Goal: Information Seeking & Learning: Learn about a topic

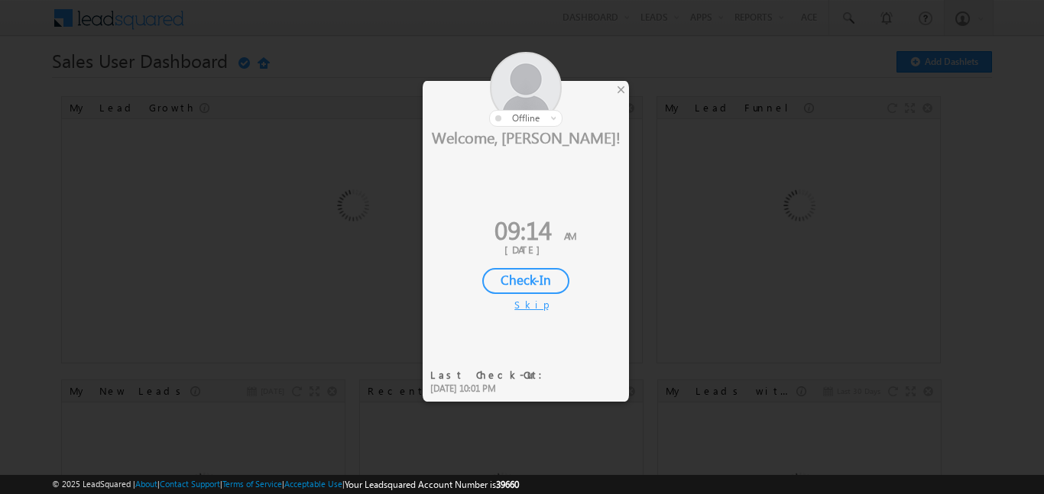
click at [524, 275] on div "Check-In" at bounding box center [525, 281] width 87 height 26
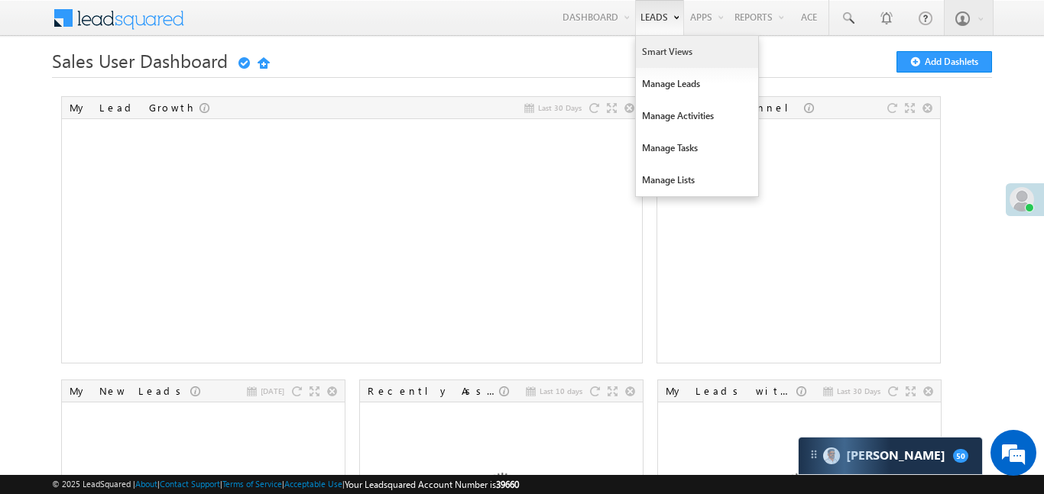
click at [647, 52] on link "Smart Views" at bounding box center [697, 52] width 122 height 32
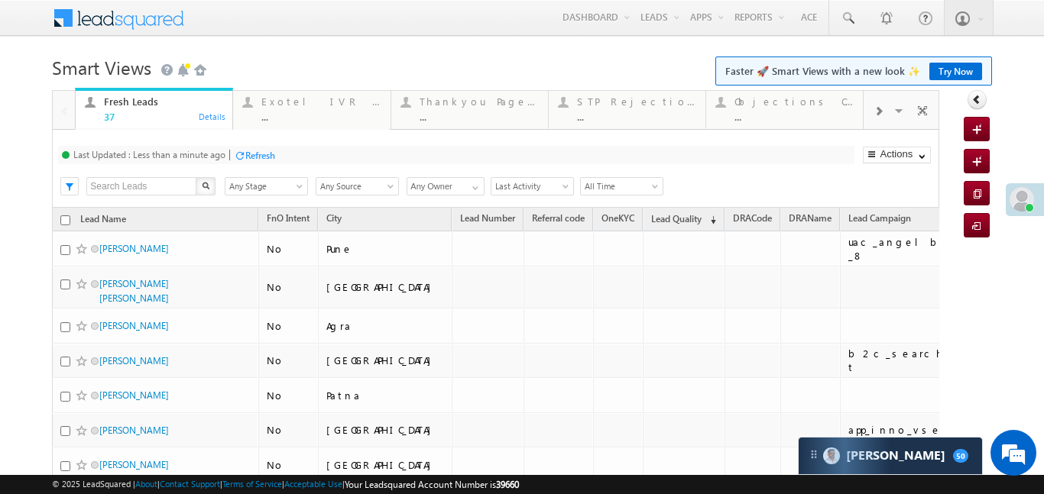
click at [878, 115] on span at bounding box center [877, 111] width 9 height 12
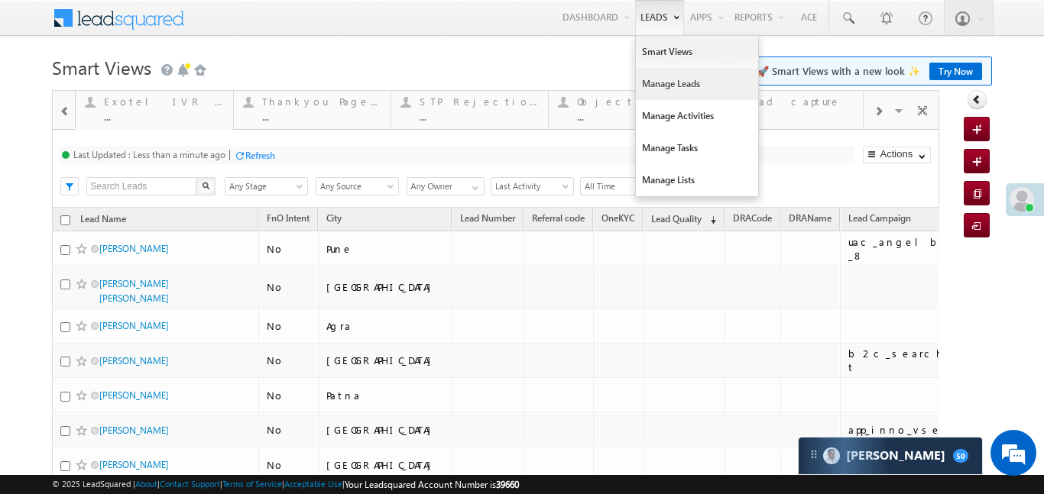
click at [663, 76] on link "Manage Leads" at bounding box center [697, 84] width 122 height 32
click at [664, 76] on link "Manage Leads" at bounding box center [697, 84] width 122 height 32
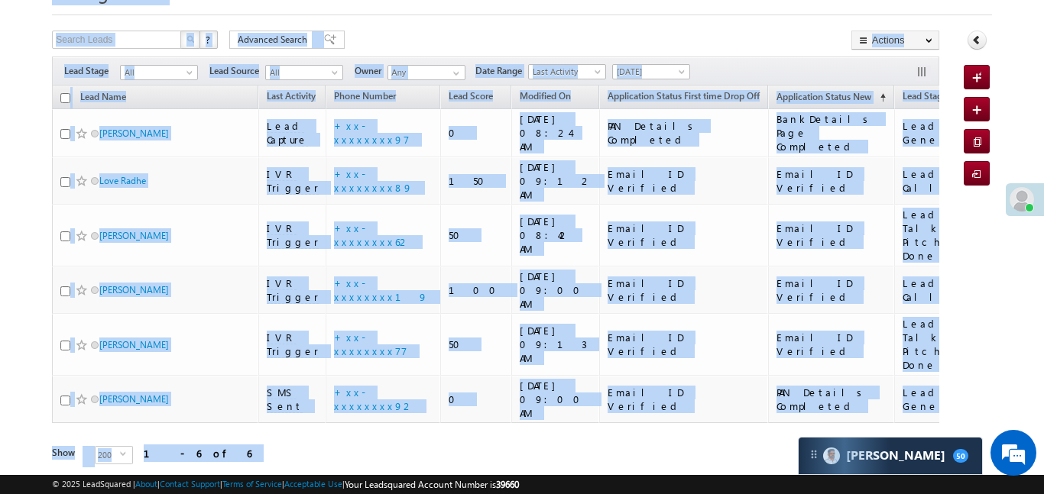
click at [1043, 0] on html "Menu [PERSON_NAME] .d Aakan sha.D @ange lbrok ing.c om" at bounding box center [522, 235] width 1044 height 622
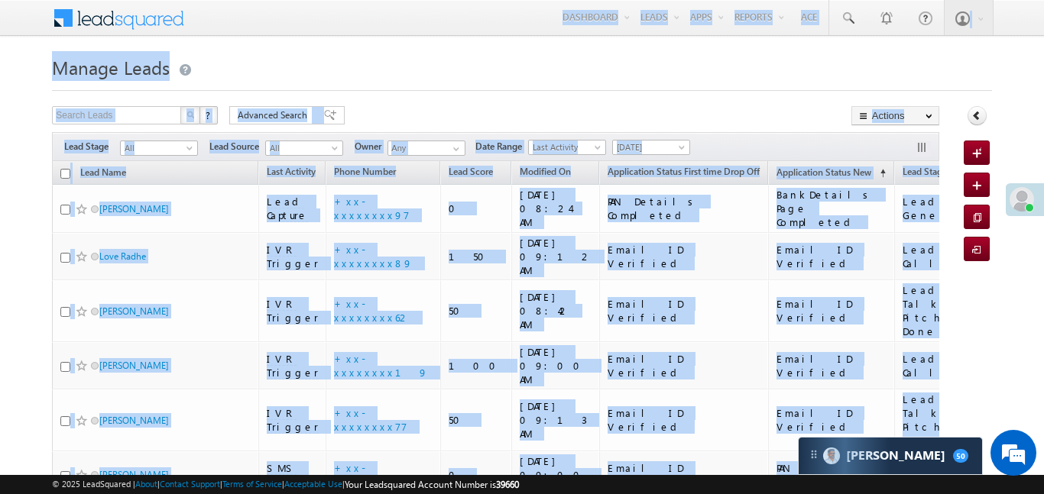
drag, startPoint x: 424, startPoint y: 95, endPoint x: 432, endPoint y: 92, distance: 8.7
click at [425, 95] on form "Manage Leads Quick Add Lead Search Leads X ? 6 results found Advanced Search Ad…" at bounding box center [521, 317] width 939 height 533
click at [629, 81] on div at bounding box center [521, 86] width 939 height 10
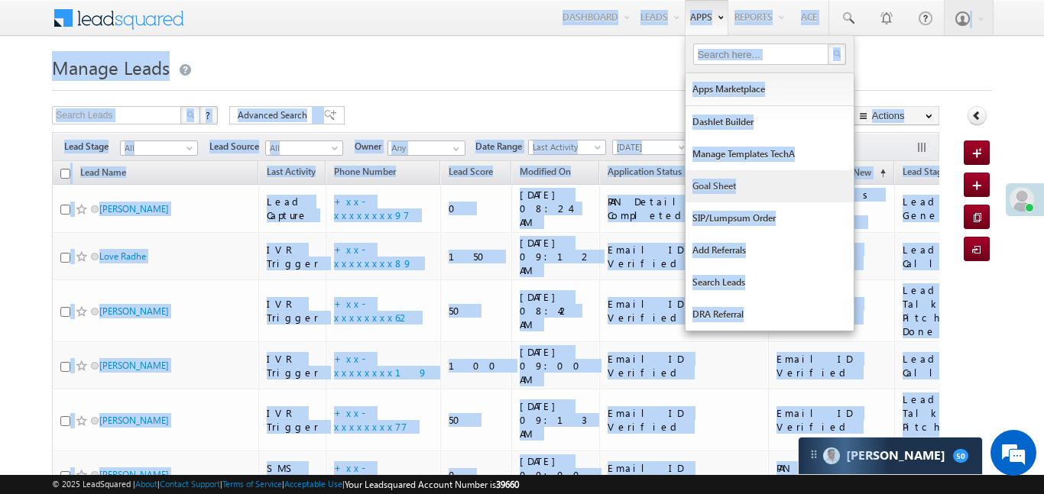
click at [719, 188] on link "Goal Sheet" at bounding box center [769, 186] width 168 height 32
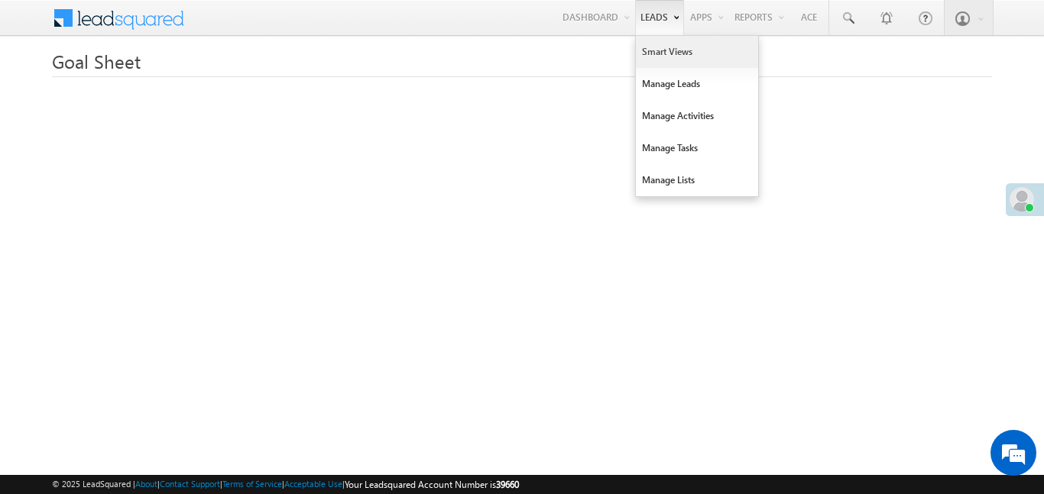
click at [665, 50] on link "Smart Views" at bounding box center [697, 52] width 122 height 32
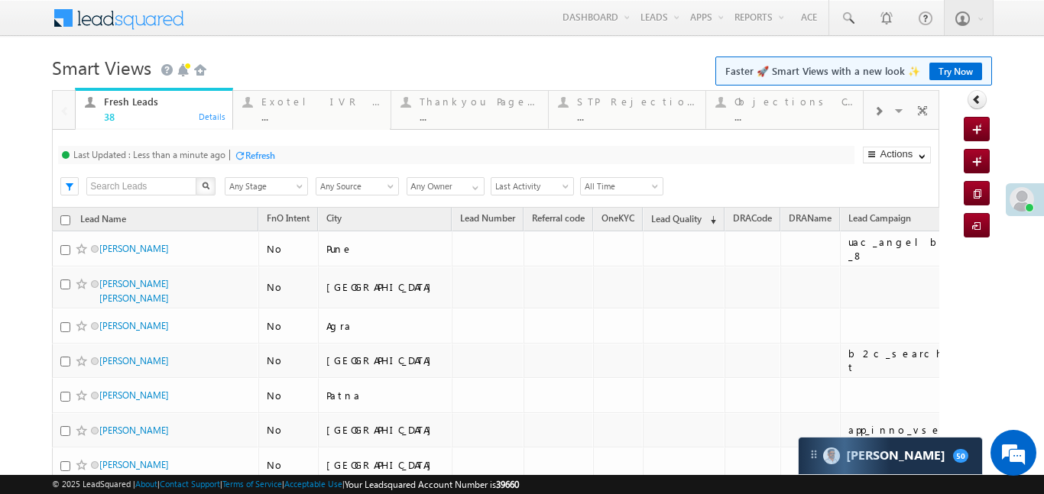
click at [872, 115] on div at bounding box center [877, 110] width 29 height 34
click at [666, 123] on link "Coded Today ... Details" at bounding box center [627, 108] width 158 height 41
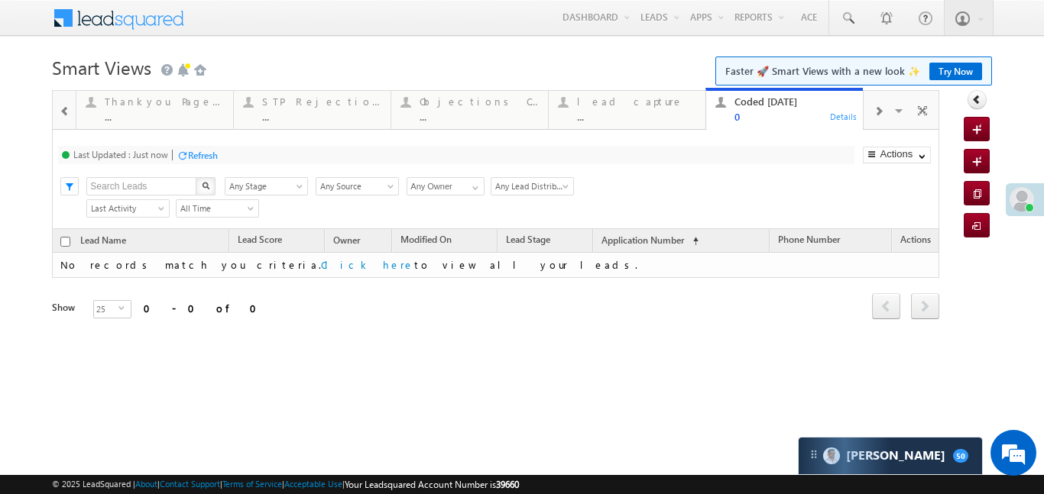
click at [615, 102] on div "lead capture" at bounding box center [636, 102] width 119 height 12
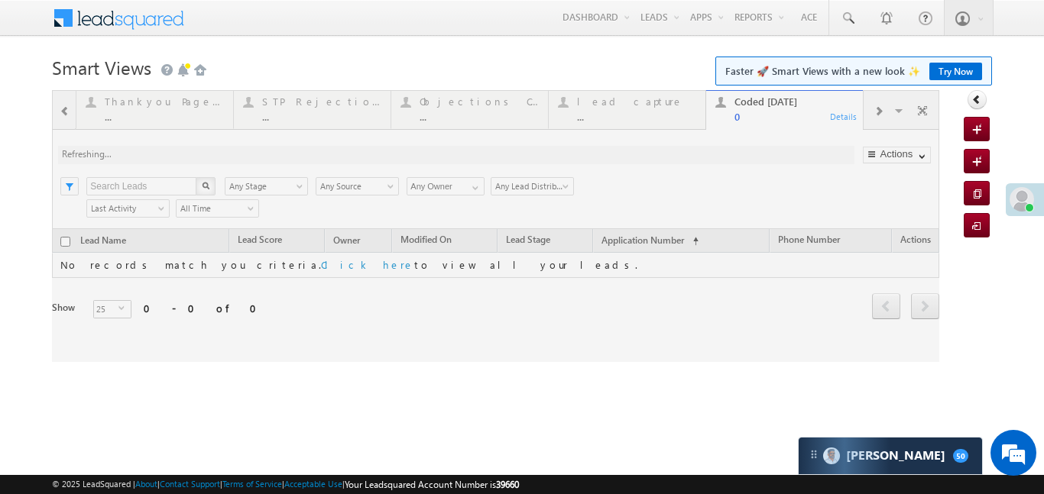
click at [615, 102] on div at bounding box center [495, 226] width 887 height 272
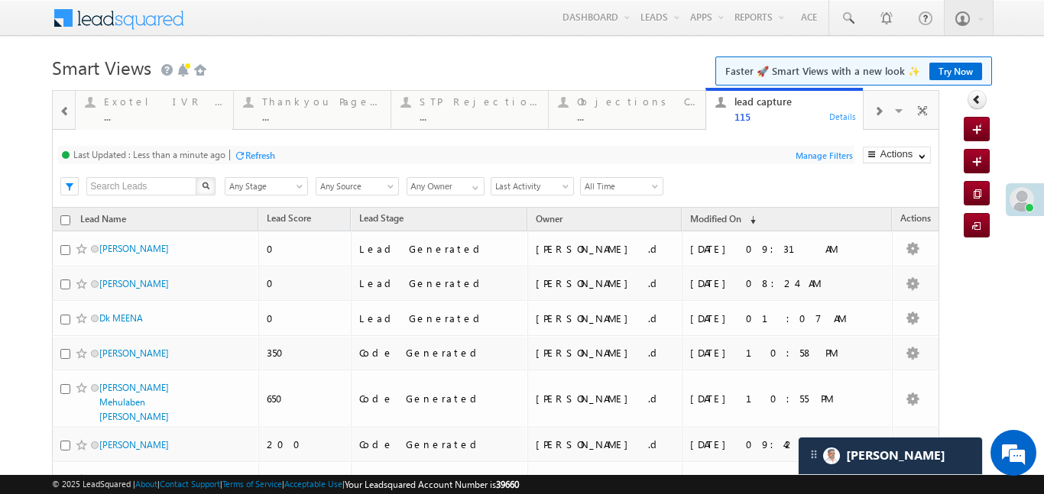
click at [879, 120] on div at bounding box center [877, 110] width 29 height 34
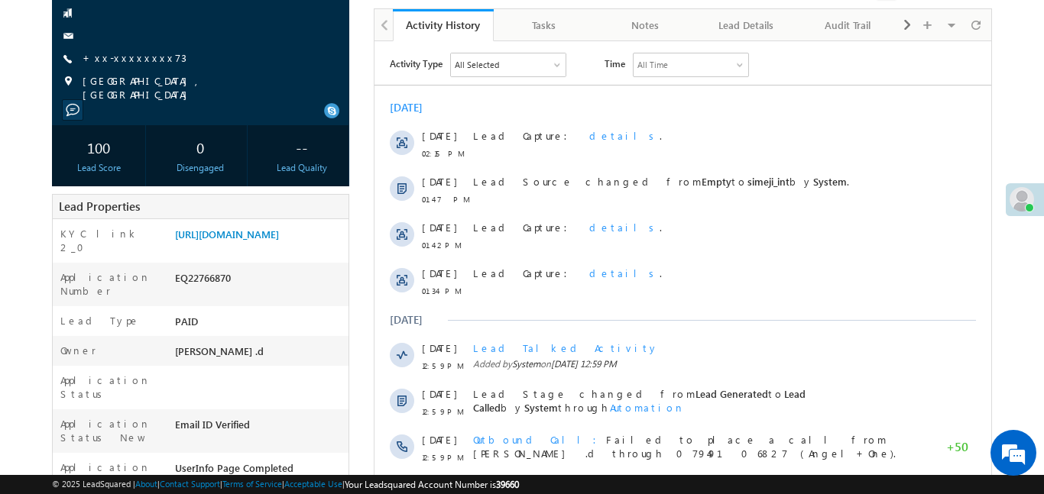
scroll to position [157, 0]
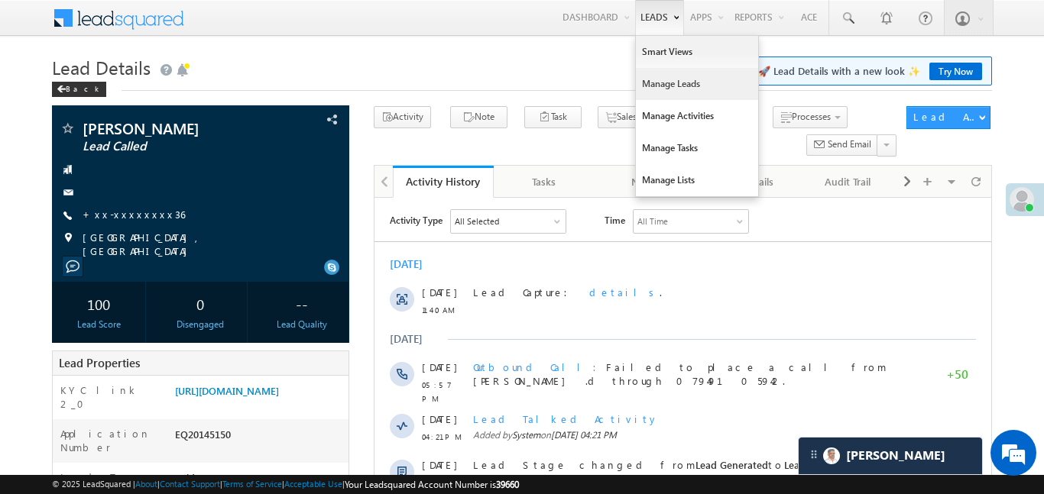
click at [661, 68] on link "Manage Leads" at bounding box center [697, 84] width 122 height 32
click at [667, 56] on link "Smart Views" at bounding box center [697, 52] width 122 height 32
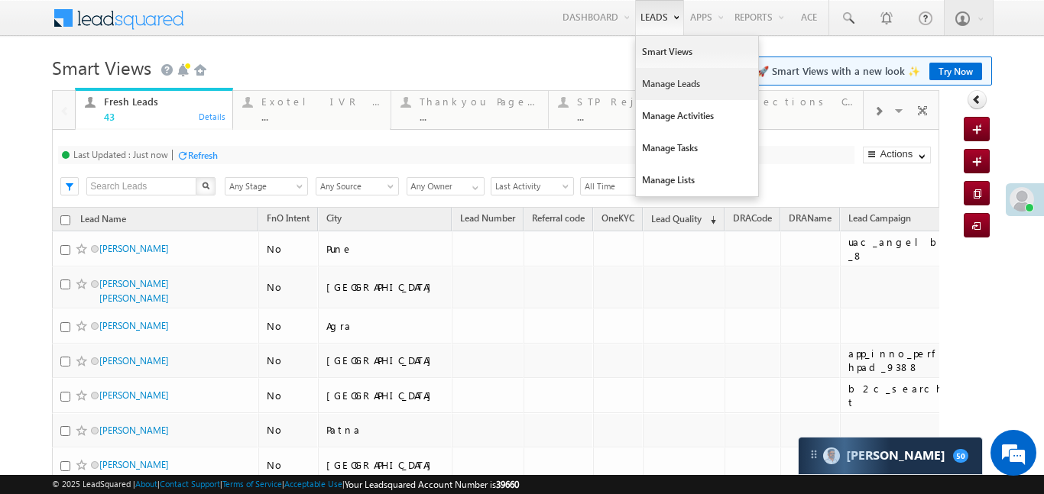
click at [646, 83] on link "Manage Leads" at bounding box center [697, 84] width 122 height 32
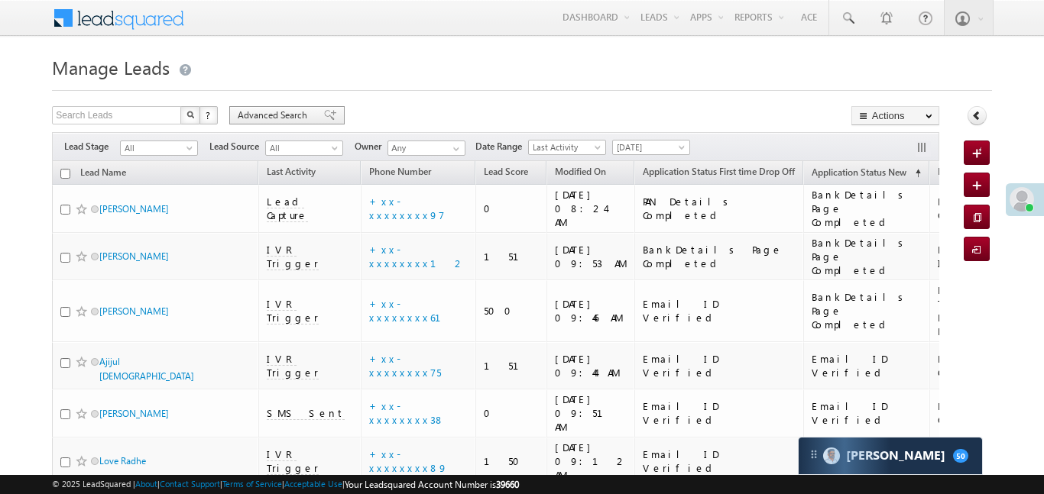
click at [316, 108] on div "Advanced Search" at bounding box center [286, 115] width 115 height 18
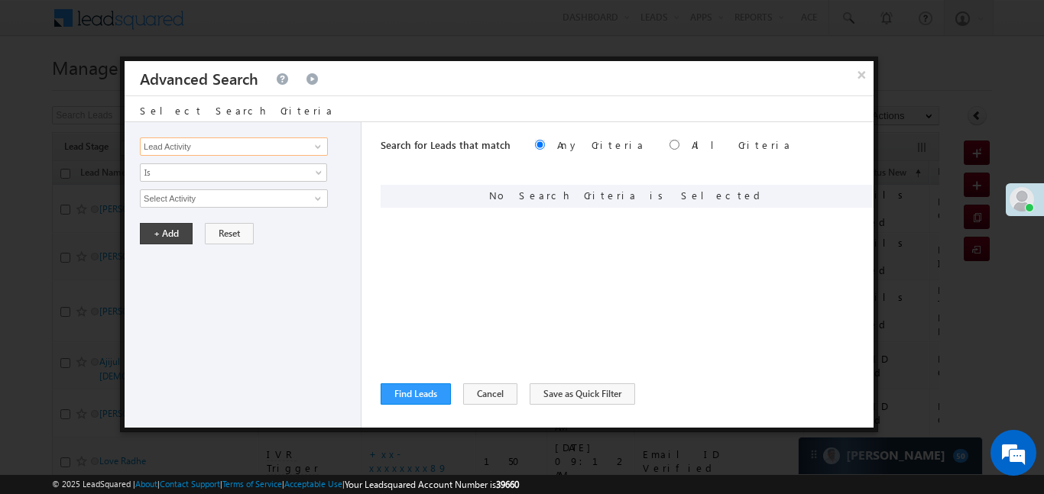
click at [303, 154] on input "Lead Activity" at bounding box center [234, 147] width 188 height 18
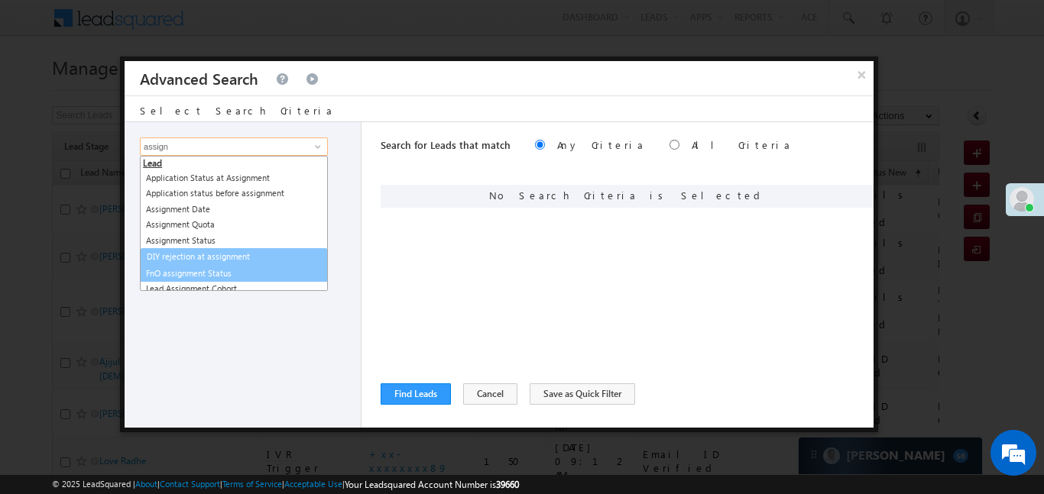
scroll to position [23, 0]
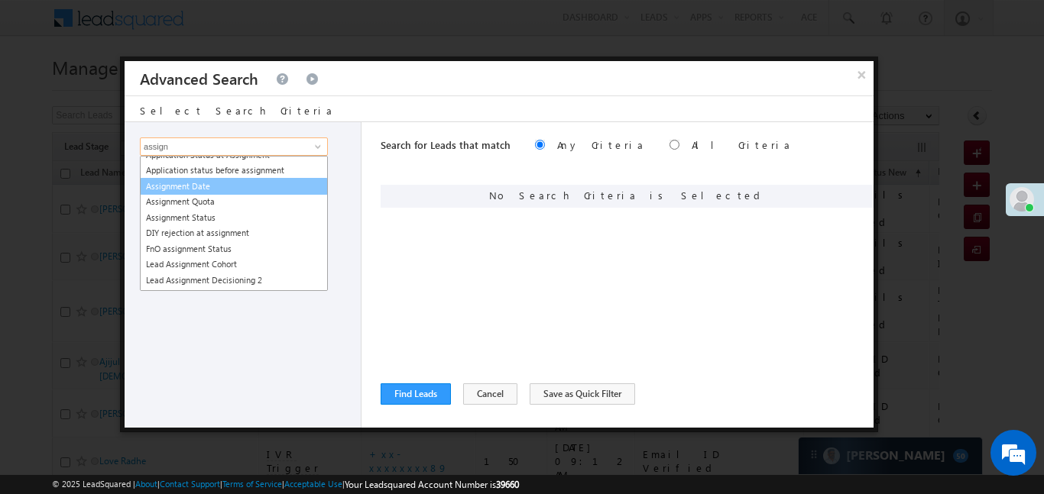
drag, startPoint x: 204, startPoint y: 194, endPoint x: 206, endPoint y: 186, distance: 8.0
click at [206, 186] on ul "Lead Application Status at Assignment Application status before assignment Assi…" at bounding box center [234, 223] width 188 height 135
click at [193, 180] on link "Assignment Date" at bounding box center [234, 187] width 188 height 18
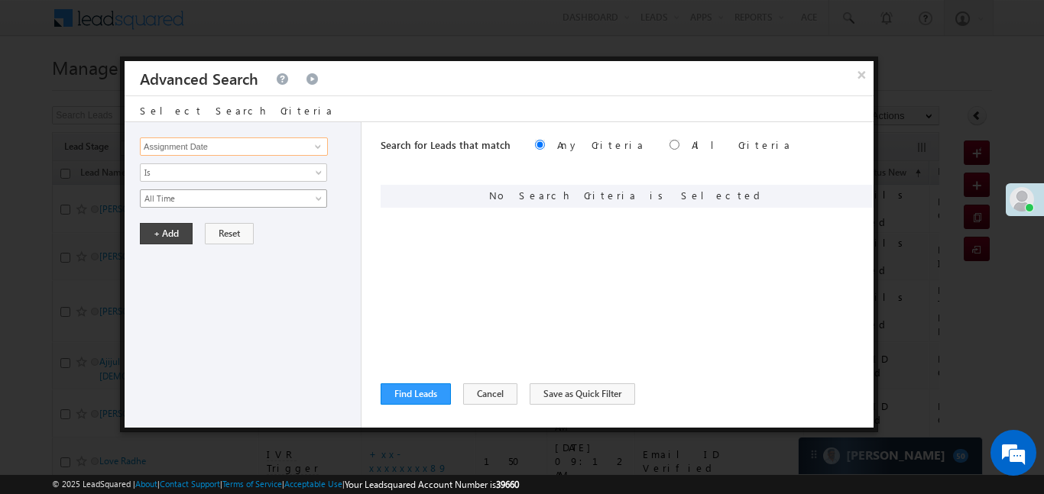
type input "Assignment Date"
click at [183, 199] on span "All Time" at bounding box center [224, 199] width 166 height 14
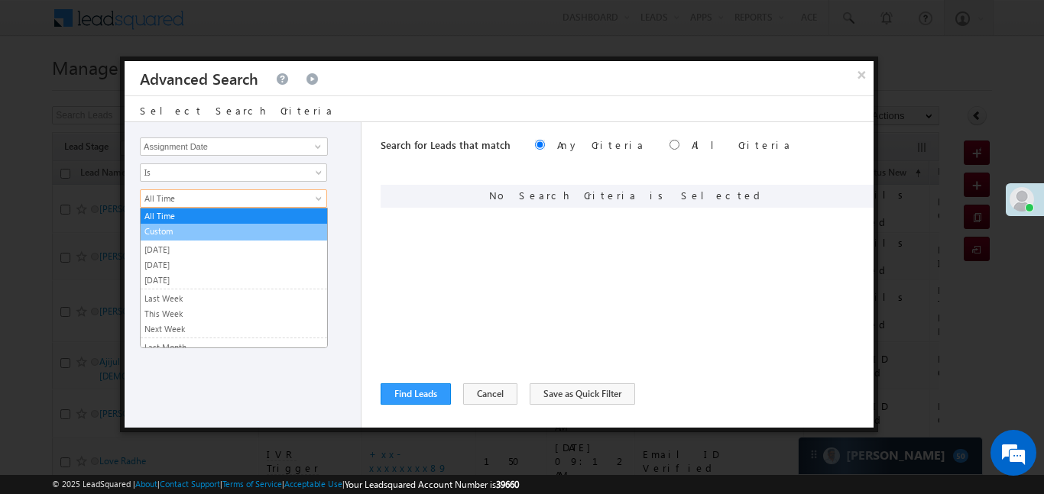
click at [186, 237] on link "Custom" at bounding box center [234, 232] width 186 height 14
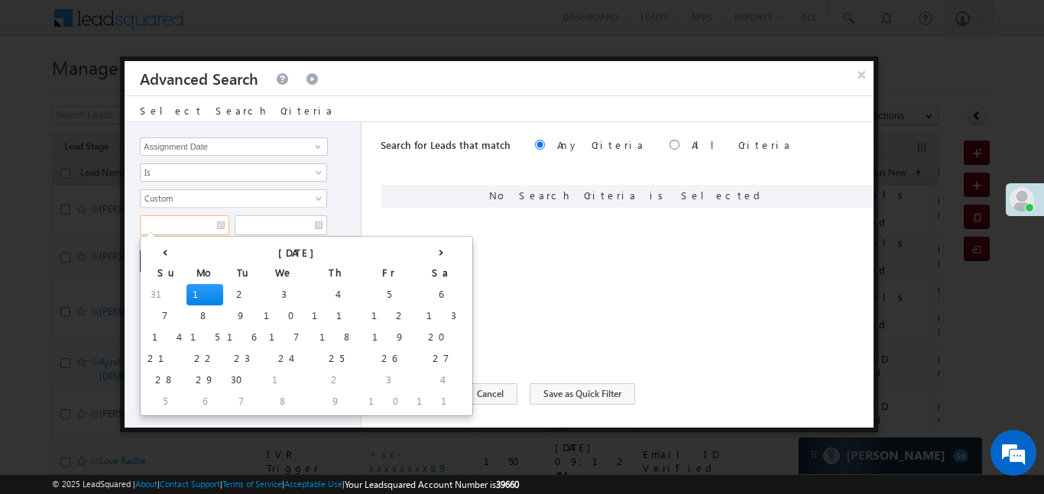
click at [183, 229] on input "text" at bounding box center [184, 225] width 89 height 20
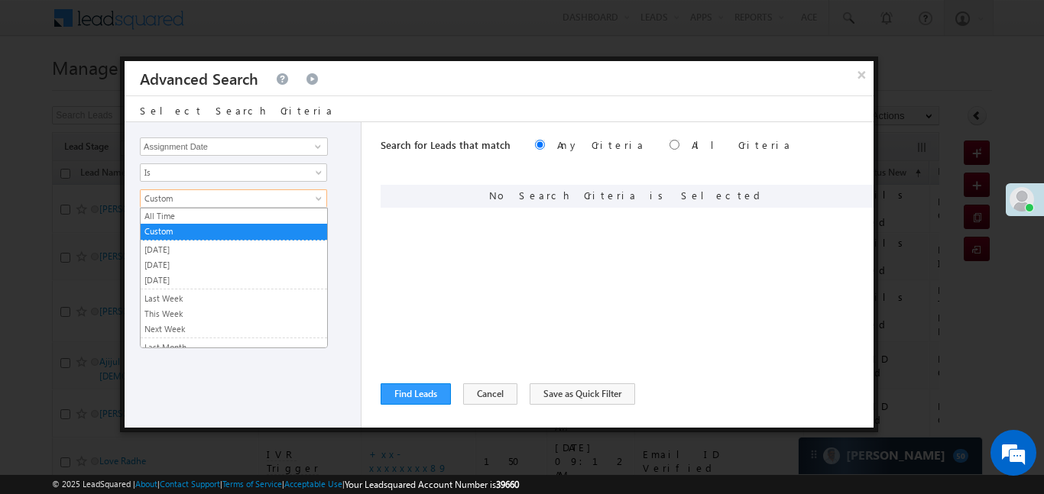
click at [199, 199] on span "Custom" at bounding box center [224, 199] width 166 height 14
click at [185, 254] on link "[DATE]" at bounding box center [234, 250] width 186 height 14
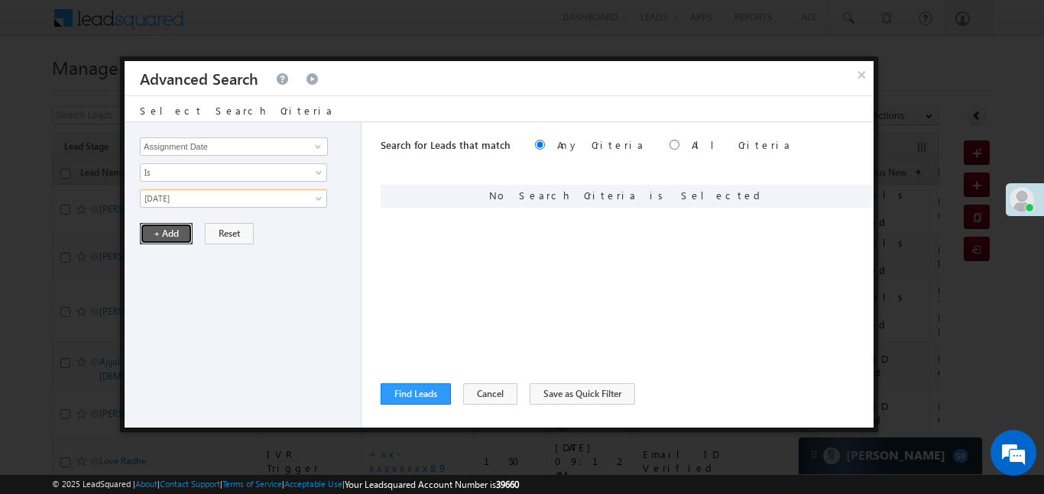
click at [162, 237] on button "+ Add" at bounding box center [166, 233] width 53 height 21
click at [669, 147] on input "radio" at bounding box center [674, 145] width 10 height 10
radio input "true"
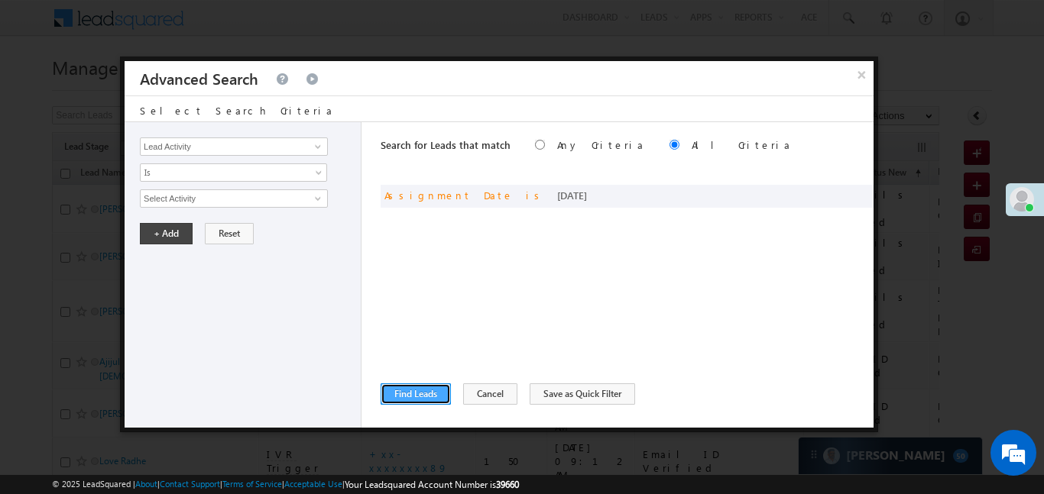
click at [431, 398] on button "Find Leads" at bounding box center [415, 394] width 70 height 21
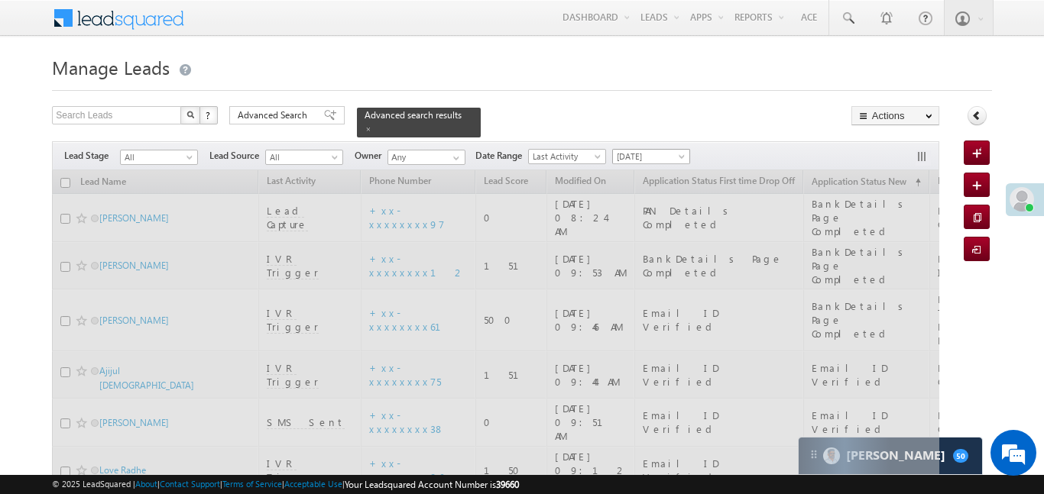
click at [648, 151] on span "[DATE]" at bounding box center [649, 157] width 73 height 14
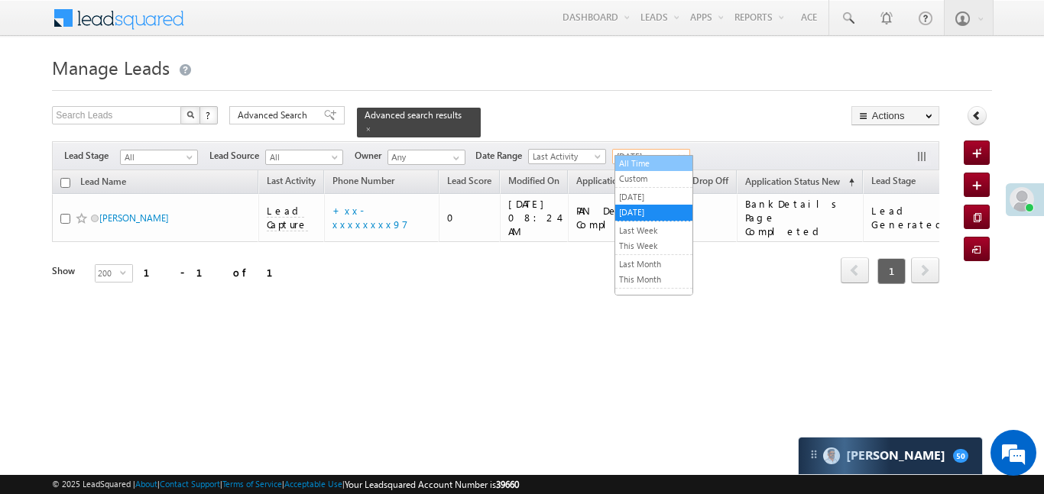
click at [641, 164] on link "All Time" at bounding box center [653, 164] width 77 height 14
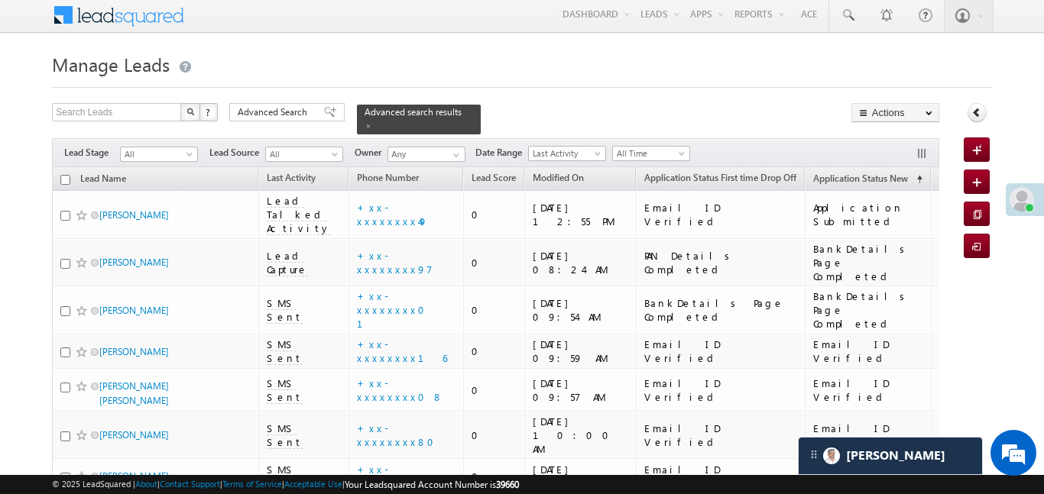
scroll to position [0, 0]
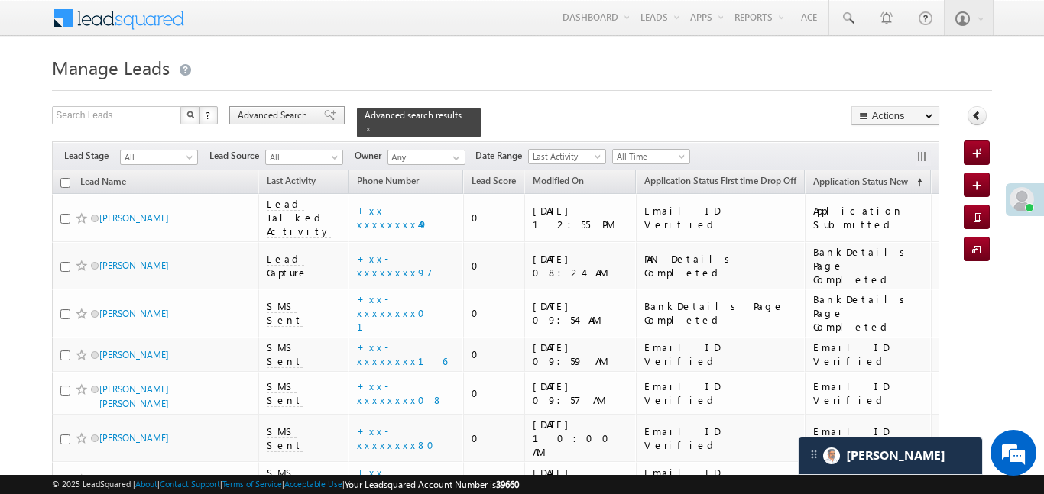
click at [294, 118] on span "Advanced Search" at bounding box center [275, 115] width 74 height 14
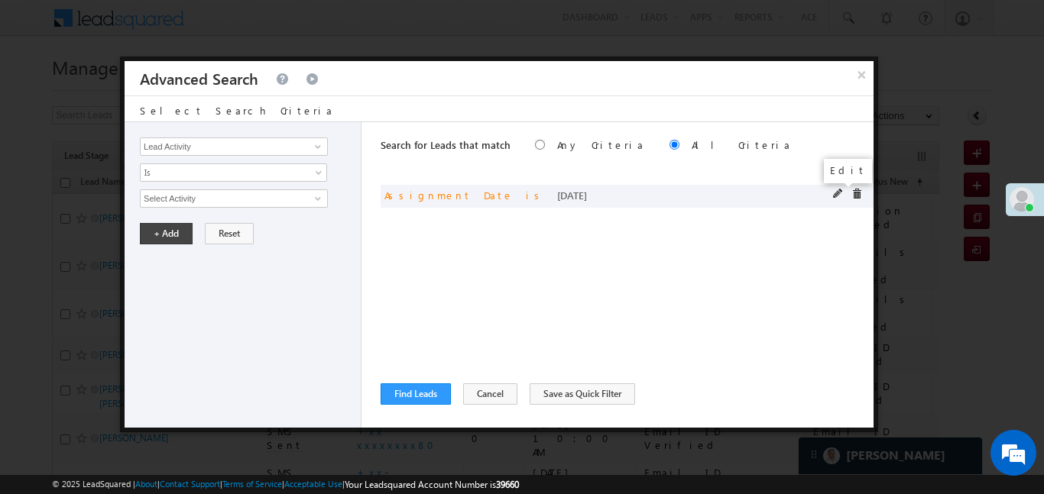
click at [833, 192] on span at bounding box center [838, 194] width 11 height 11
click at [215, 203] on span "[DATE]" at bounding box center [224, 199] width 166 height 14
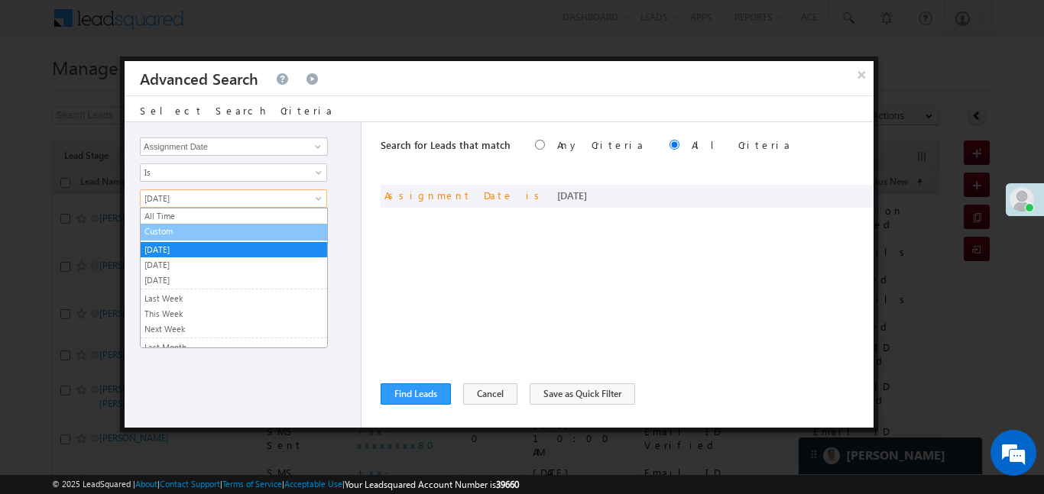
click at [170, 229] on link "Custom" at bounding box center [234, 232] width 186 height 14
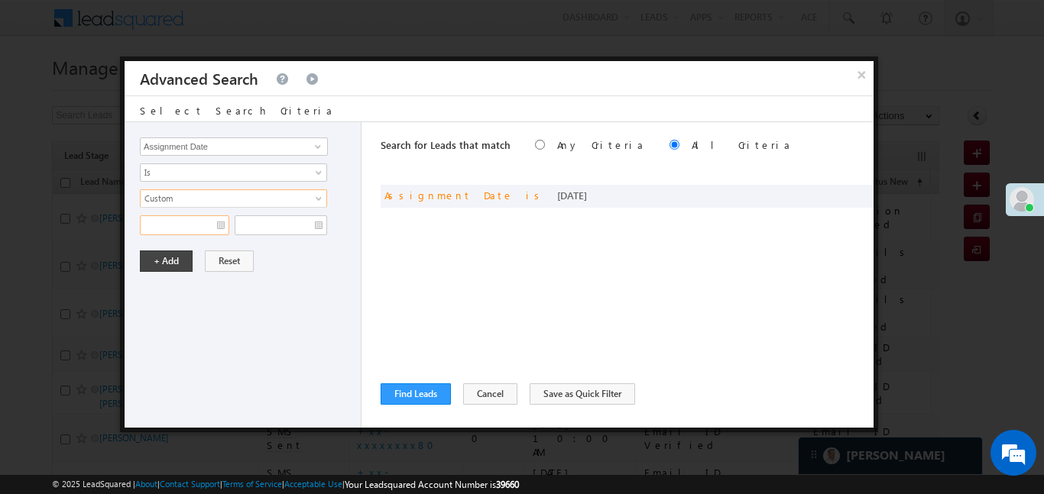
click at [163, 225] on input "text" at bounding box center [184, 225] width 89 height 20
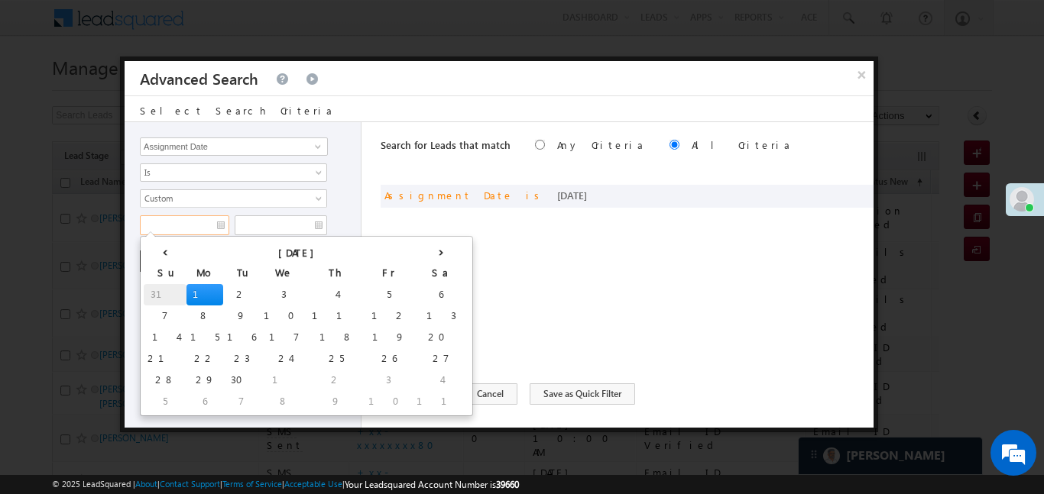
click at [144, 284] on td "31" at bounding box center [165, 294] width 43 height 21
type input "31/08/25"
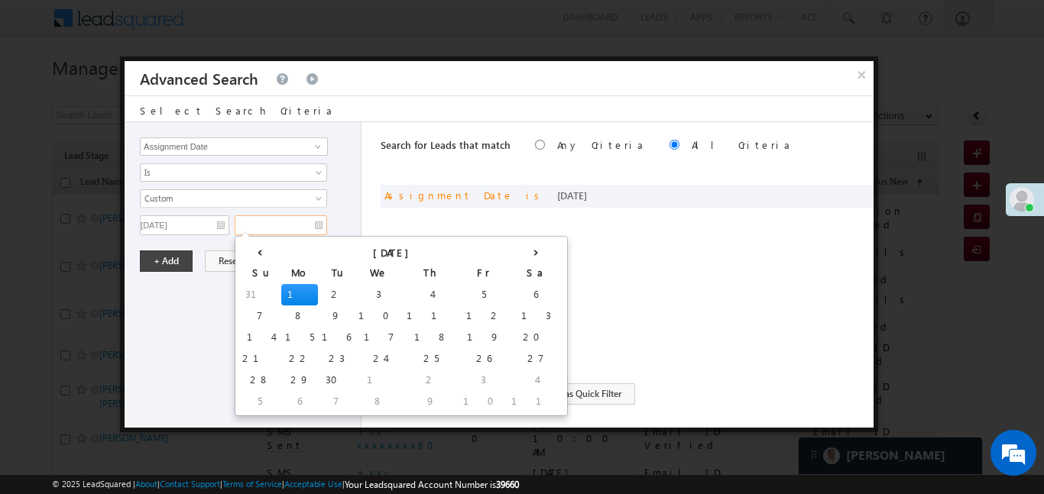
click at [248, 225] on input "text" at bounding box center [281, 225] width 92 height 20
click at [281, 293] on td "1" at bounding box center [299, 294] width 37 height 21
type input "01/09/25"
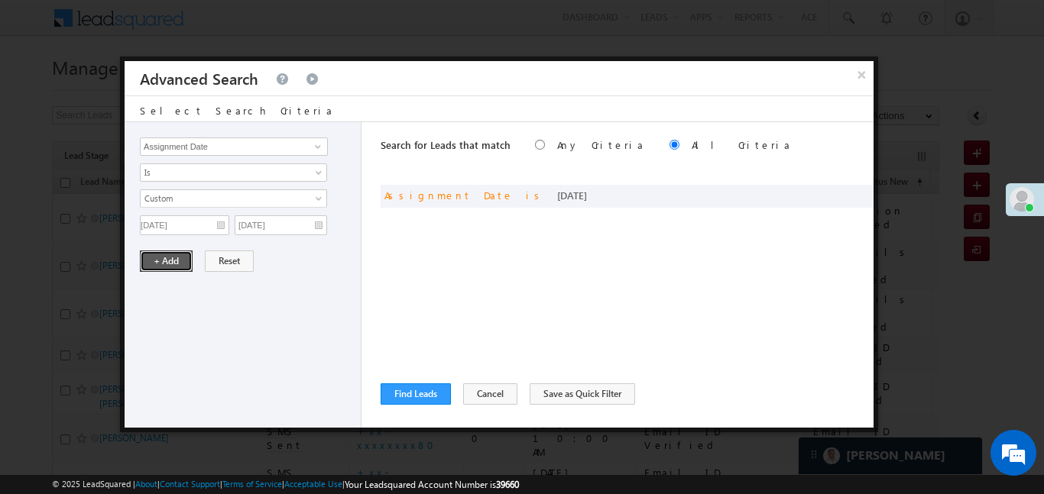
click at [168, 253] on button "+ Add" at bounding box center [166, 261] width 53 height 21
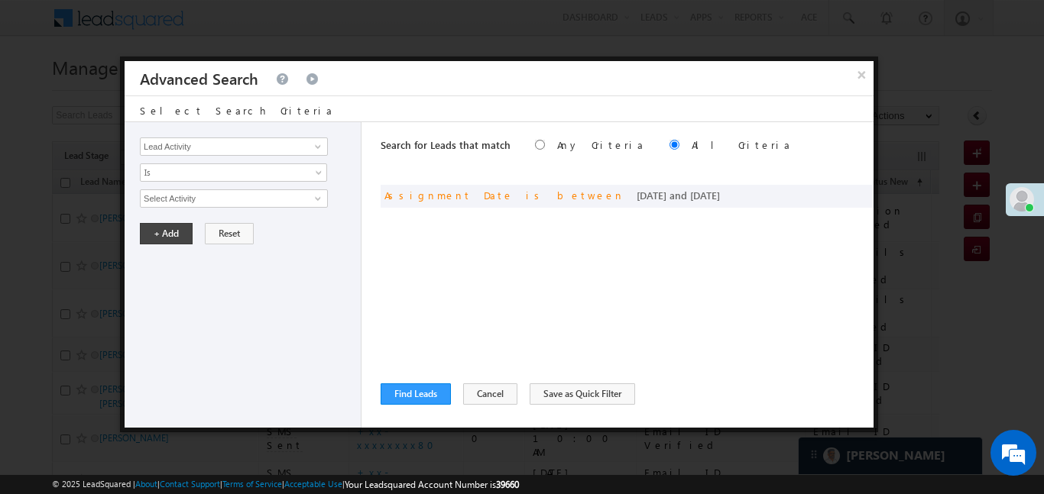
click at [426, 408] on div "Search for Leads that match Any Criteria All Criteria Note that the current tri…" at bounding box center [626, 275] width 493 height 306
click at [426, 400] on button "Find Leads" at bounding box center [415, 394] width 70 height 21
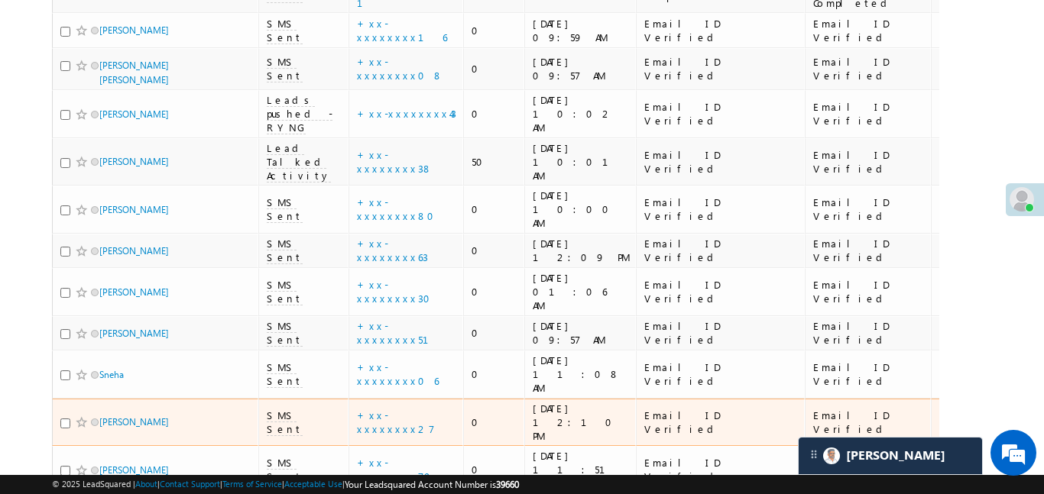
scroll to position [30, 0]
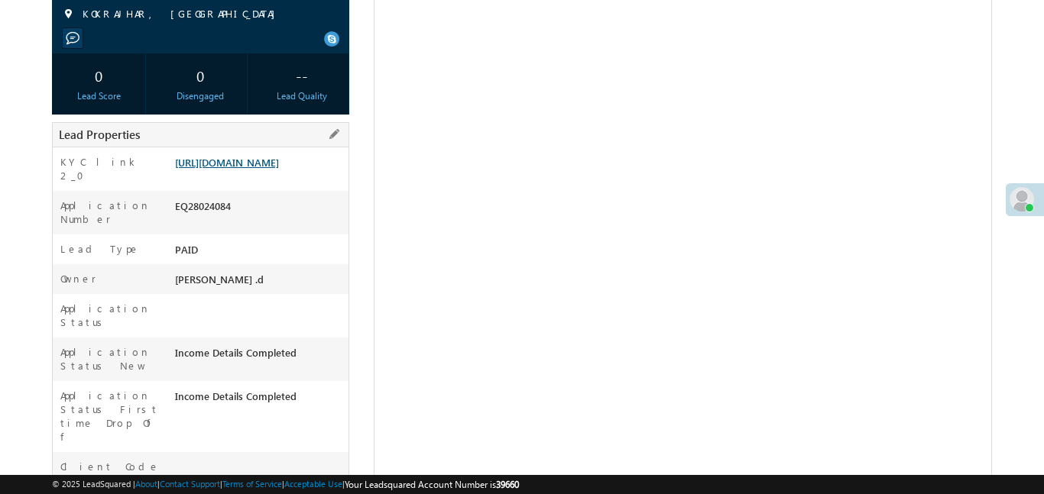
scroll to position [237, 0]
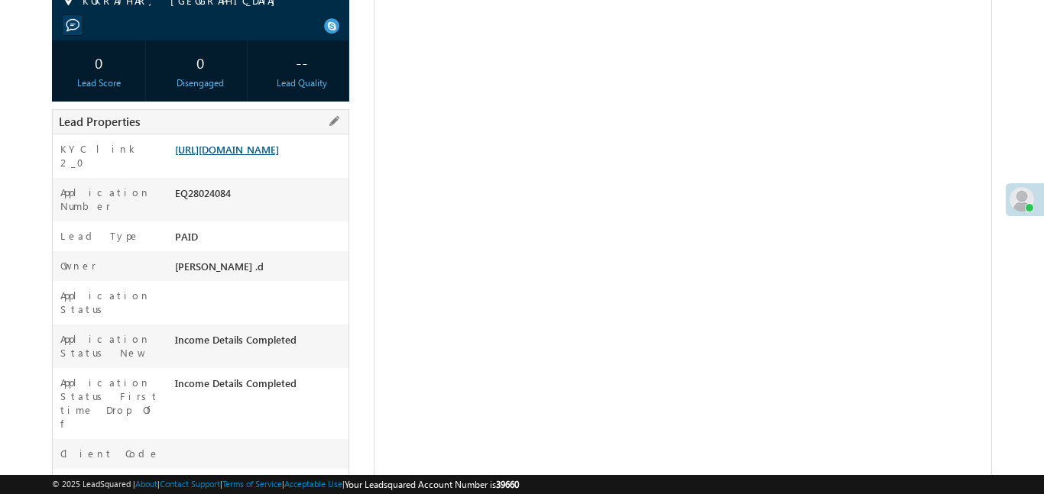
click at [270, 156] on link "[URL][DOMAIN_NAME]" at bounding box center [227, 149] width 104 height 13
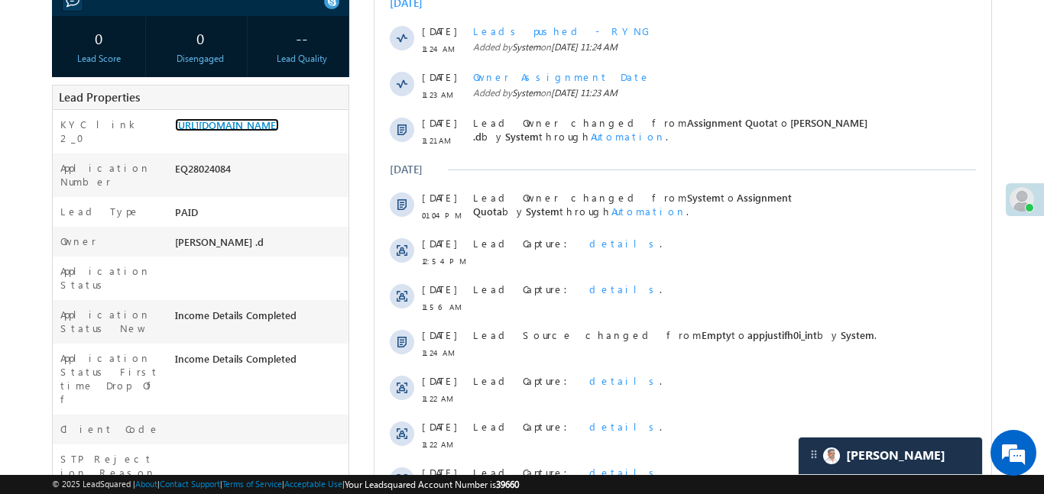
scroll to position [0, 0]
click at [279, 131] on link "https://angelbroking1-pk3em7sa.customui-test.leadsquared.com?leadId=f012b8cf-fc…" at bounding box center [227, 124] width 104 height 13
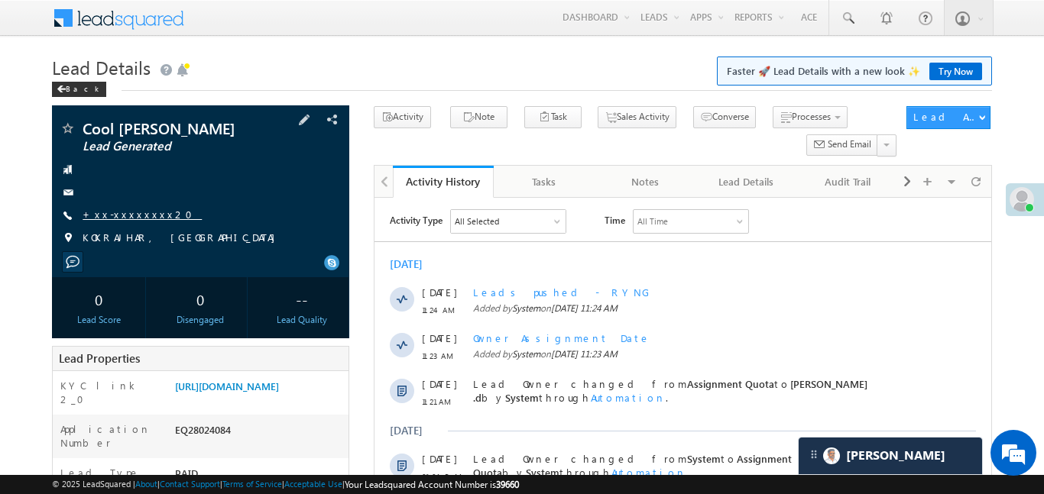
click at [137, 218] on link "+xx-xxxxxxxx20" at bounding box center [142, 214] width 119 height 13
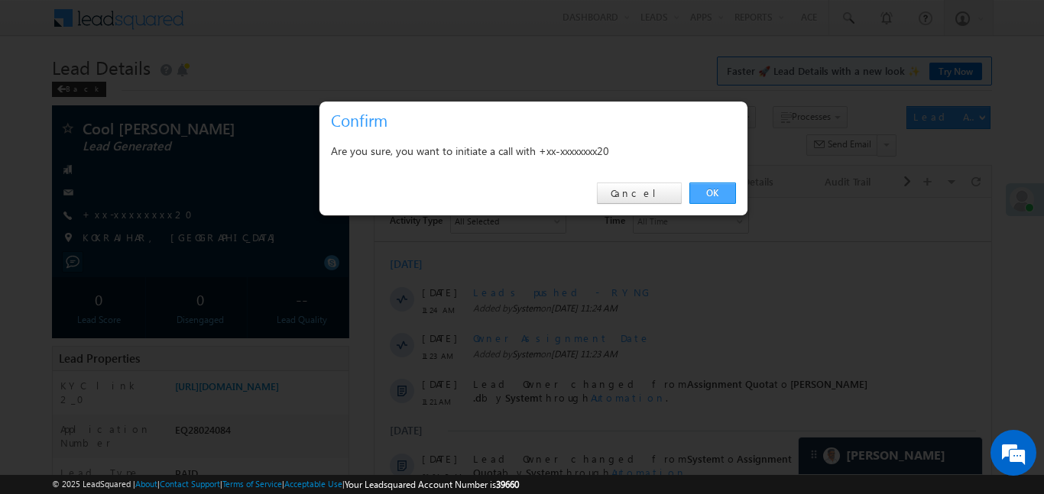
click at [713, 197] on link "OK" at bounding box center [712, 193] width 47 height 21
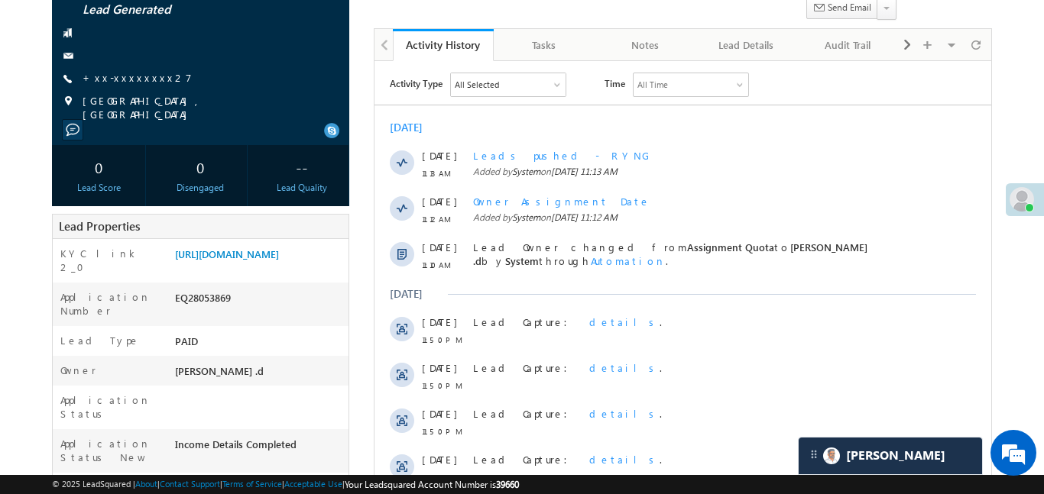
scroll to position [133, 0]
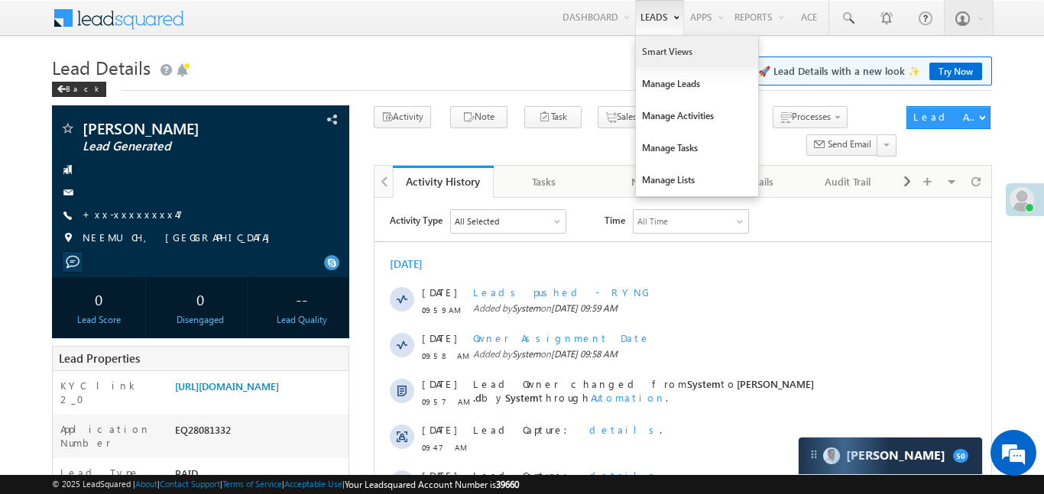
click at [647, 50] on link "Smart Views" at bounding box center [697, 52] width 122 height 32
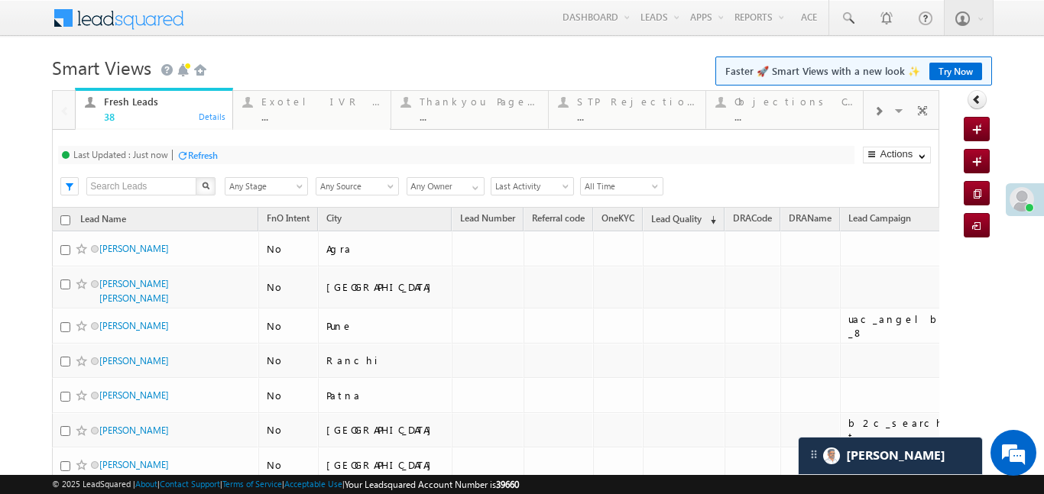
click at [881, 105] on span at bounding box center [877, 111] width 9 height 12
click at [877, 110] on span at bounding box center [877, 111] width 9 height 12
click at [813, 111] on div "..." at bounding box center [793, 116] width 119 height 11
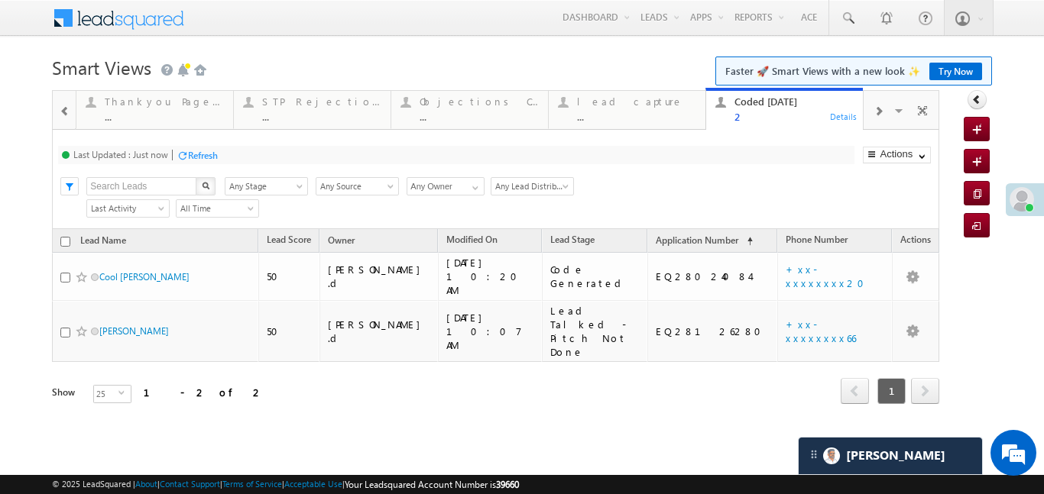
click at [57, 110] on div at bounding box center [65, 110] width 20 height 34
click at [58, 110] on div at bounding box center [65, 110] width 20 height 34
click at [58, 110] on div at bounding box center [64, 109] width 22 height 37
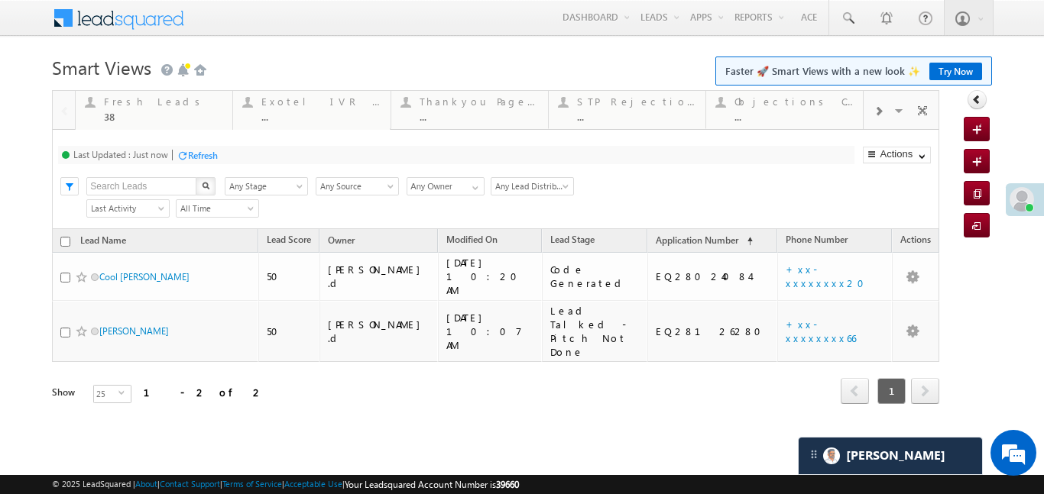
click at [58, 110] on div at bounding box center [64, 109] width 22 height 37
click at [146, 96] on div "Fresh Leads" at bounding box center [163, 102] width 119 height 12
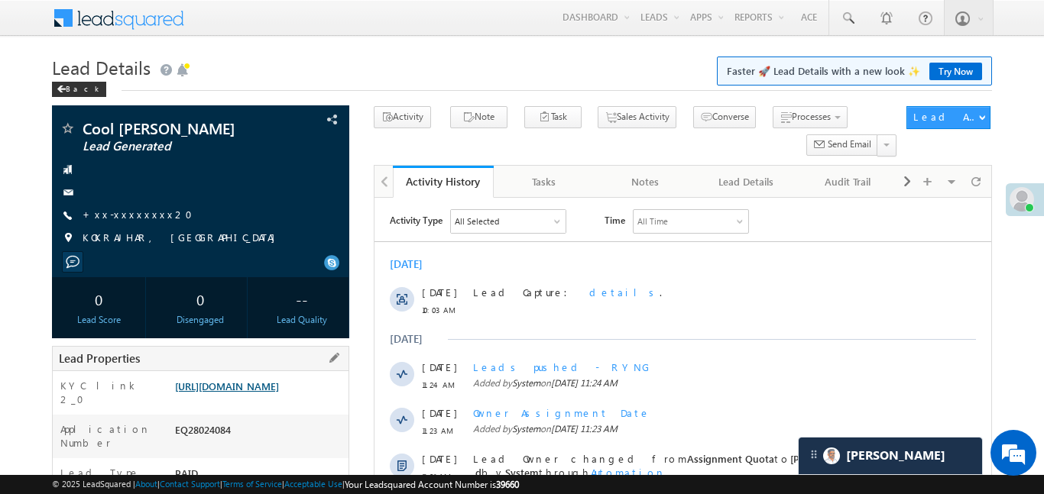
click at [279, 385] on link "[URL][DOMAIN_NAME]" at bounding box center [227, 386] width 104 height 13
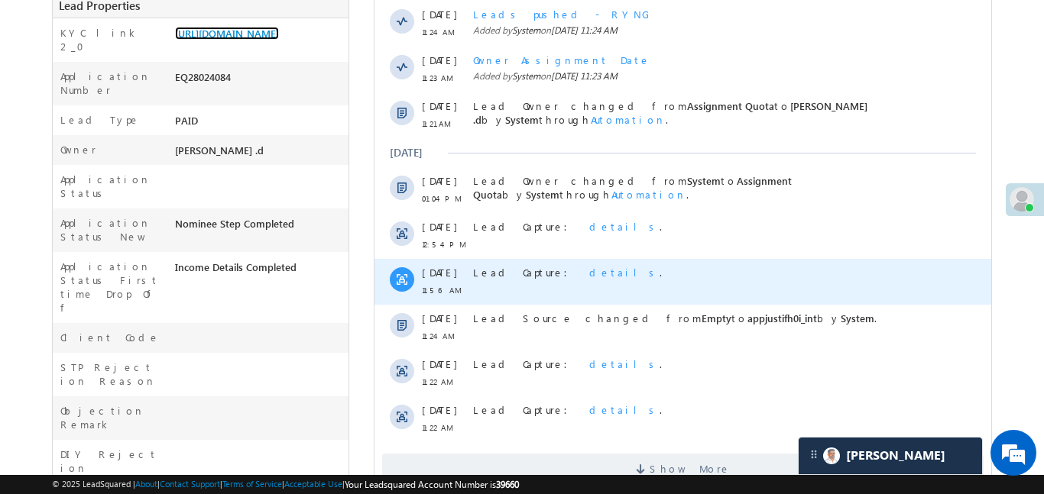
scroll to position [463, 0]
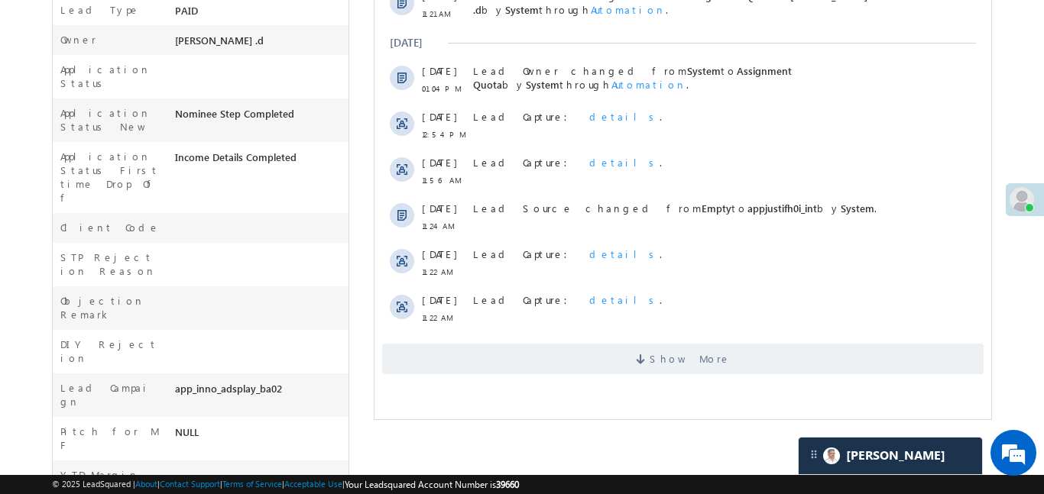
click at [535, 341] on div "Show More" at bounding box center [682, 353] width 617 height 42
click at [540, 361] on span "Show More" at bounding box center [681, 359] width 601 height 31
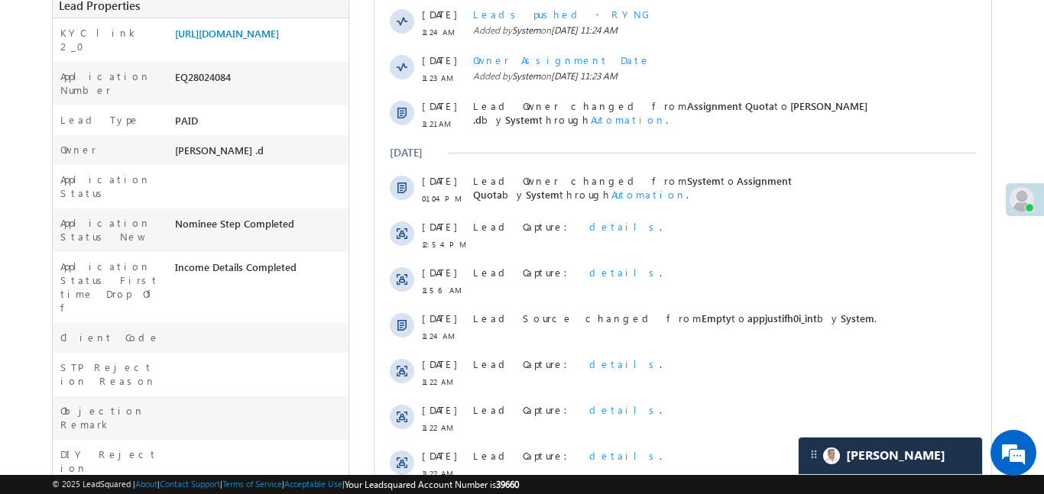
scroll to position [28, 0]
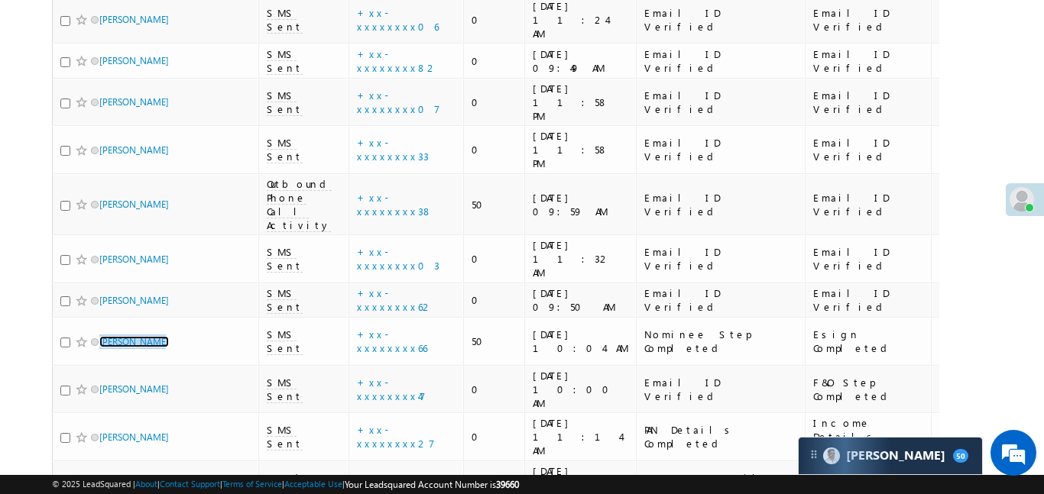
scroll to position [1342, 0]
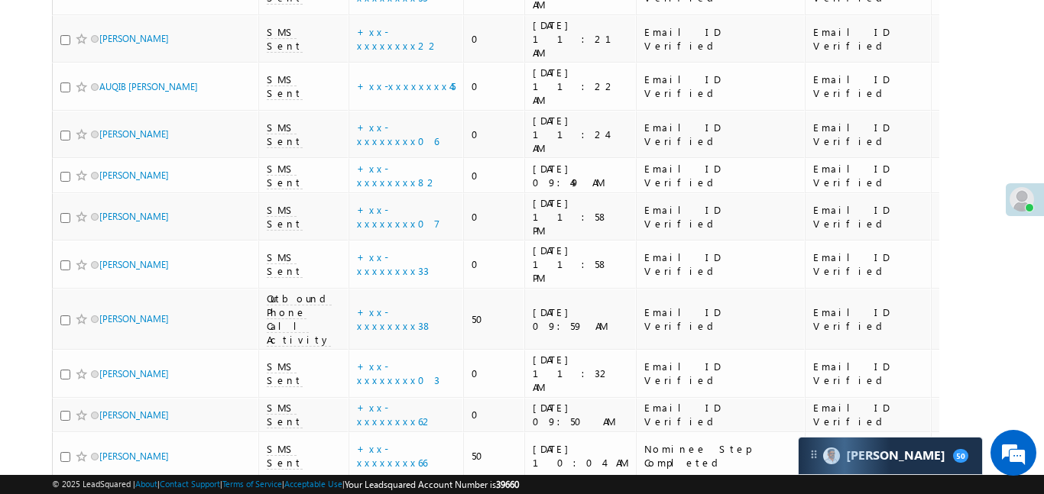
click at [1002, 126] on body "Menu [PERSON_NAME] .d Aakan sha.D @ange lbrok ing.c om" at bounding box center [522, 0] width 1044 height 2685
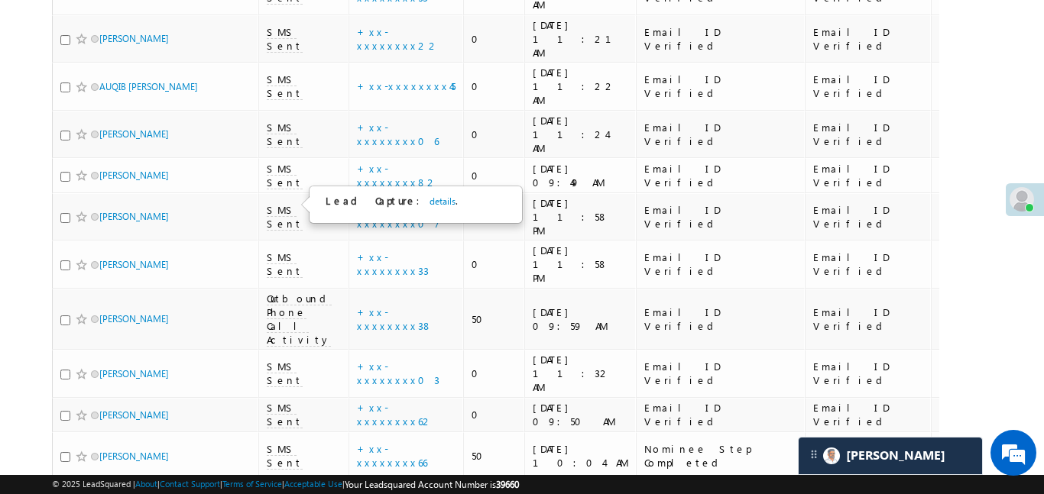
click at [403, 211] on div "Lead Capture : details ." at bounding box center [411, 204] width 173 height 21
click at [429, 199] on link "details" at bounding box center [442, 201] width 26 height 11
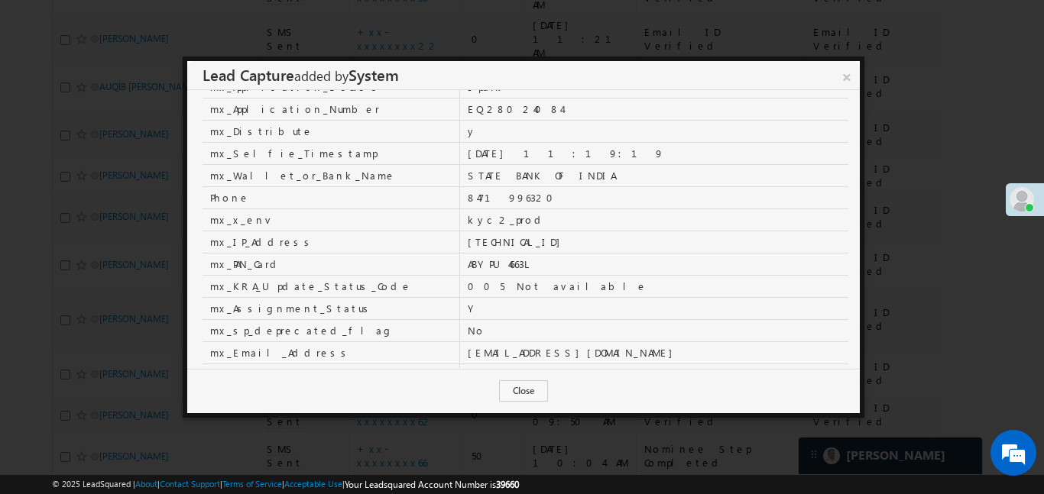
scroll to position [216, 0]
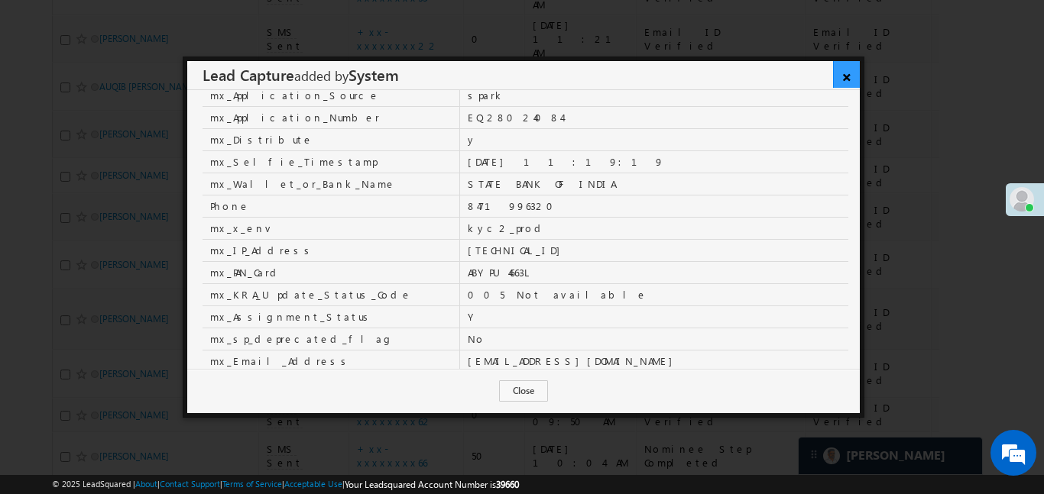
click at [854, 77] on link "×" at bounding box center [846, 74] width 27 height 27
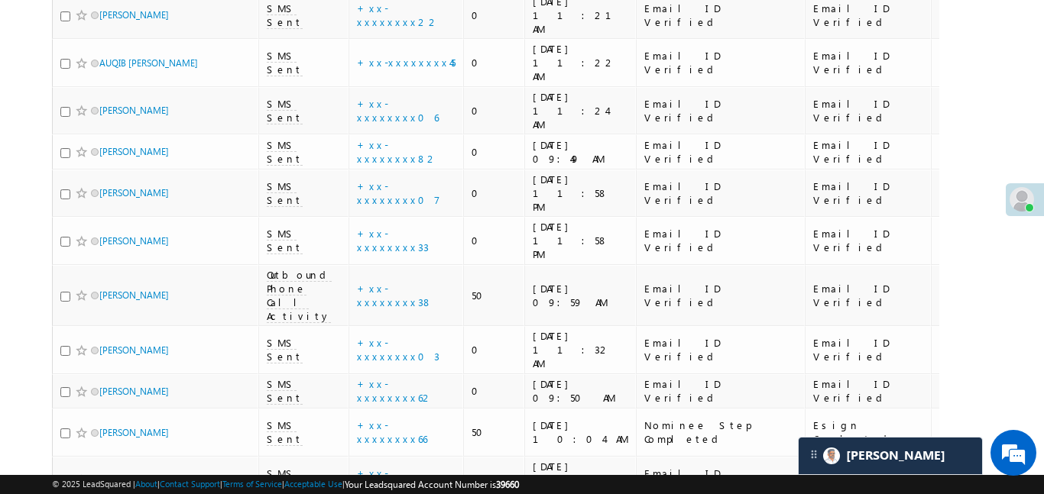
scroll to position [1376, 0]
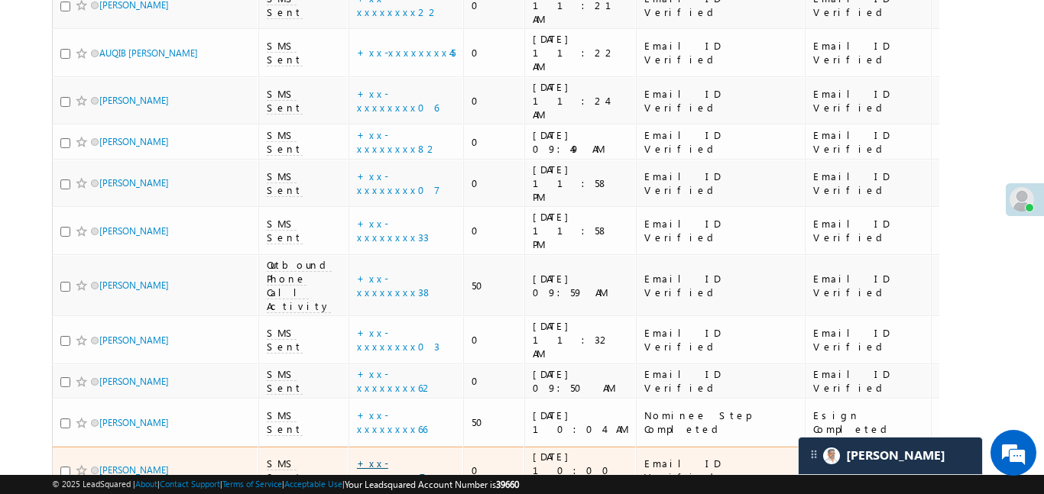
click at [373, 457] on link "+xx-xxxxxxxx47" at bounding box center [391, 470] width 69 height 27
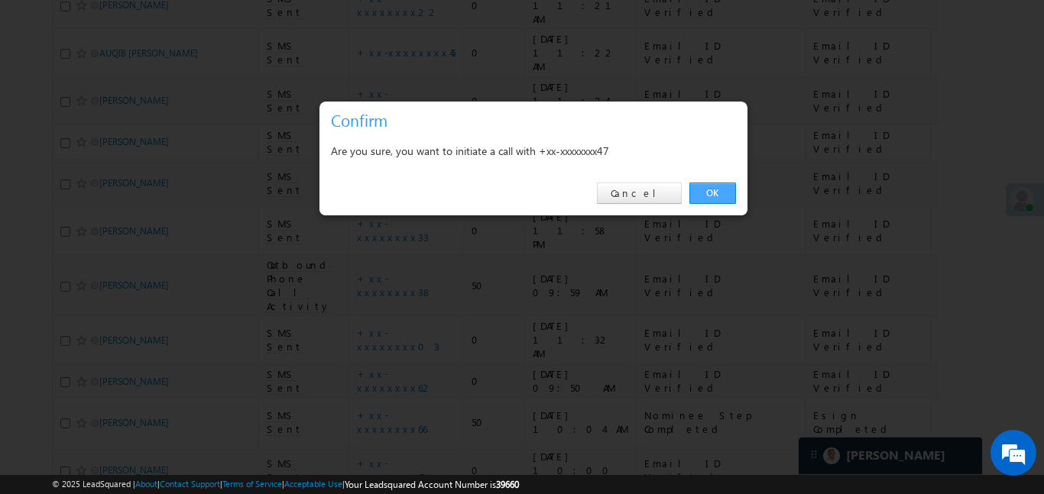
click at [727, 196] on link "OK" at bounding box center [712, 193] width 47 height 21
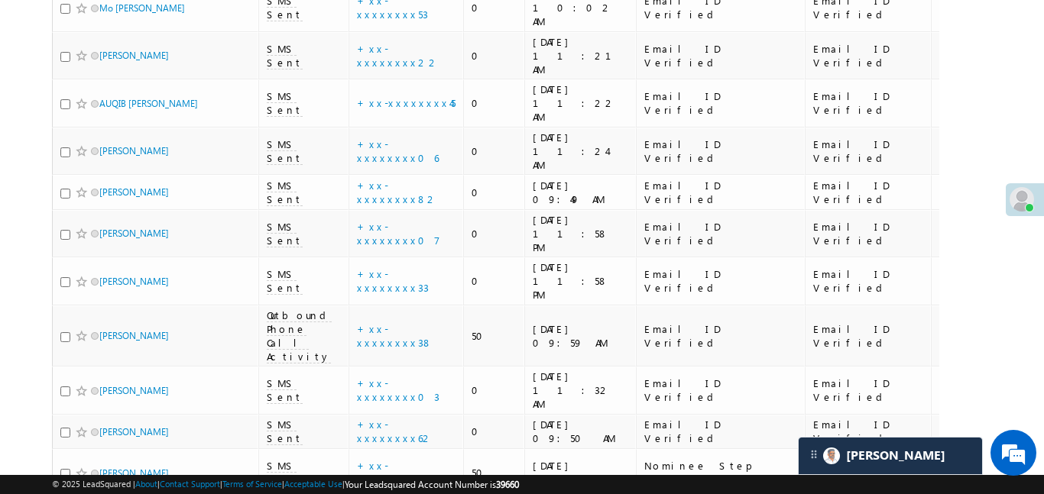
scroll to position [1367, 0]
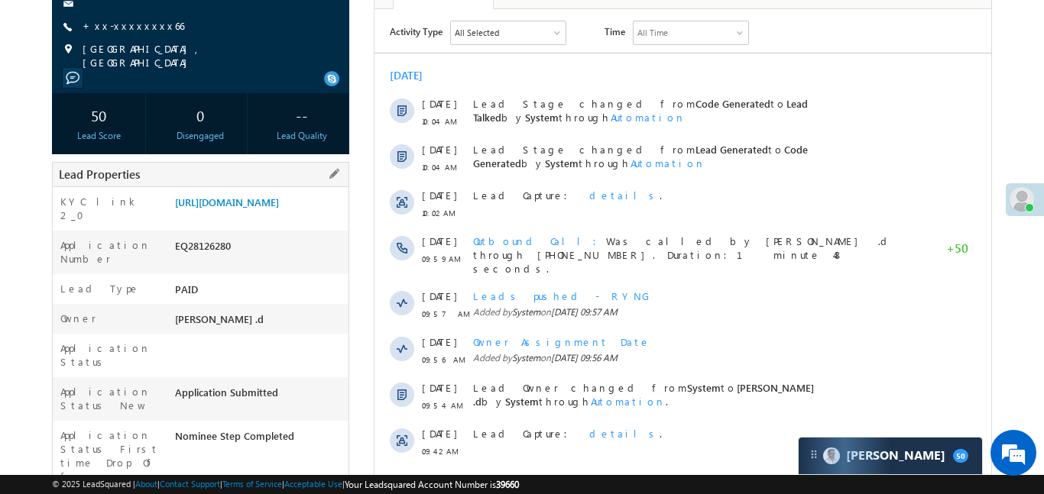
scroll to position [142, 0]
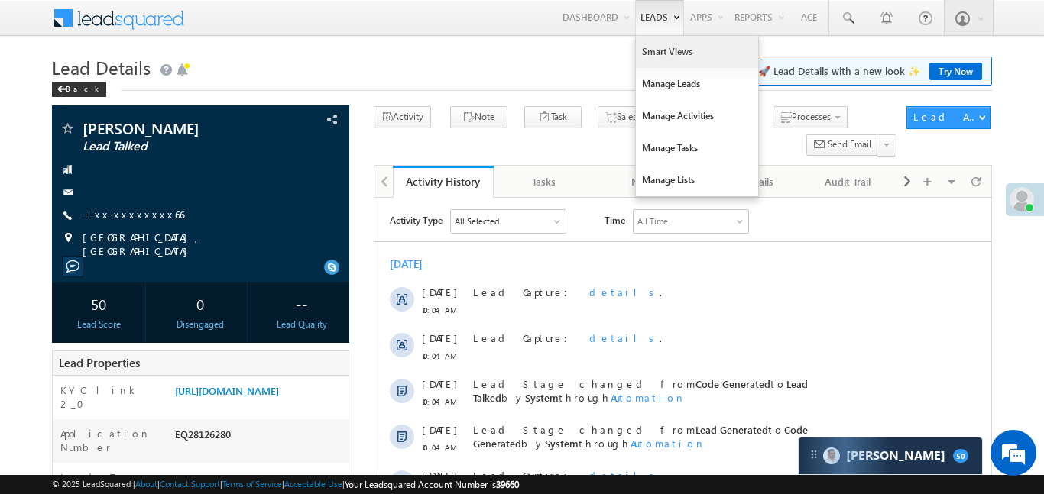
click at [664, 54] on link "Smart Views" at bounding box center [697, 52] width 122 height 32
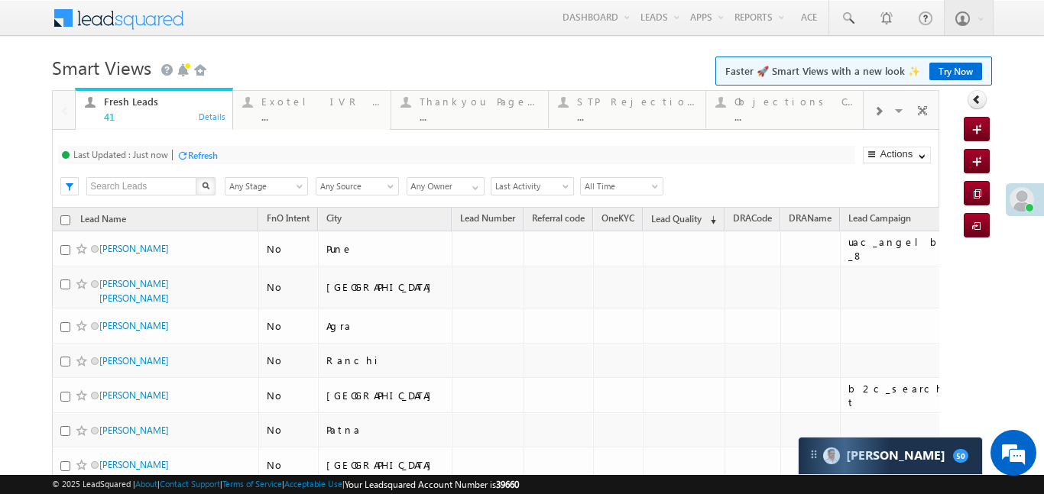
click at [891, 106] on div at bounding box center [877, 110] width 29 height 34
click at [890, 106] on div at bounding box center [877, 110] width 29 height 34
click at [795, 115] on div "..." at bounding box center [793, 116] width 119 height 11
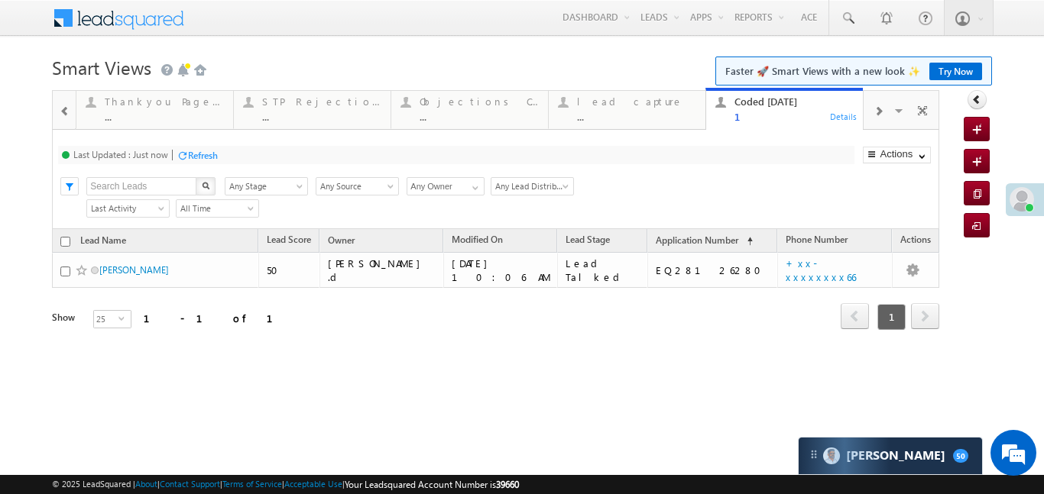
click at [63, 111] on span at bounding box center [65, 111] width 11 height 12
click at [63, 110] on div at bounding box center [64, 109] width 22 height 37
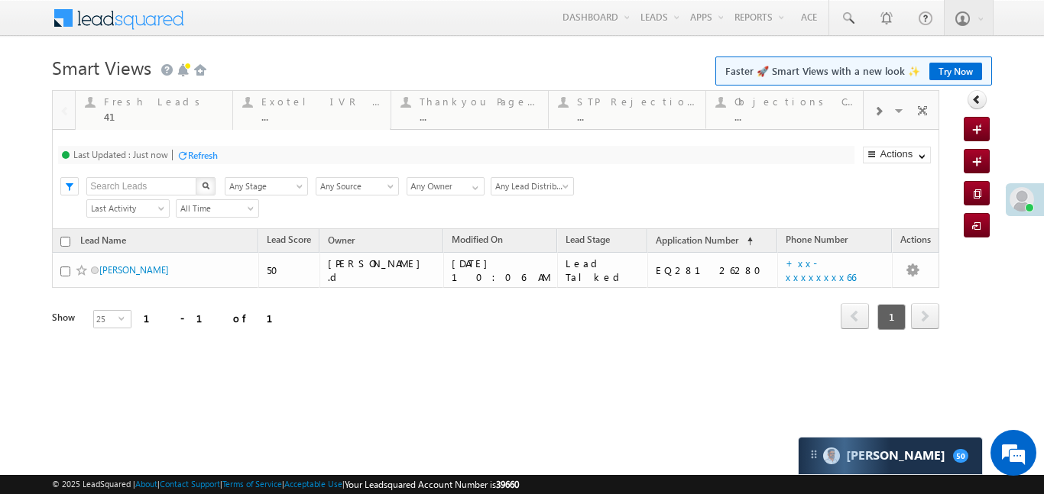
click at [63, 110] on div at bounding box center [64, 109] width 22 height 37
click at [141, 108] on div "Fresh Leads 41" at bounding box center [163, 107] width 119 height 30
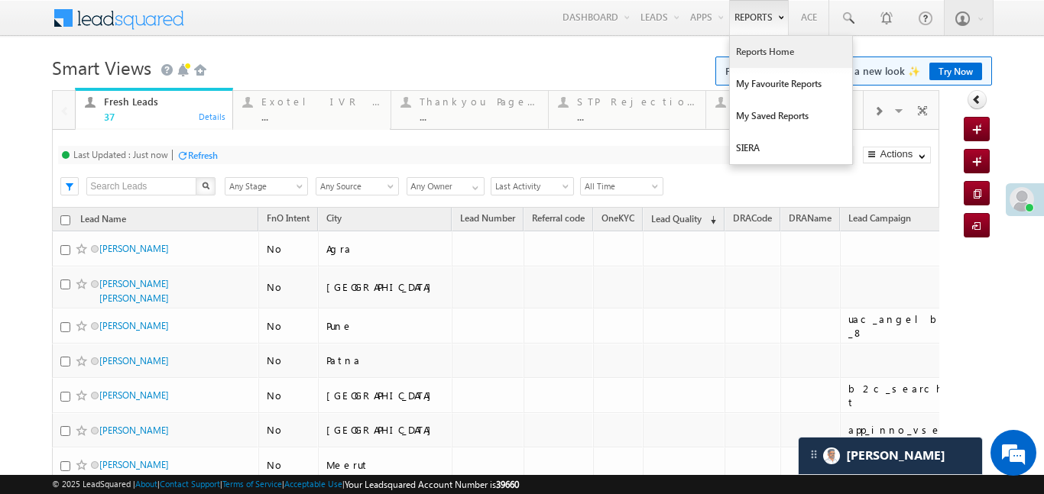
click at [775, 57] on link "Reports Home" at bounding box center [791, 52] width 122 height 32
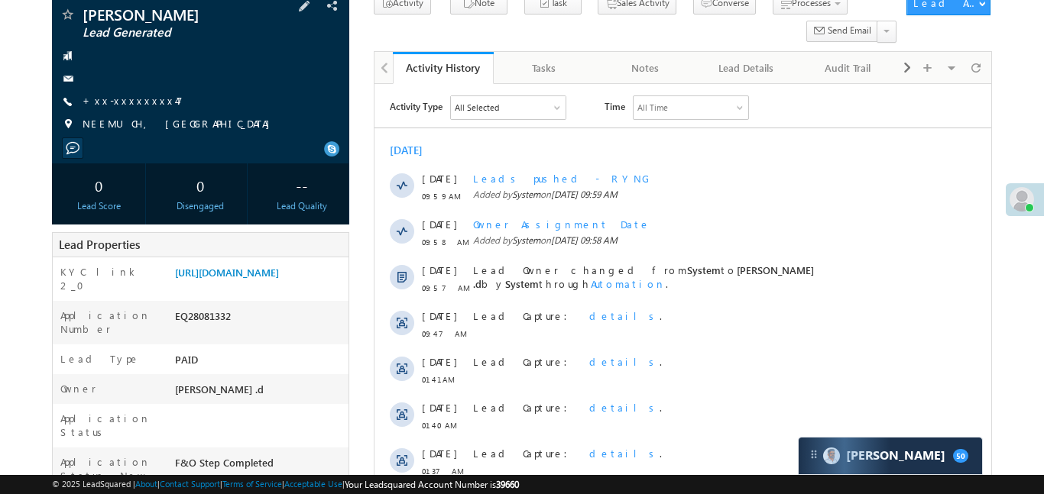
scroll to position [351, 0]
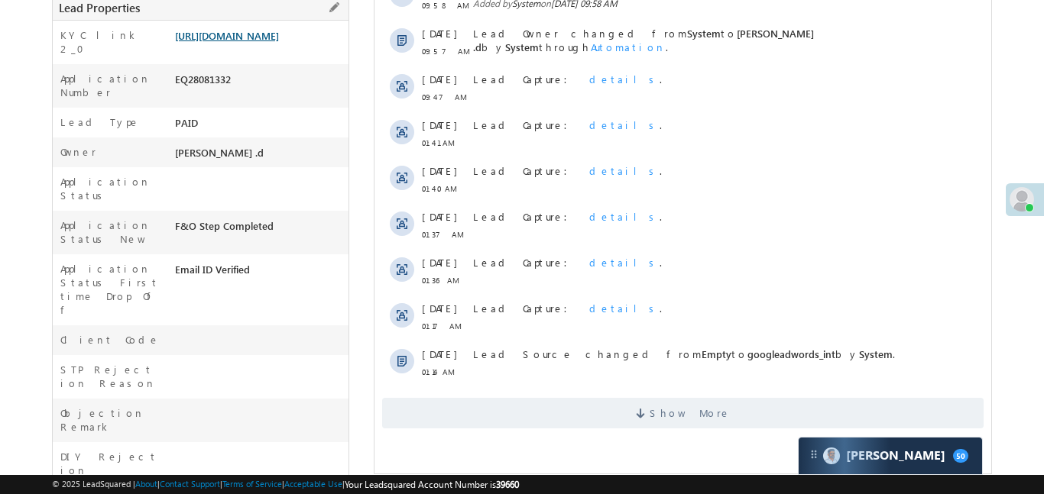
click at [247, 42] on link "[URL][DOMAIN_NAME]" at bounding box center [227, 35] width 104 height 13
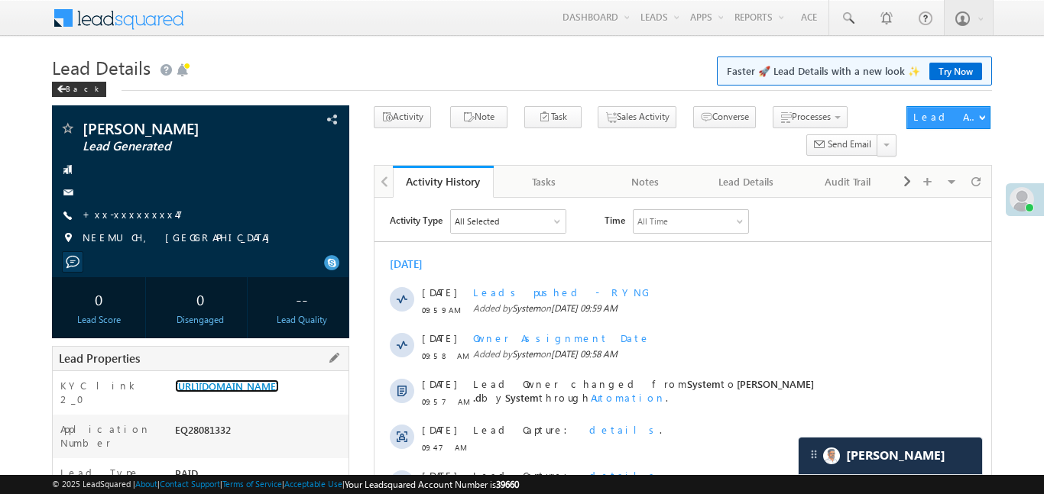
scroll to position [253, 0]
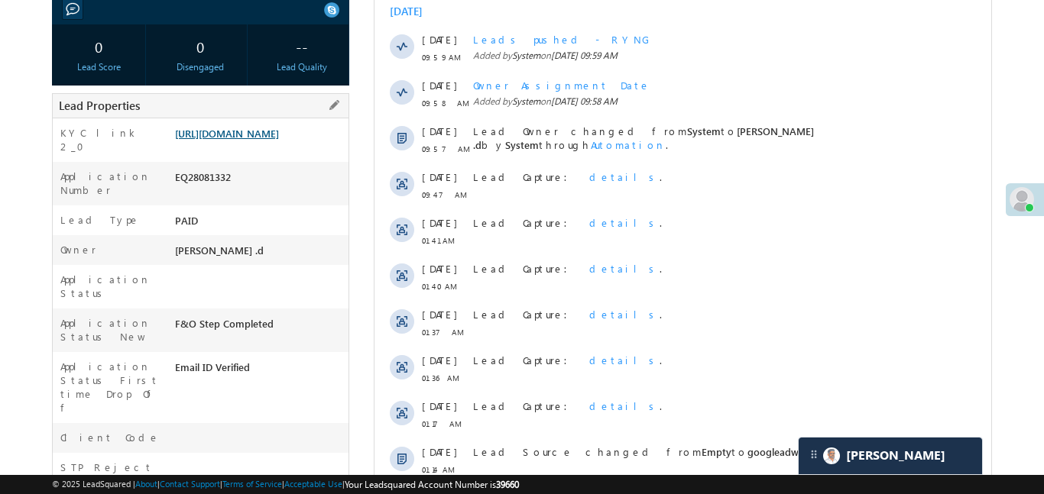
click at [254, 138] on link "https://angelbroking1-pk3em7sa.customui-test.leadsquared.com?leadId=06f2792d-a7…" at bounding box center [227, 133] width 104 height 13
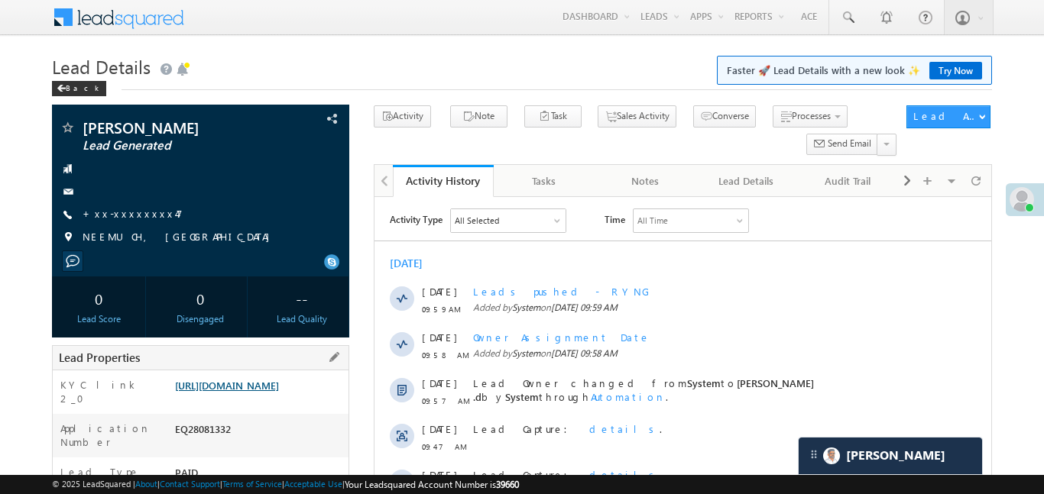
scroll to position [0, 0]
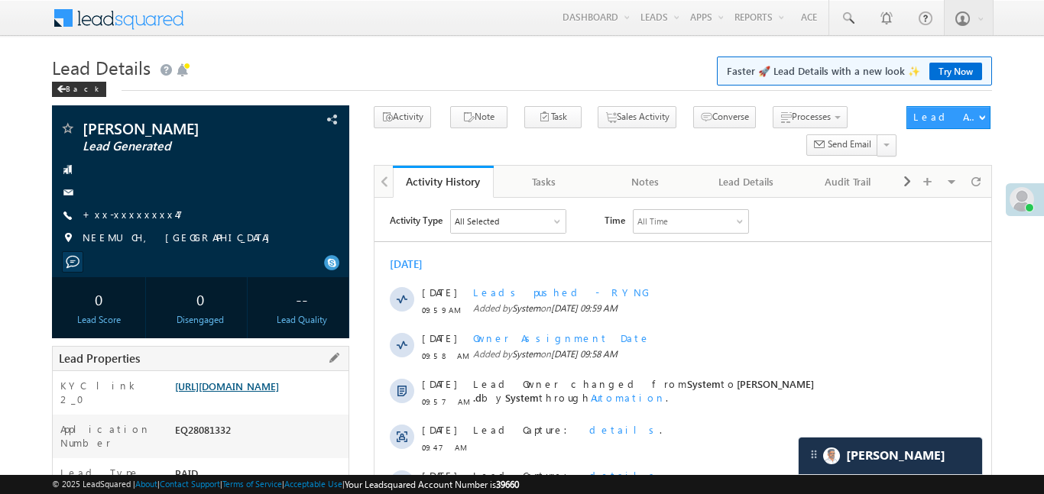
click at [256, 384] on link "https://angelbroking1-pk3em7sa.customui-test.leadsquared.com?leadId=06f2792d-a7…" at bounding box center [227, 386] width 104 height 13
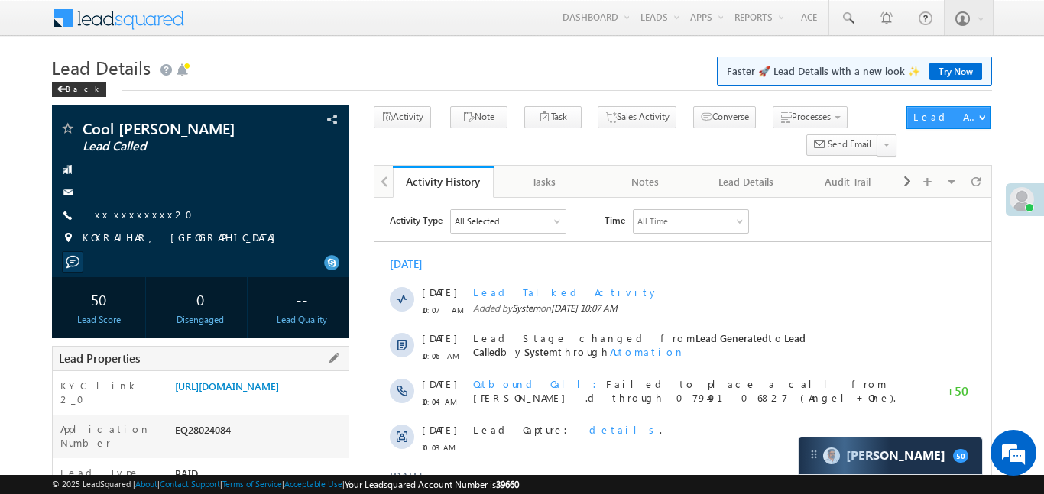
scroll to position [166, 0]
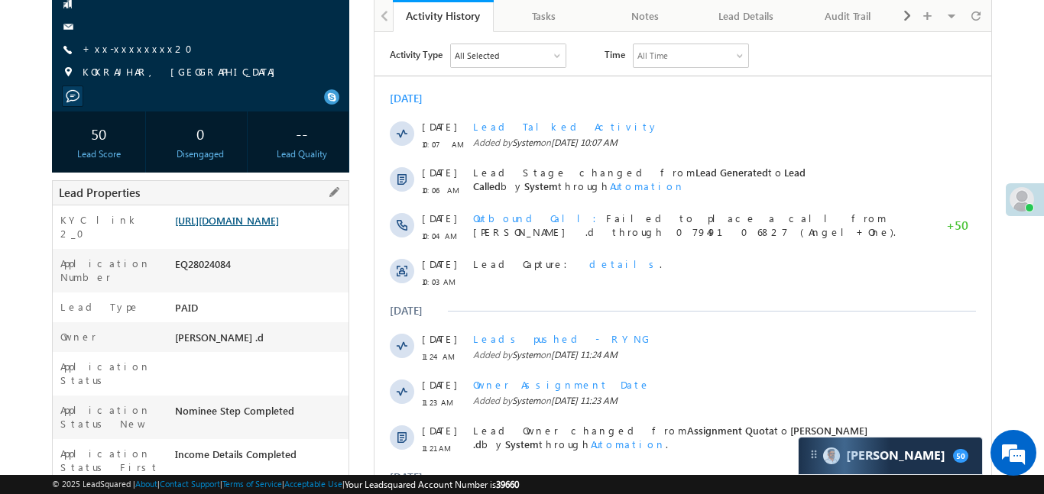
drag, startPoint x: 234, startPoint y: 182, endPoint x: 257, endPoint y: 219, distance: 43.2
click at [238, 190] on div "Lead Properties" at bounding box center [200, 192] width 297 height 25
click at [258, 219] on link "[URL][DOMAIN_NAME]" at bounding box center [227, 220] width 104 height 13
click at [279, 227] on link "[URL][DOMAIN_NAME]" at bounding box center [227, 220] width 104 height 13
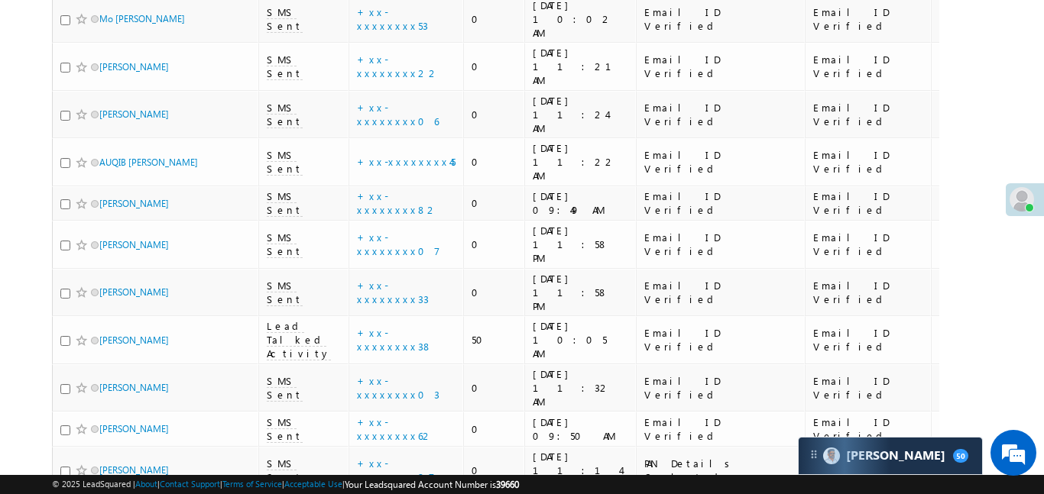
scroll to position [1208, 0]
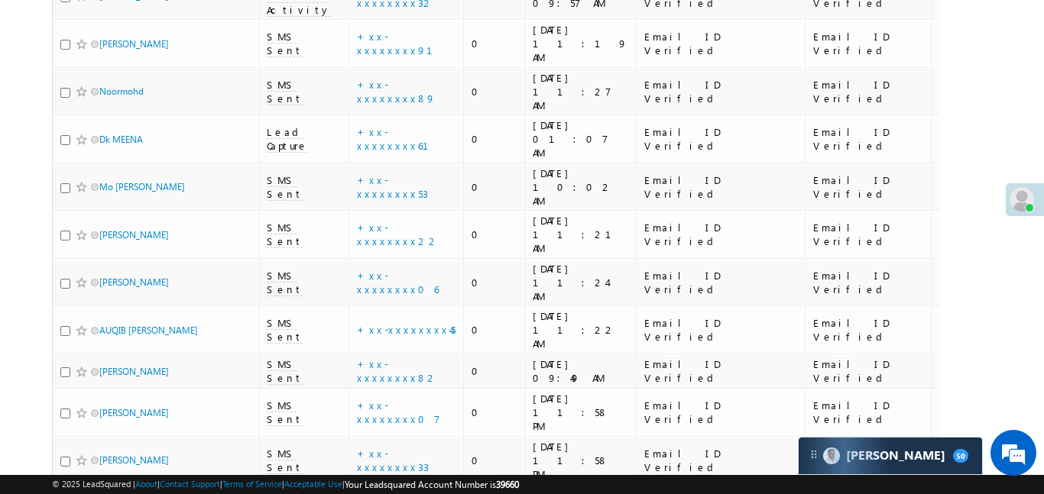
click at [429, 310] on link "details" at bounding box center [442, 308] width 26 height 11
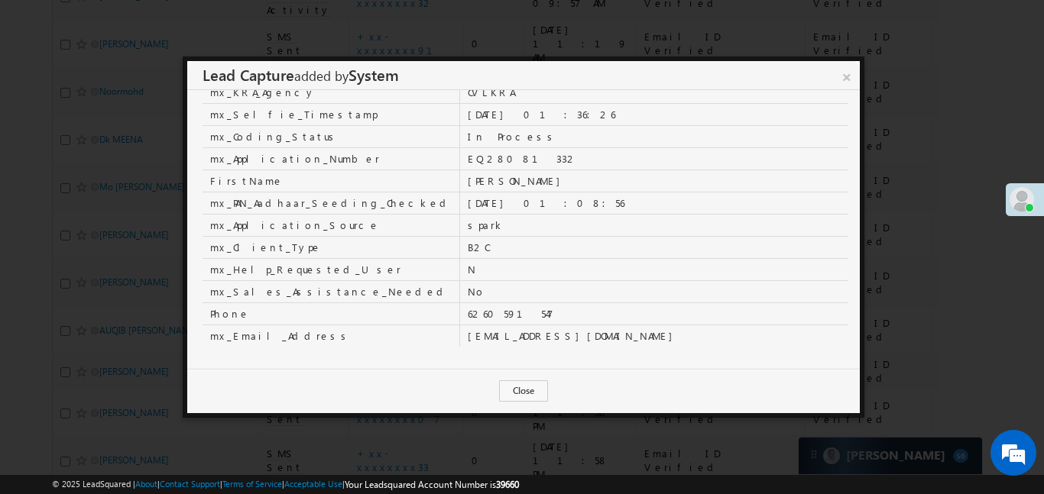
scroll to position [508, 0]
click at [481, 260] on td "N" at bounding box center [654, 268] width 389 height 22
click at [851, 73] on link "×" at bounding box center [846, 74] width 27 height 27
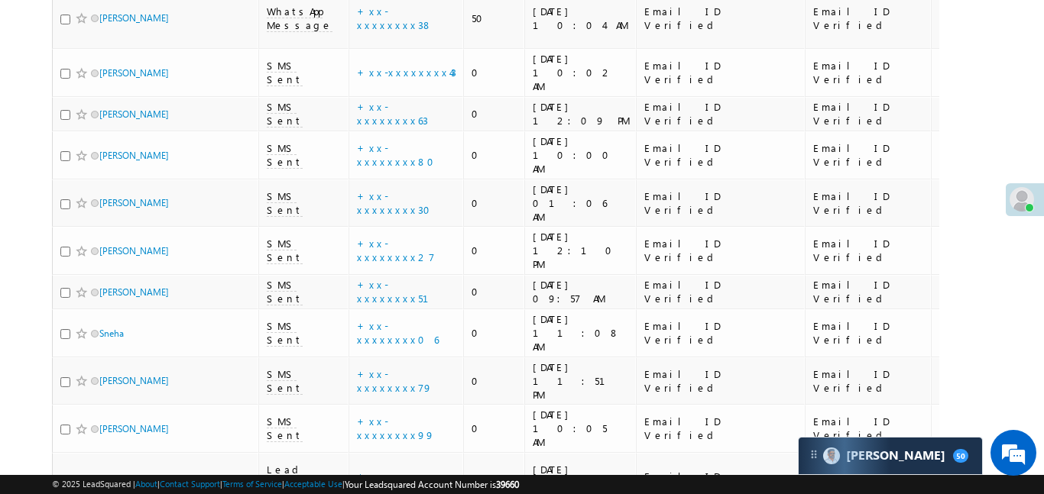
scroll to position [0, 0]
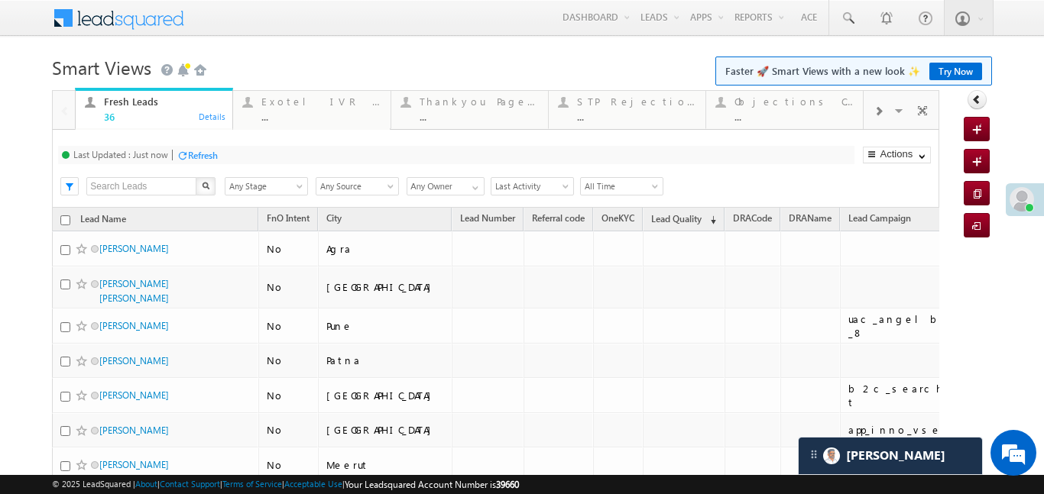
click at [869, 102] on div at bounding box center [877, 110] width 29 height 34
click at [872, 105] on div at bounding box center [877, 110] width 29 height 34
click at [806, 113] on div "..." at bounding box center [793, 116] width 119 height 11
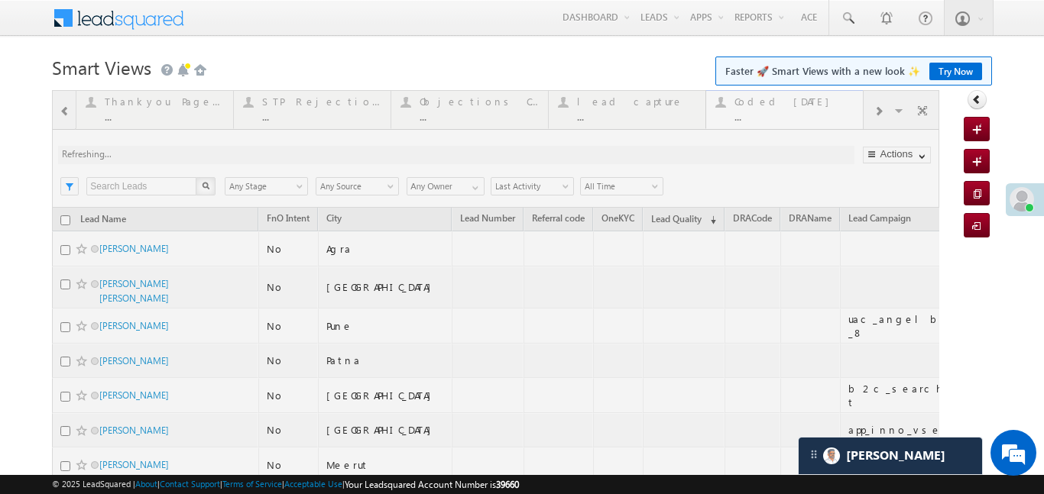
drag, startPoint x: 806, startPoint y: 113, endPoint x: 805, endPoint y: 3, distance: 110.0
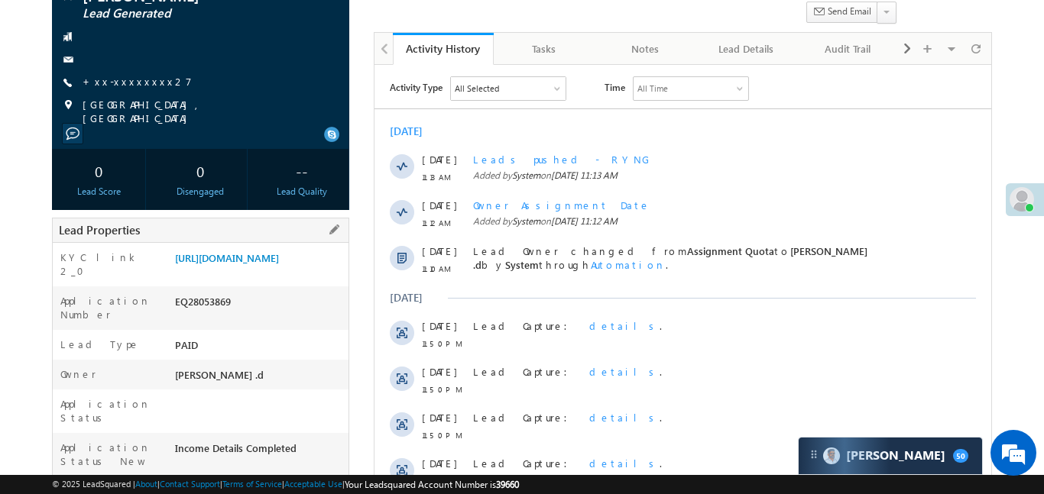
scroll to position [264, 0]
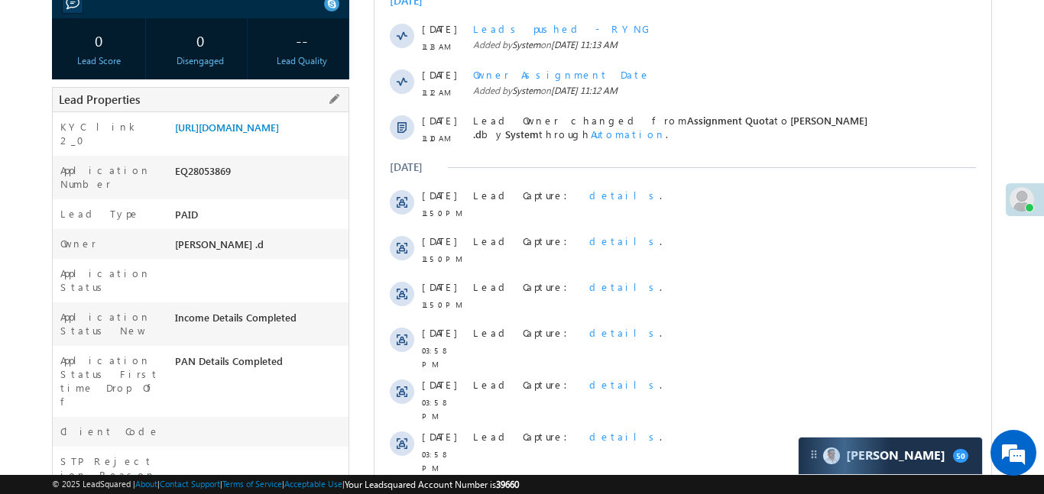
click at [250, 141] on div "[URL][DOMAIN_NAME]" at bounding box center [259, 130] width 177 height 21
click at [256, 134] on link "https://angelbroking1-pk3em7sa.customui-test.leadsquared.com?leadId=5c497278-58…" at bounding box center [227, 127] width 104 height 13
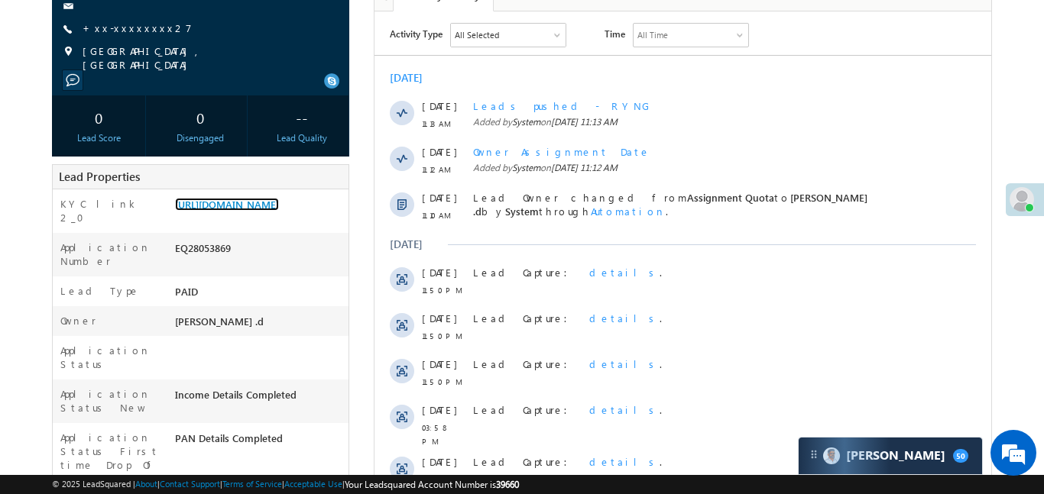
scroll to position [62, 0]
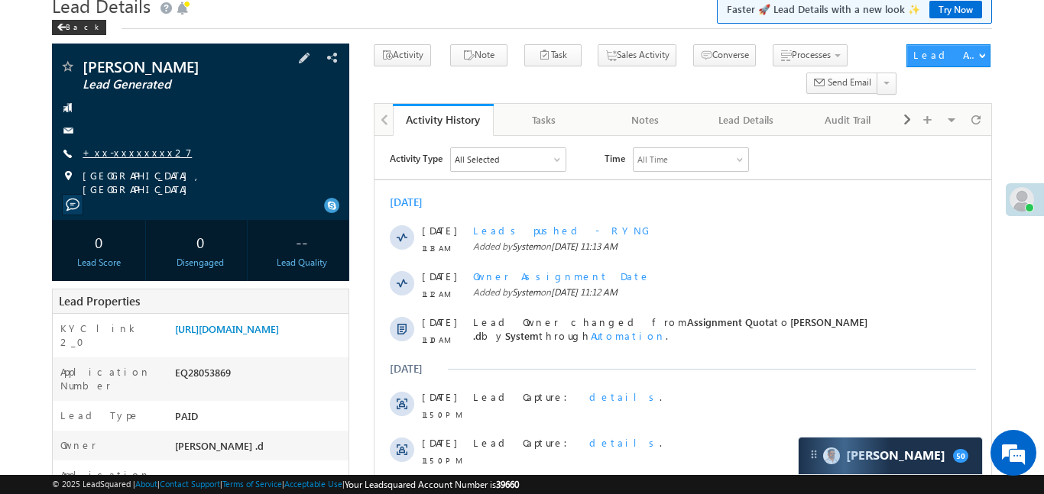
click at [116, 151] on link "+xx-xxxxxxxx27" at bounding box center [137, 152] width 109 height 13
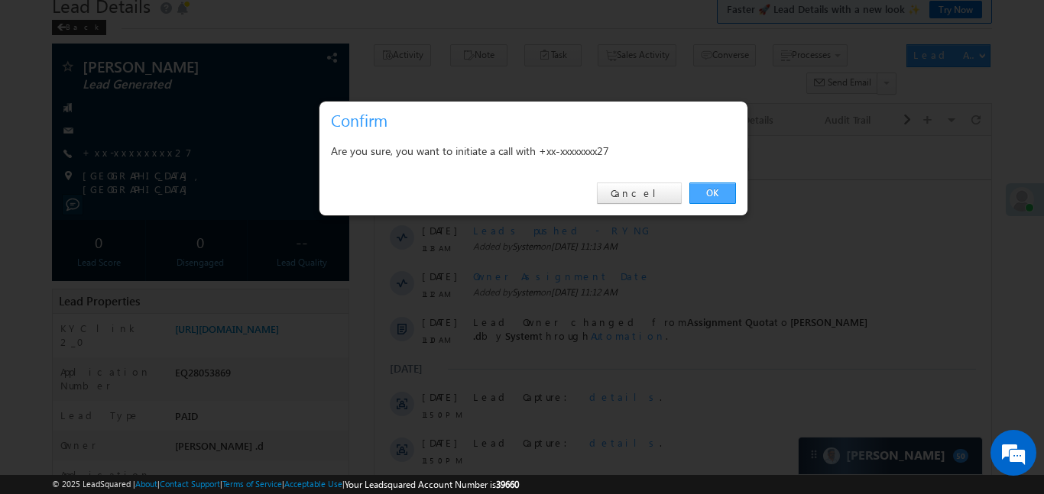
click at [717, 192] on link "OK" at bounding box center [712, 193] width 47 height 21
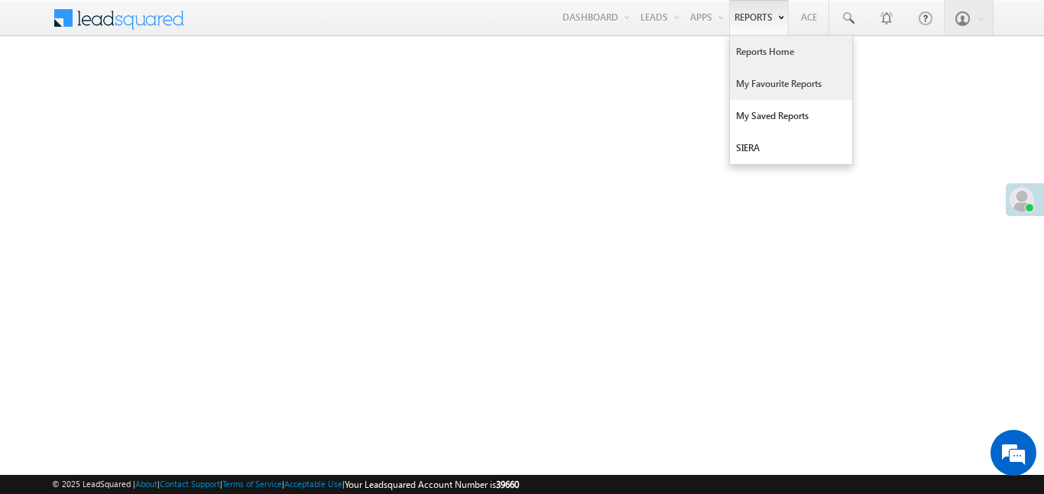
click at [774, 84] on link "My Favourite Reports" at bounding box center [791, 84] width 122 height 32
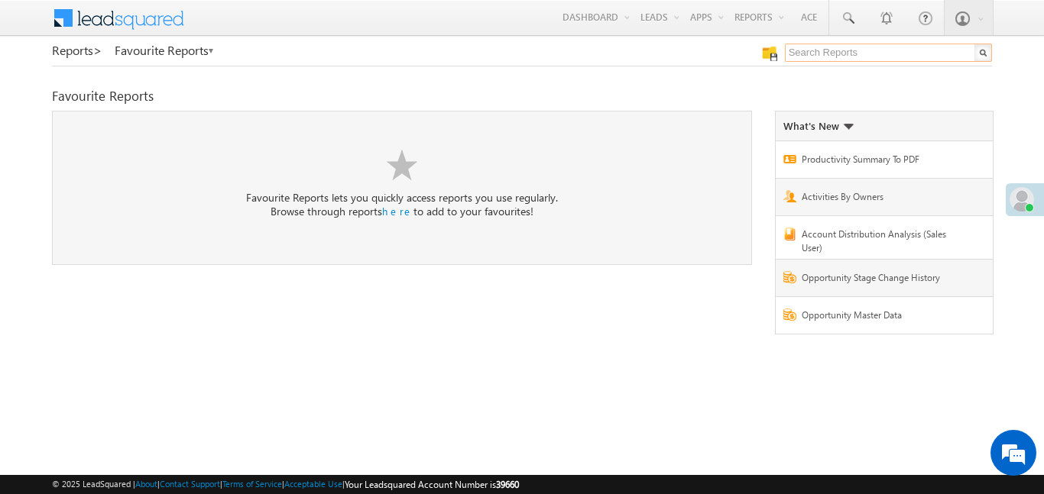
click at [921, 47] on input "text" at bounding box center [888, 53] width 207 height 18
type input "me to others"
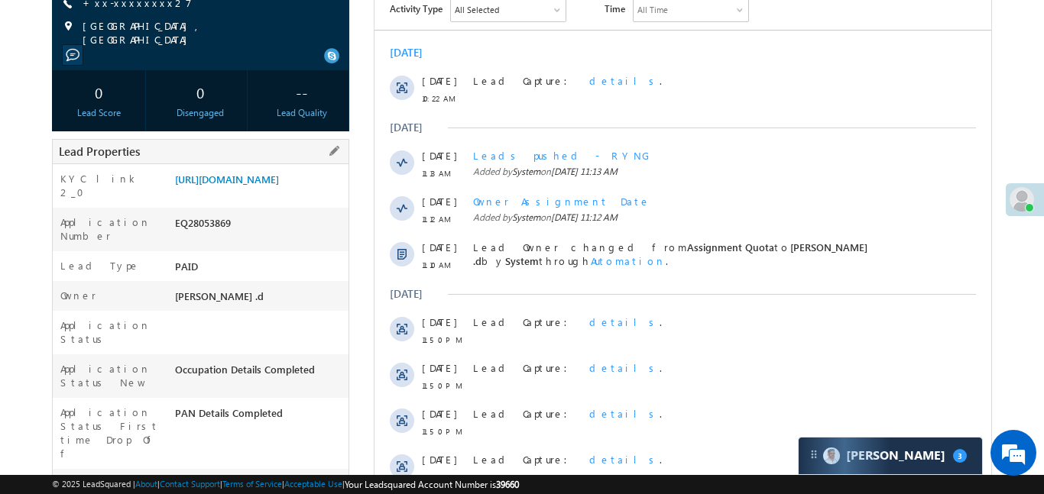
click at [300, 193] on div "https://angelbroking1-pk3em7sa.customui-test.leadsquared.com?leadId=5c497278-58…" at bounding box center [259, 182] width 177 height 21
click at [279, 186] on link "https://angelbroking1-pk3em7sa.customui-test.leadsquared.com?leadId=5c497278-58…" at bounding box center [227, 179] width 104 height 13
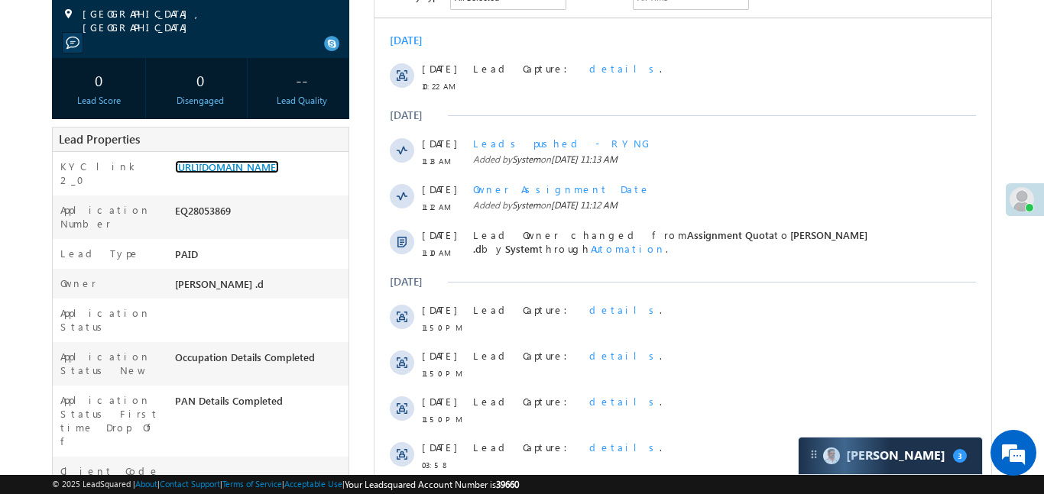
scroll to position [235, 0]
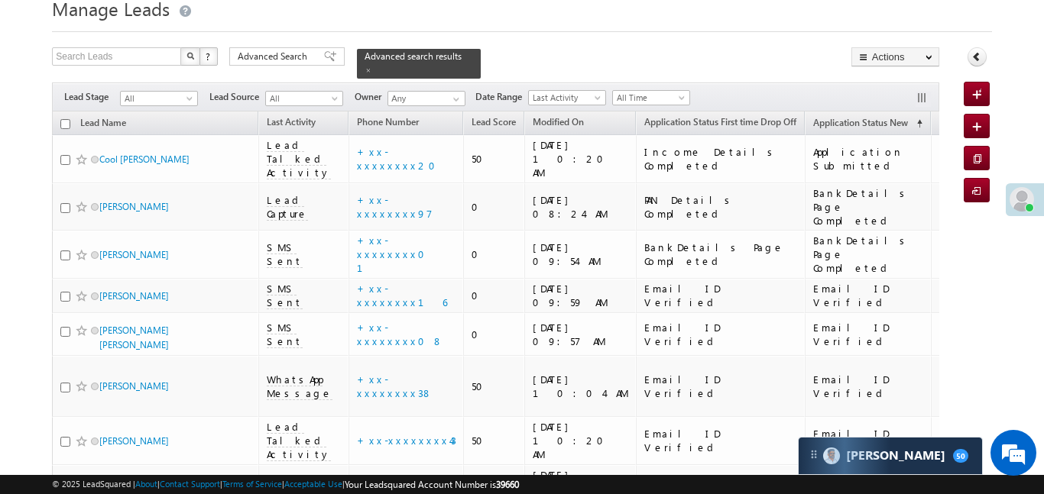
scroll to position [1307, 0]
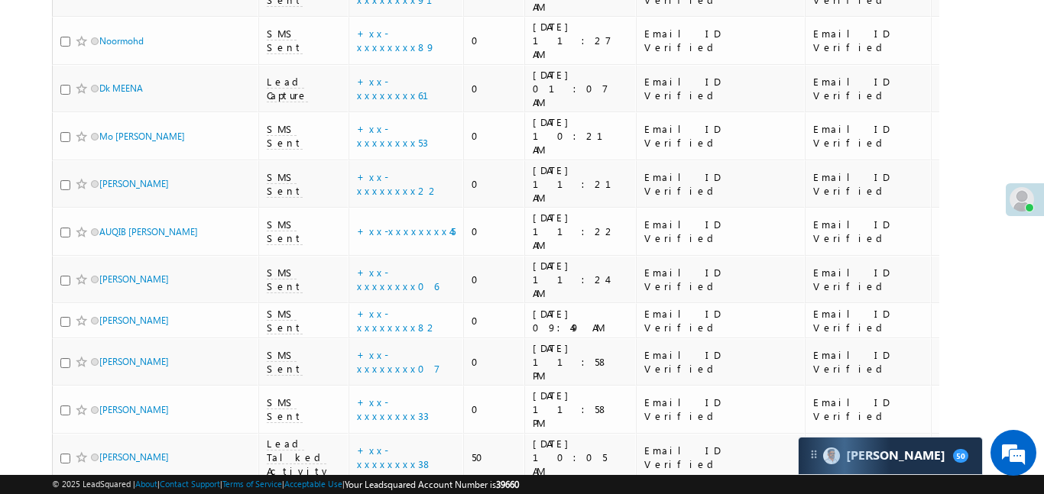
click at [429, 248] on link "details" at bounding box center [442, 243] width 26 height 11
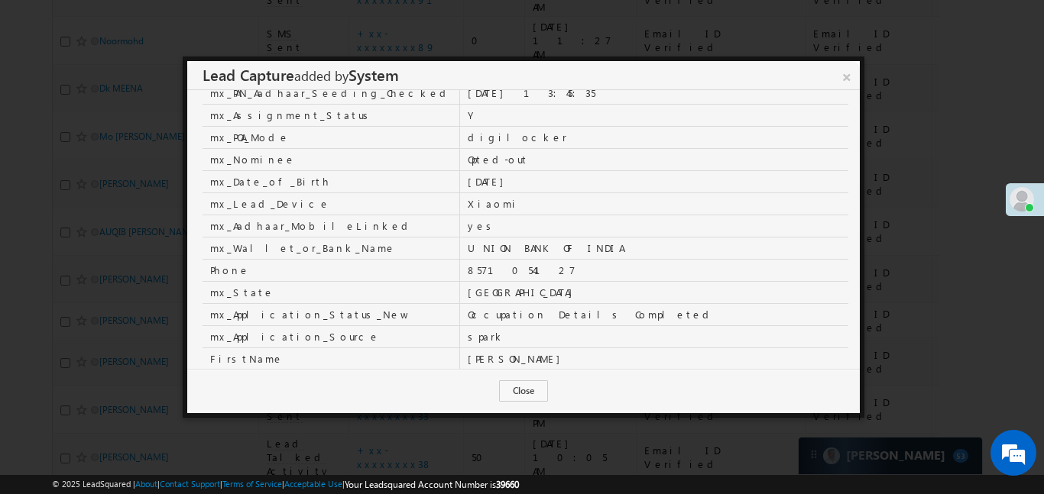
scroll to position [273, 0]
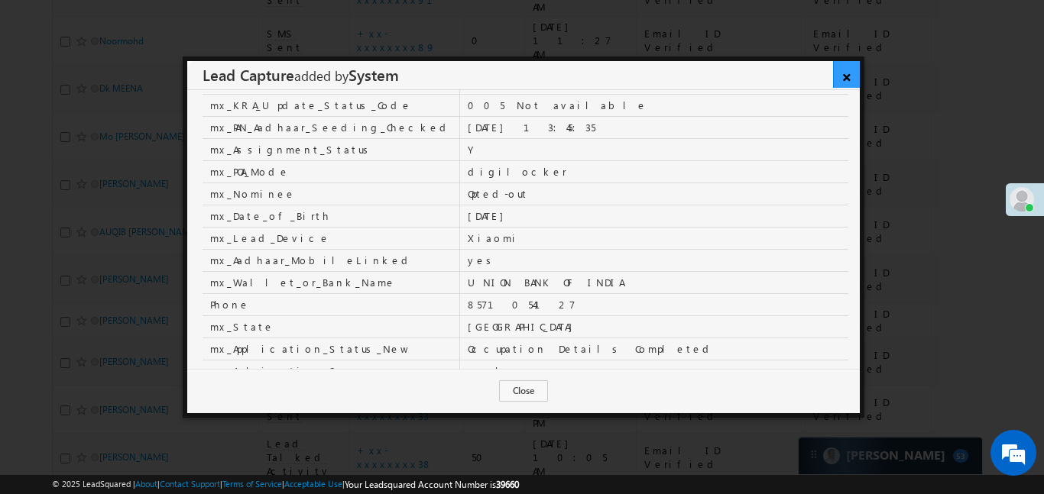
click at [849, 76] on link "×" at bounding box center [846, 74] width 27 height 27
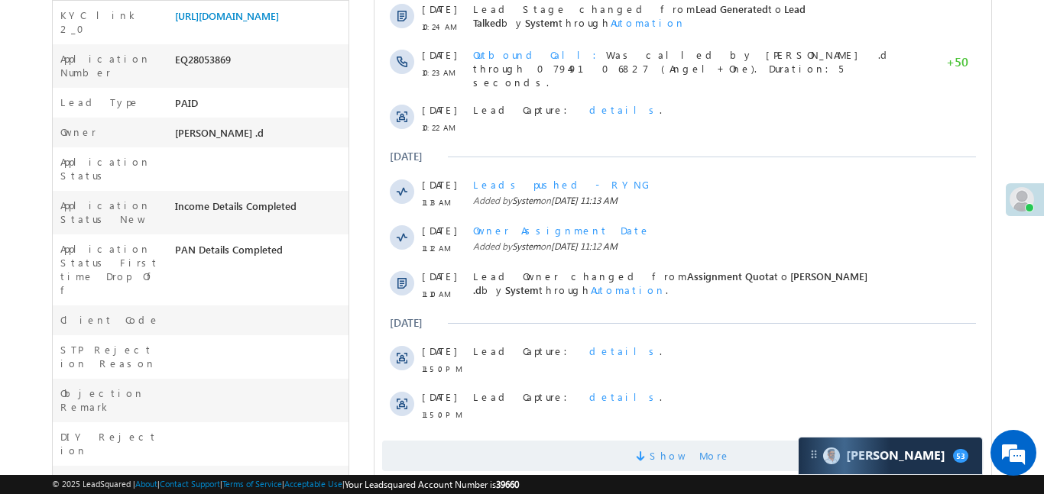
scroll to position [645, 0]
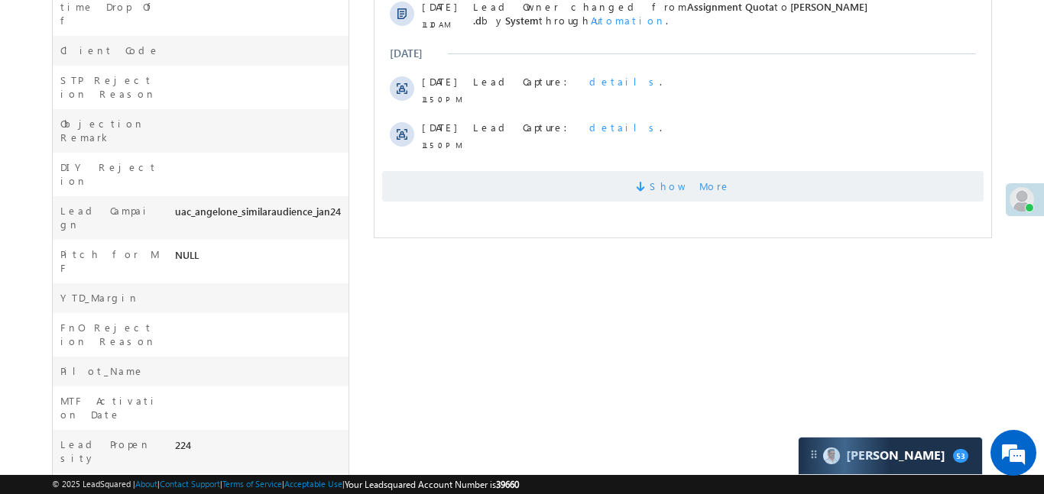
click at [644, 175] on span "Show More" at bounding box center [681, 186] width 601 height 31
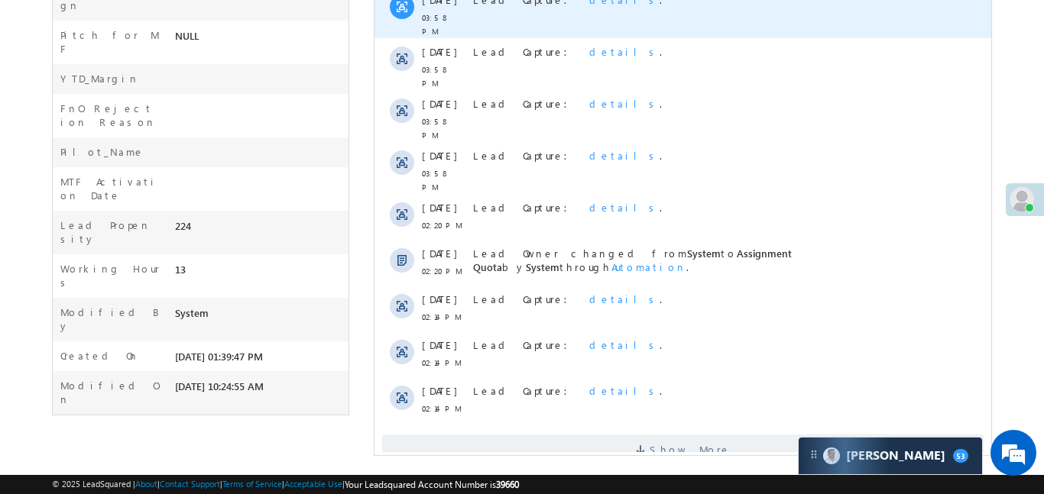
scroll to position [0, 0]
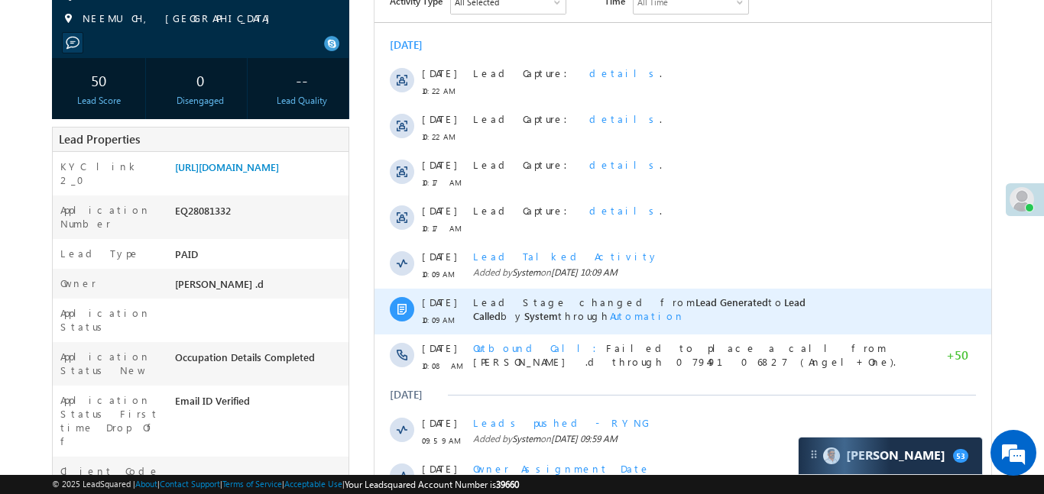
scroll to position [235, 0]
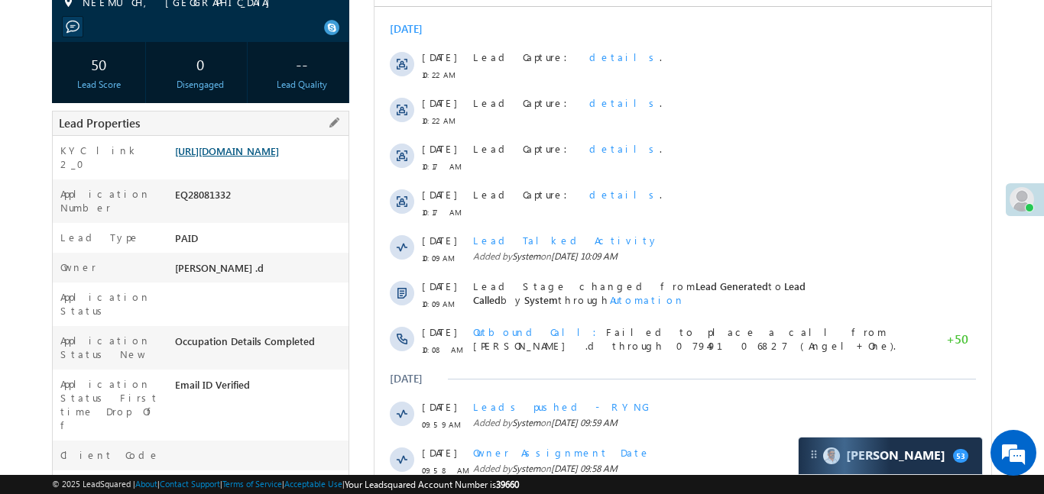
click at [279, 157] on link "[URL][DOMAIN_NAME]" at bounding box center [227, 150] width 104 height 13
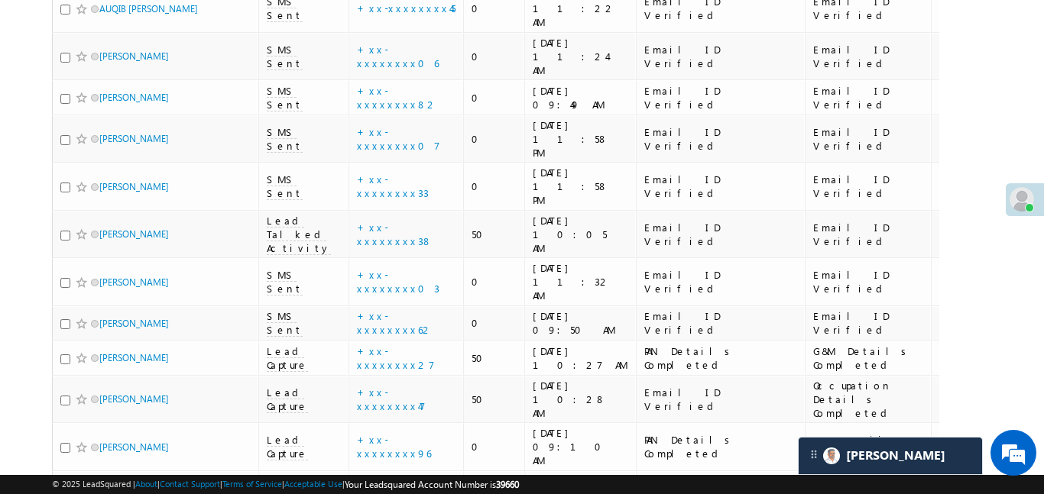
scroll to position [1516, 0]
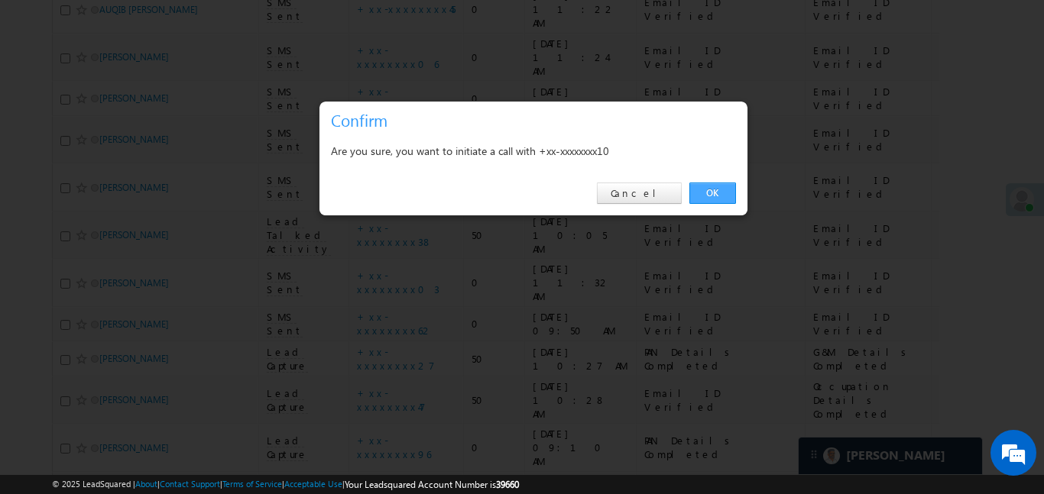
click at [713, 195] on link "OK" at bounding box center [712, 193] width 47 height 21
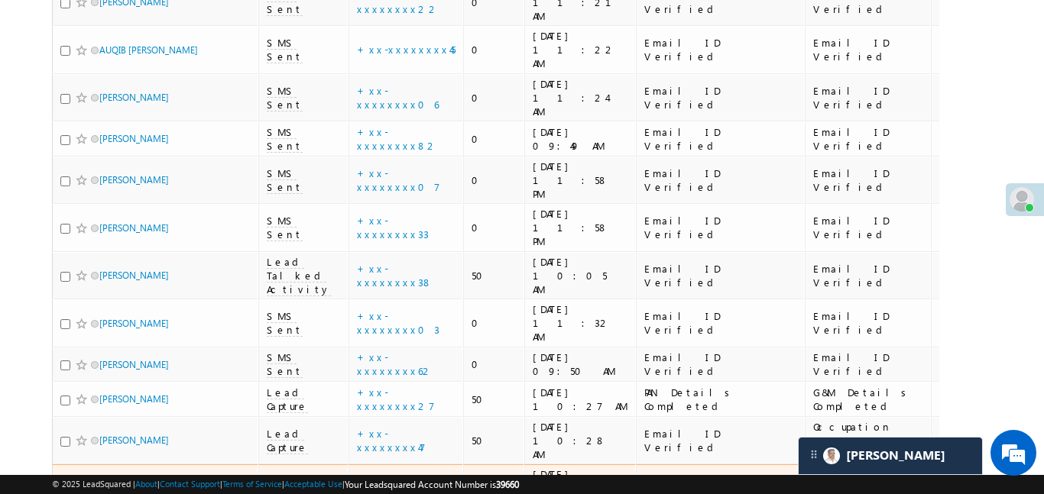
scroll to position [1537, 0]
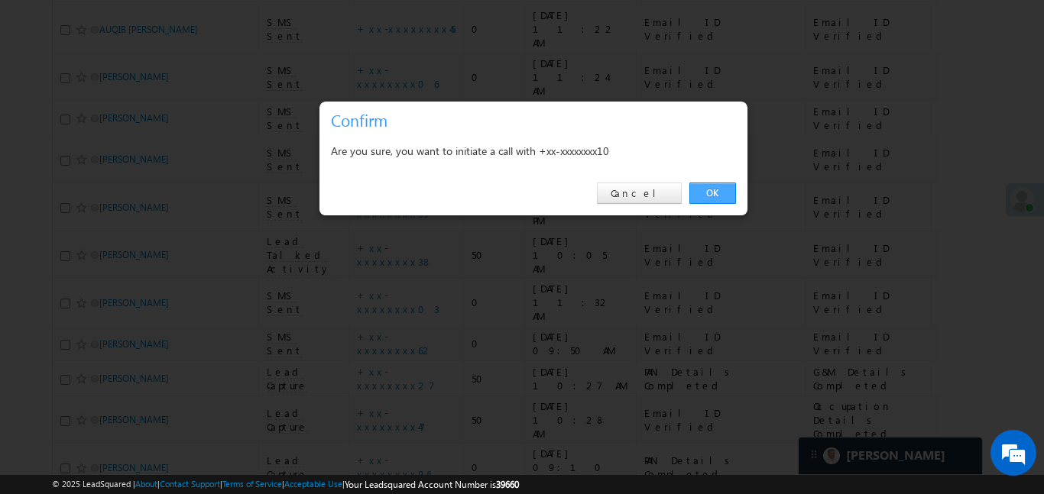
click at [728, 187] on link "OK" at bounding box center [712, 193] width 47 height 21
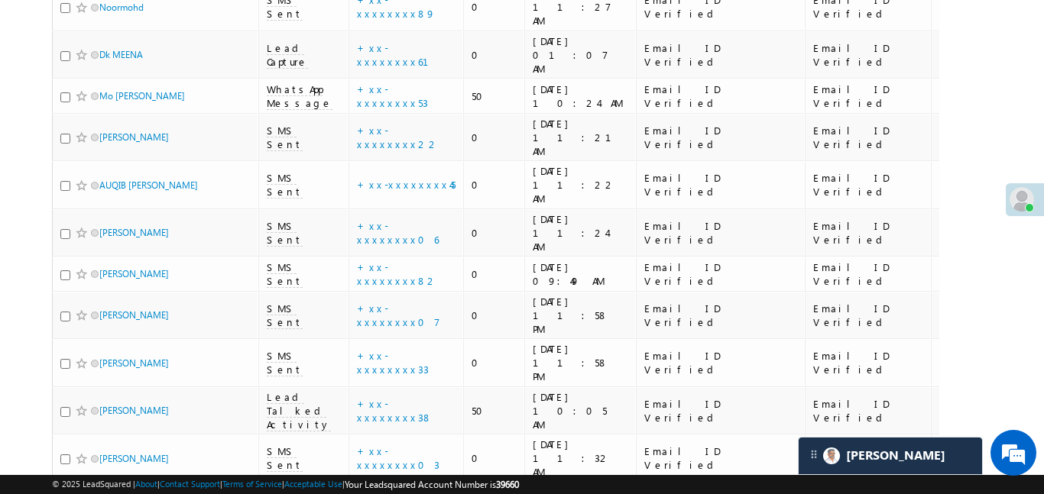
scroll to position [1372, 0]
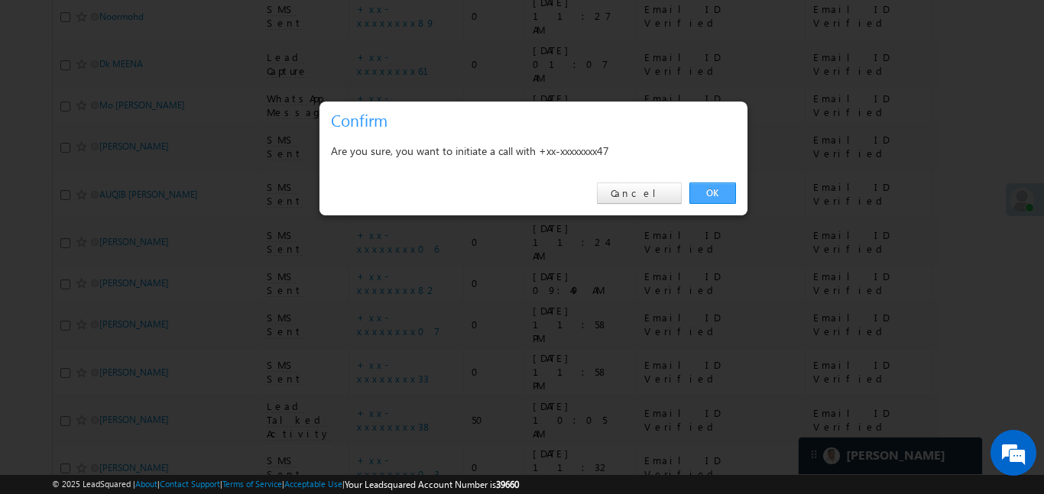
click at [724, 187] on link "OK" at bounding box center [712, 193] width 47 height 21
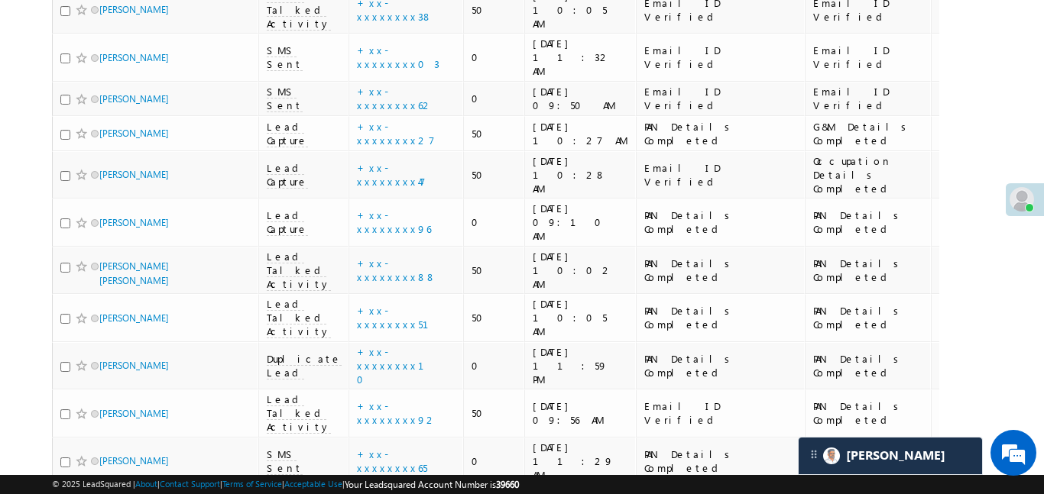
scroll to position [1802, 0]
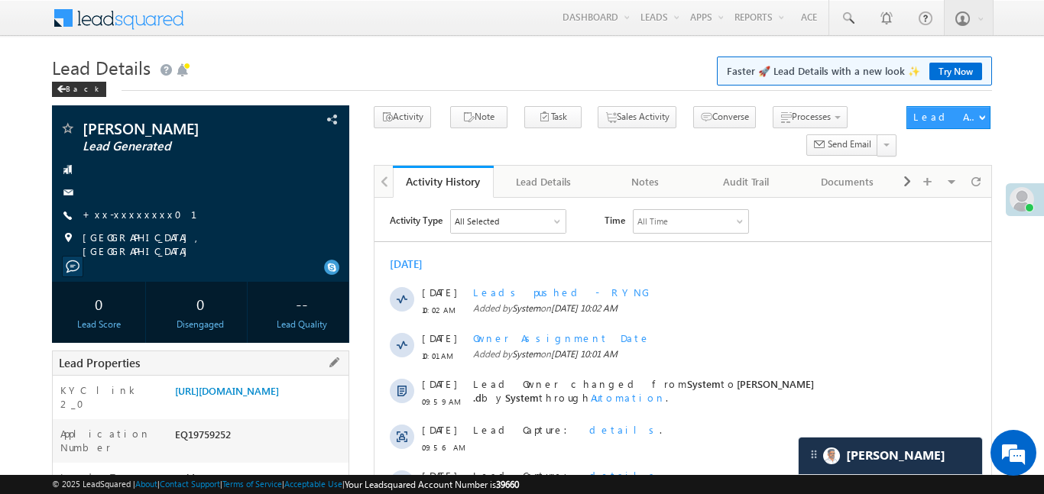
scroll to position [335, 0]
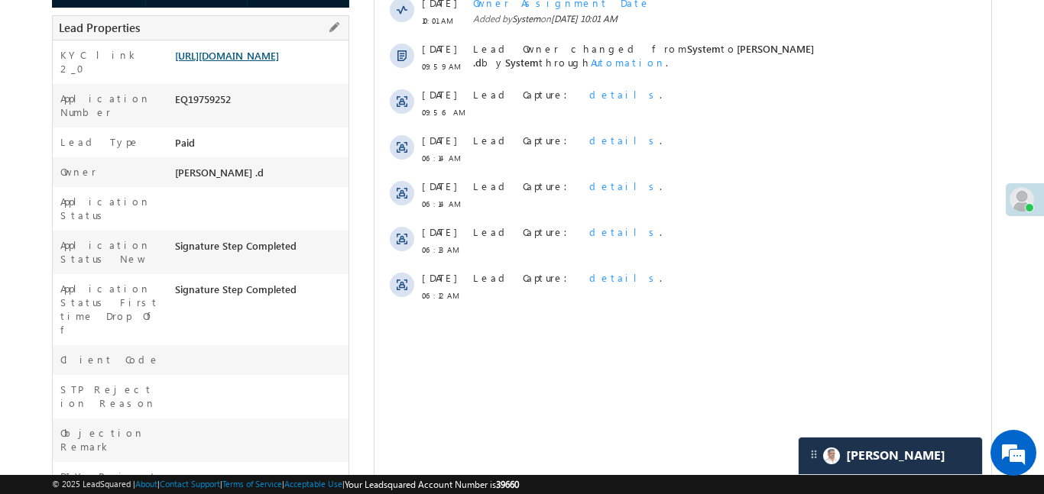
click at [263, 51] on link "https://angelbroking1-pk3em7sa.customui-test.leadsquared.com?leadId=1b3534c6-9d…" at bounding box center [227, 55] width 104 height 13
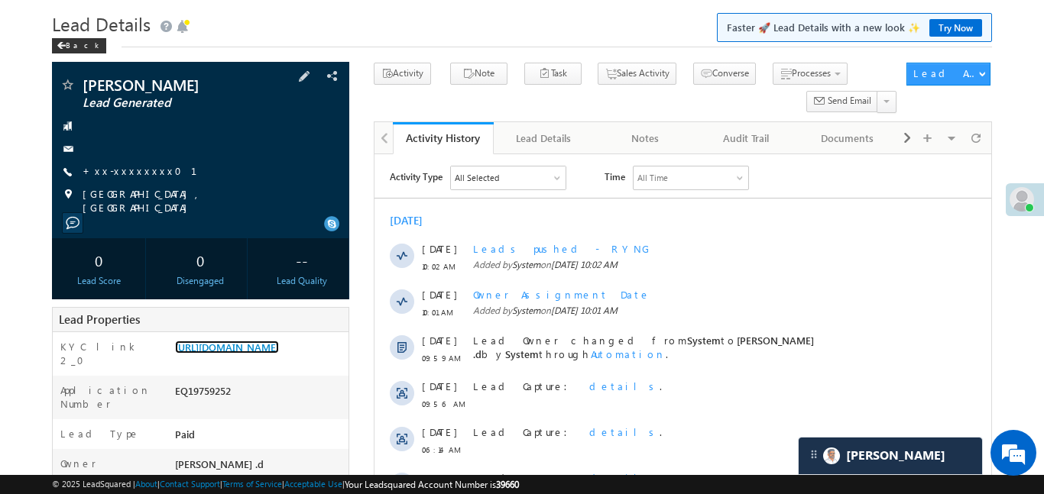
scroll to position [0, 0]
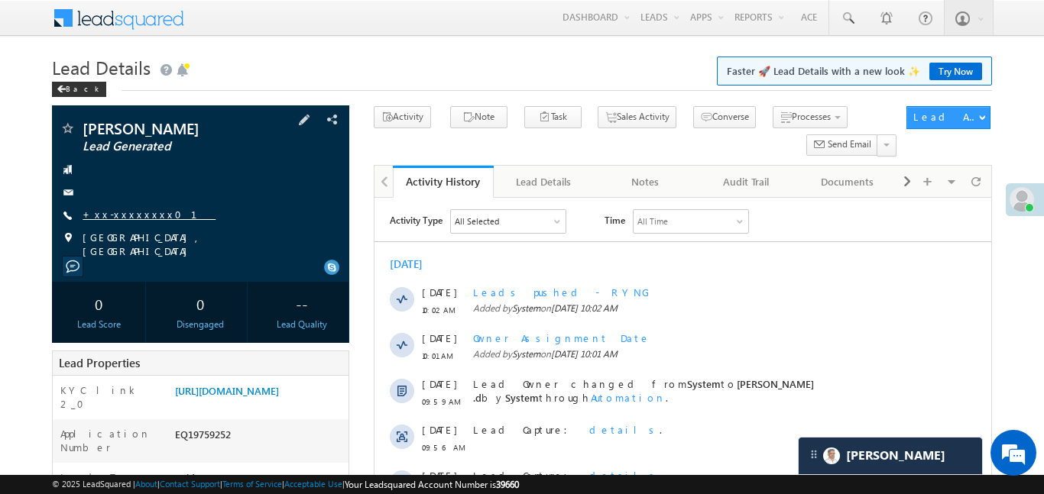
click at [108, 213] on link "+xx-xxxxxxxx01" at bounding box center [149, 214] width 133 height 13
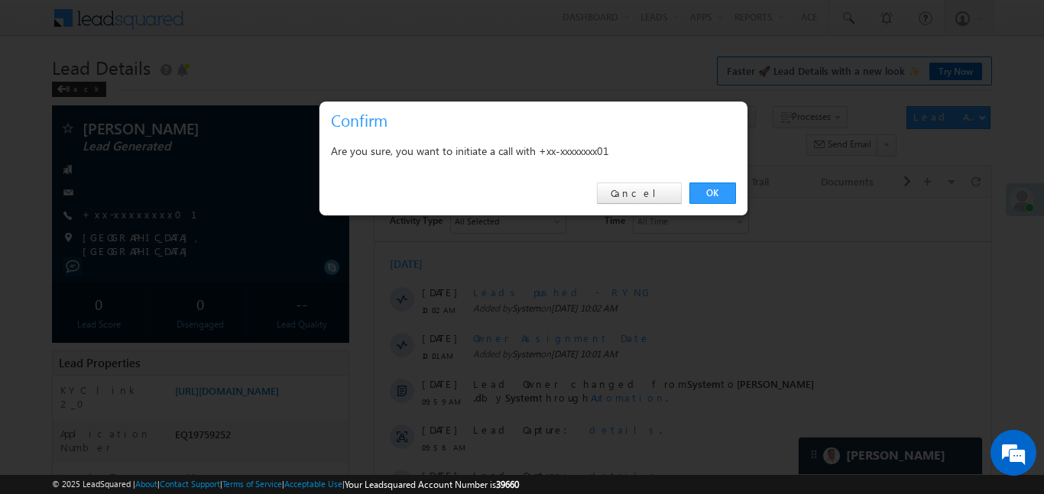
click at [723, 189] on link "OK" at bounding box center [712, 193] width 47 height 21
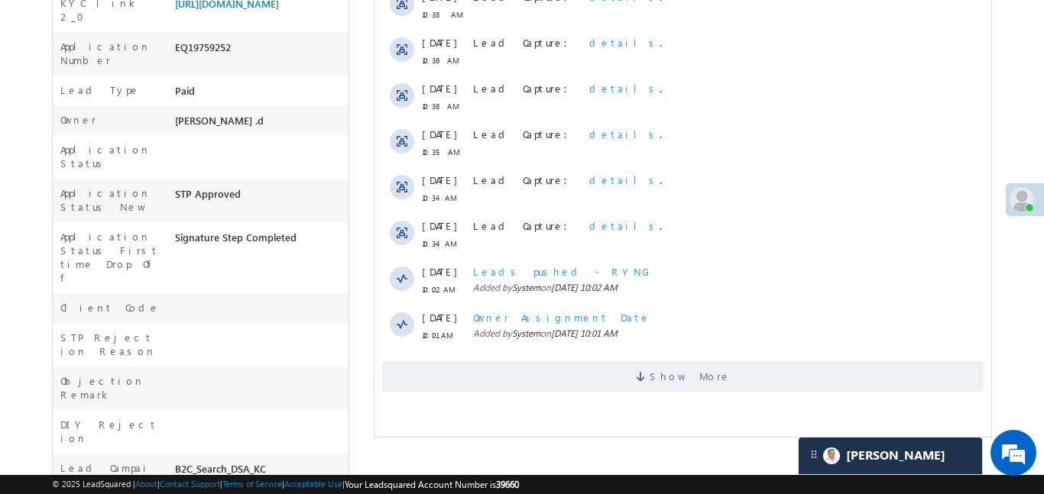
scroll to position [487, 0]
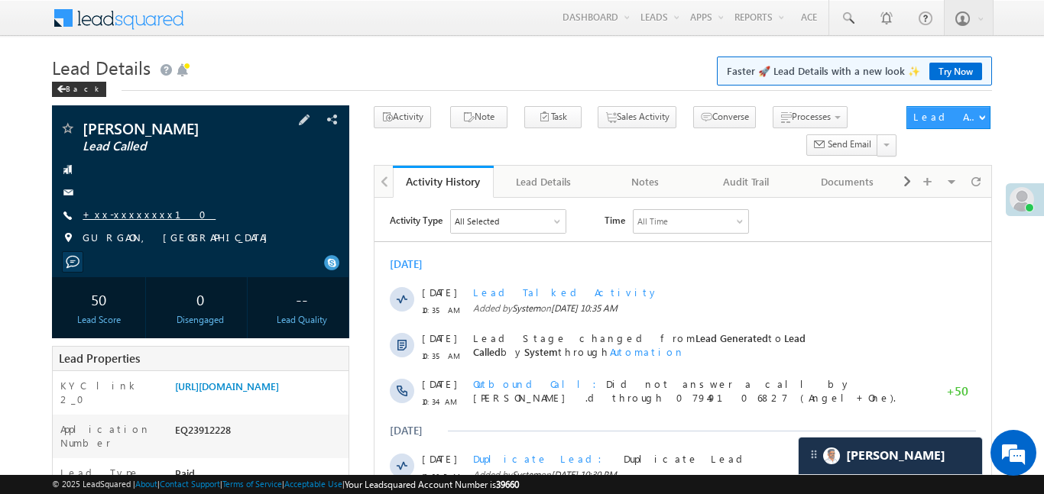
drag, startPoint x: 157, startPoint y: 218, endPoint x: 139, endPoint y: 220, distance: 17.7
click at [156, 218] on div "+xx-xxxxxxxx10" at bounding box center [201, 215] width 282 height 15
click at [139, 220] on link "+xx-xxxxxxxx10" at bounding box center [149, 214] width 133 height 13
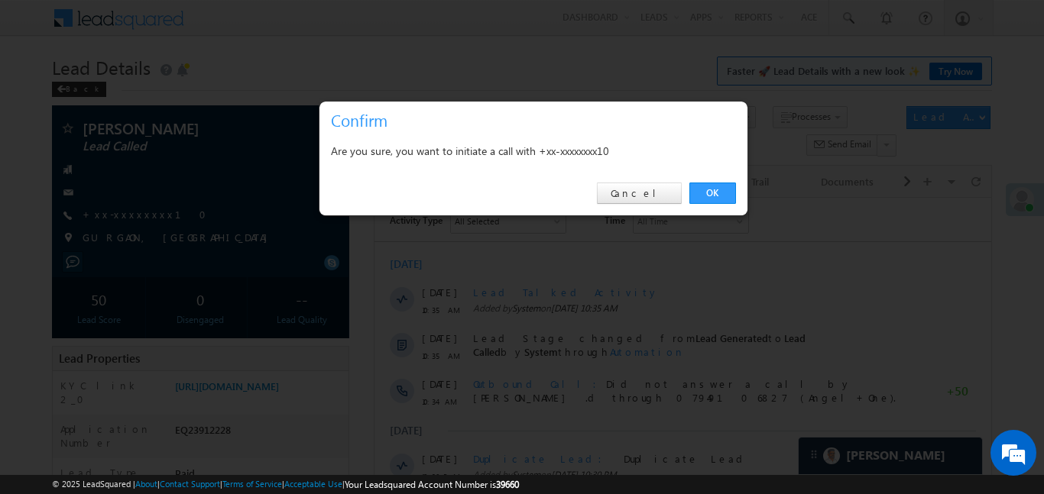
click at [727, 193] on link "OK" at bounding box center [712, 193] width 47 height 21
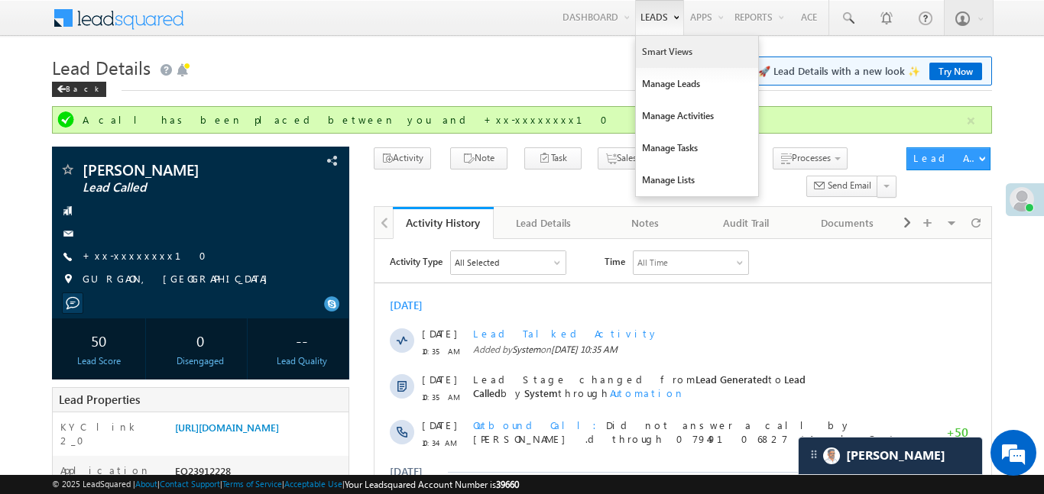
click at [666, 55] on link "Smart Views" at bounding box center [697, 52] width 122 height 32
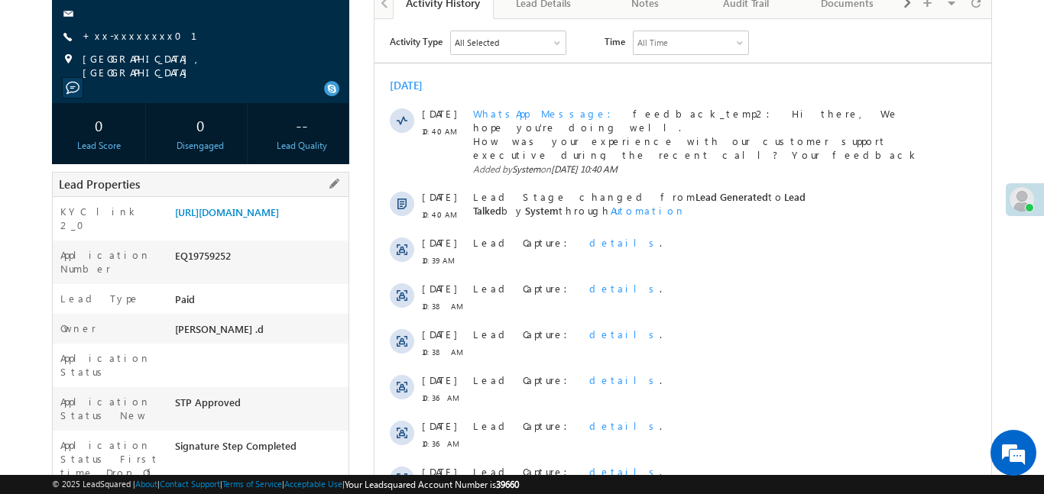
click at [206, 226] on div "[URL][DOMAIN_NAME]" at bounding box center [259, 215] width 177 height 21
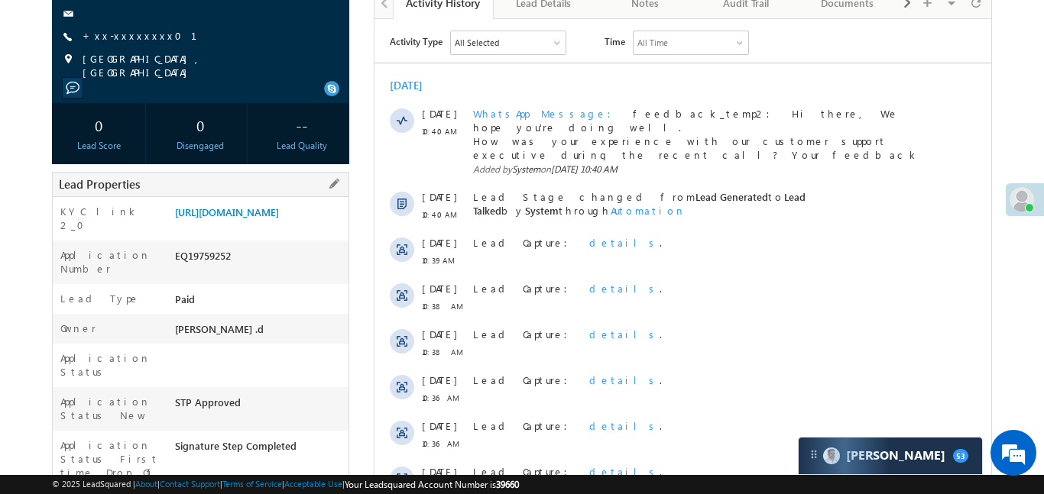
click at [201, 270] on div "EQ19759252" at bounding box center [259, 258] width 177 height 21
copy div "EQ19759252"
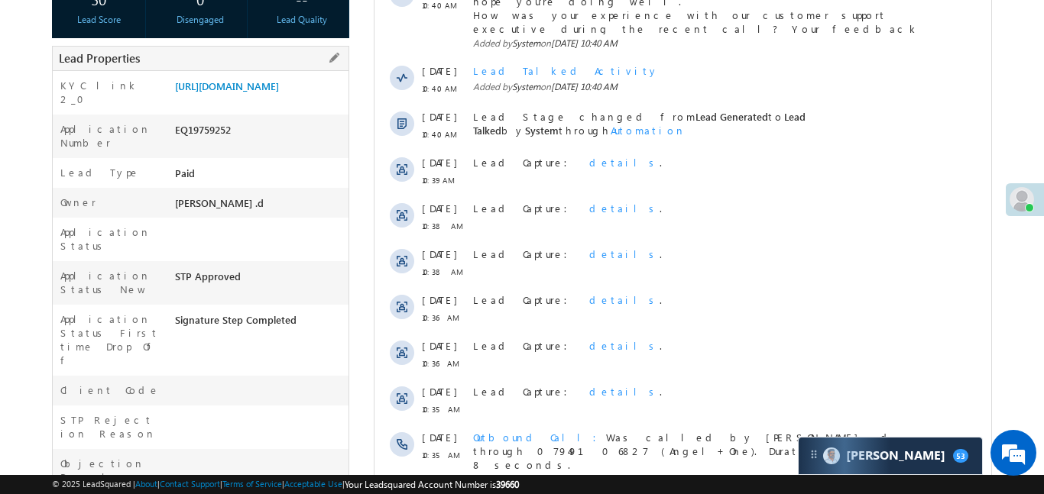
scroll to position [86, 0]
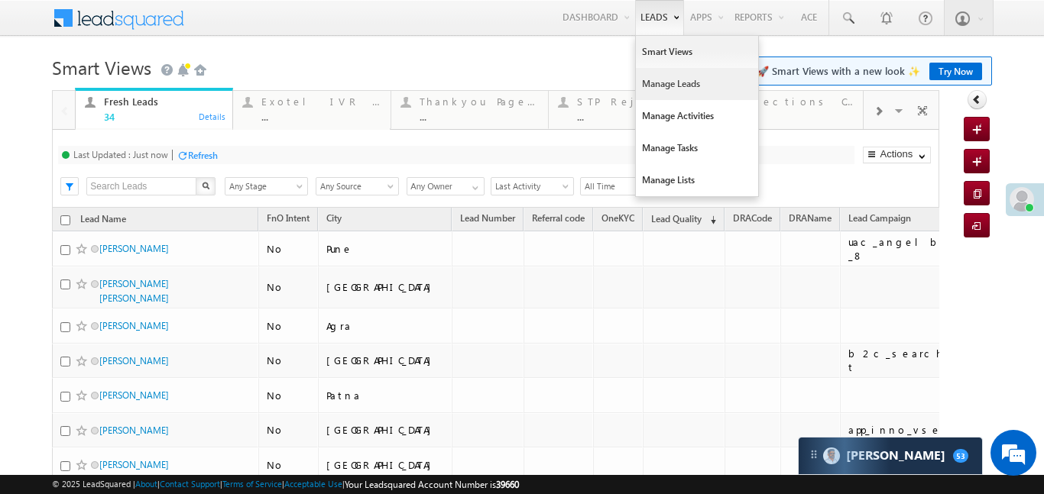
click at [671, 80] on link "Manage Leads" at bounding box center [697, 84] width 122 height 32
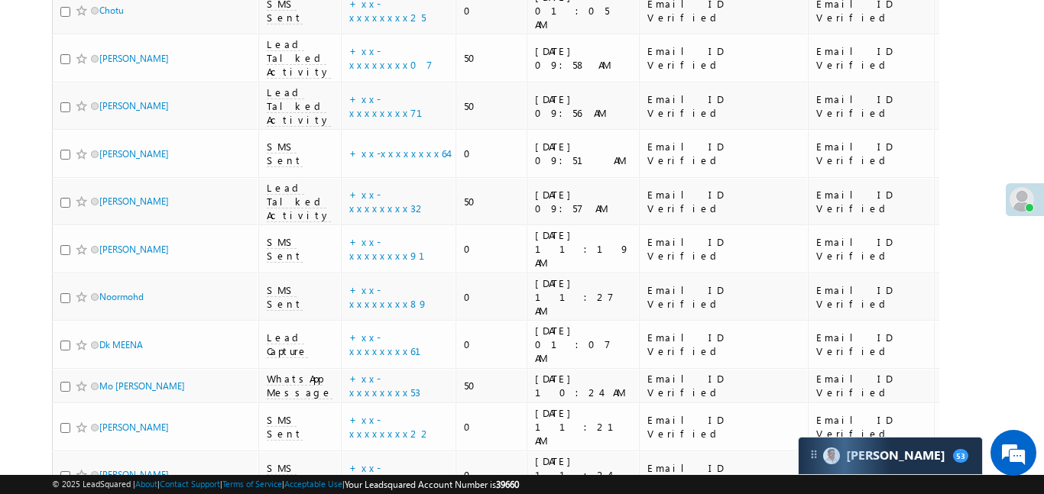
scroll to position [1786, 0]
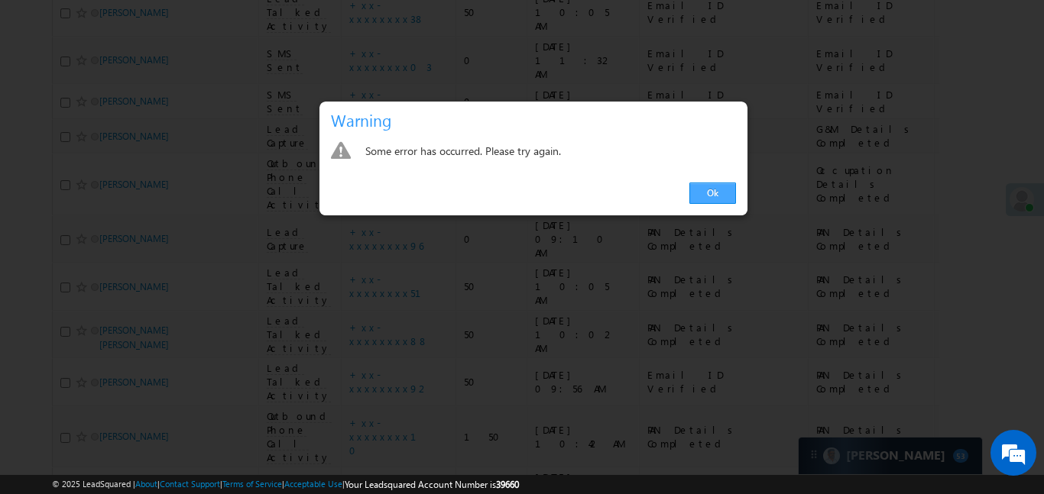
click at [712, 195] on link "Ok" at bounding box center [712, 193] width 47 height 21
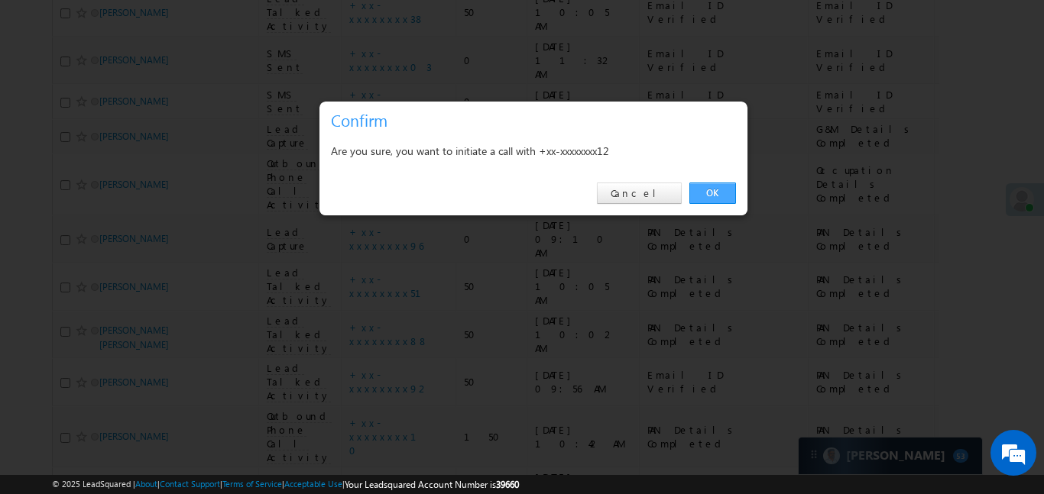
click at [695, 191] on link "OK" at bounding box center [712, 193] width 47 height 21
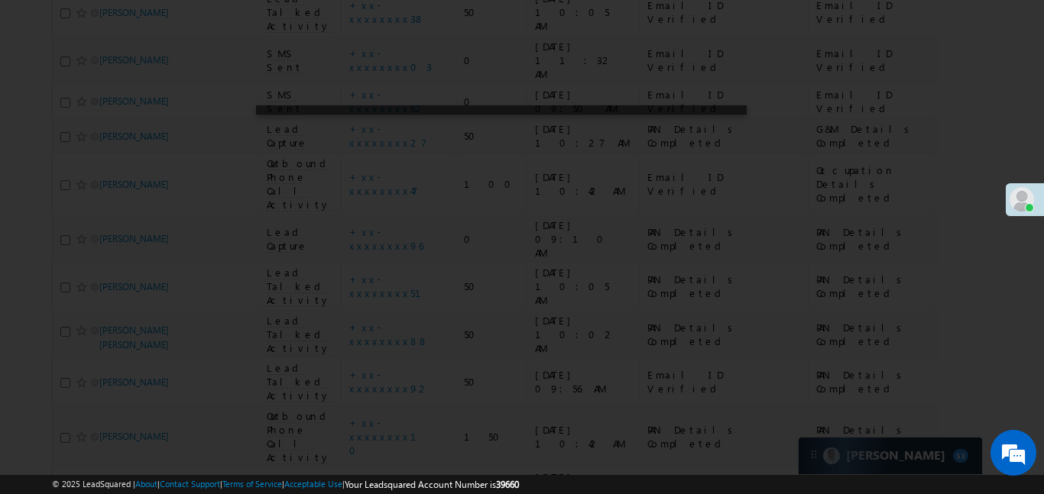
scroll to position [1828, 0]
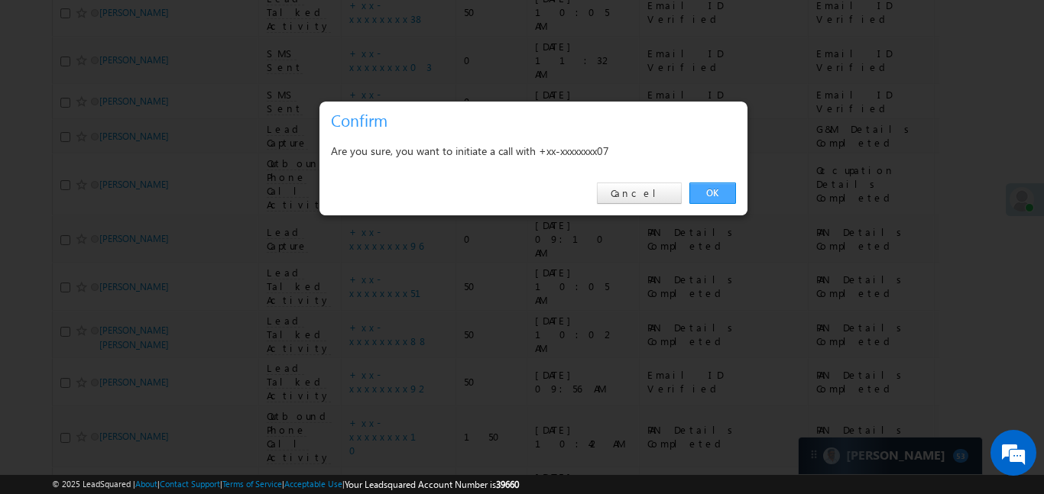
drag, startPoint x: 720, startPoint y: 177, endPoint x: 710, endPoint y: 200, distance: 25.0
click at [720, 177] on div "OK Cancel" at bounding box center [533, 194] width 428 height 44
click at [710, 200] on link "OK" at bounding box center [712, 193] width 47 height 21
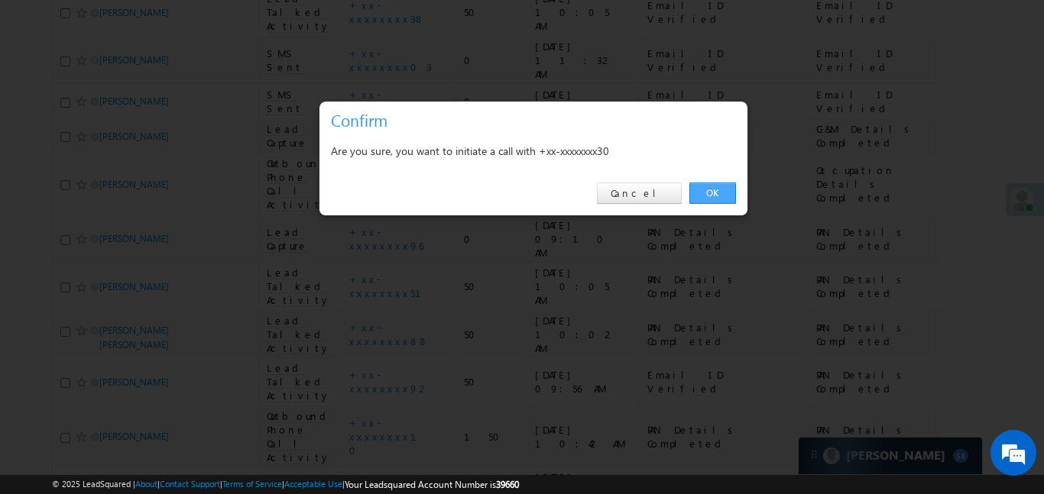
click at [718, 186] on link "OK" at bounding box center [712, 193] width 47 height 21
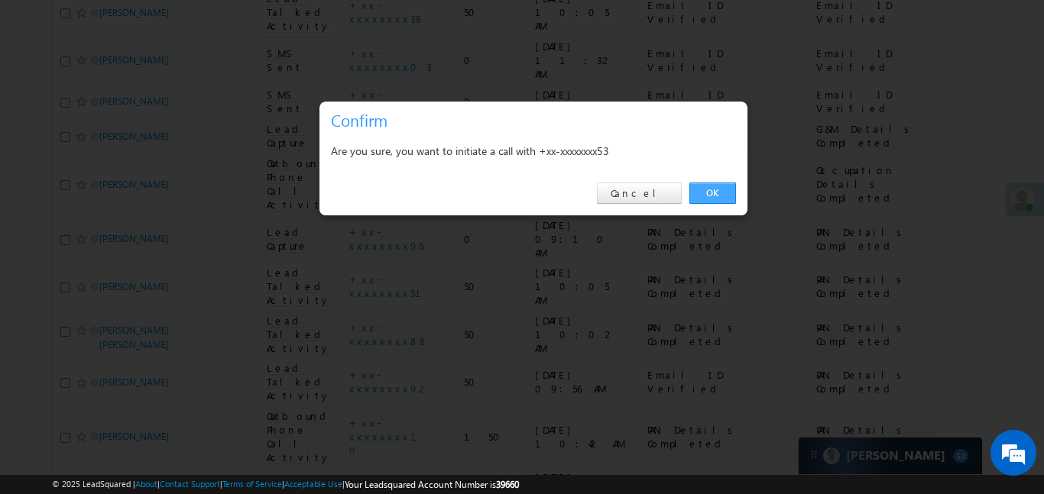
click at [708, 195] on link "OK" at bounding box center [712, 193] width 47 height 21
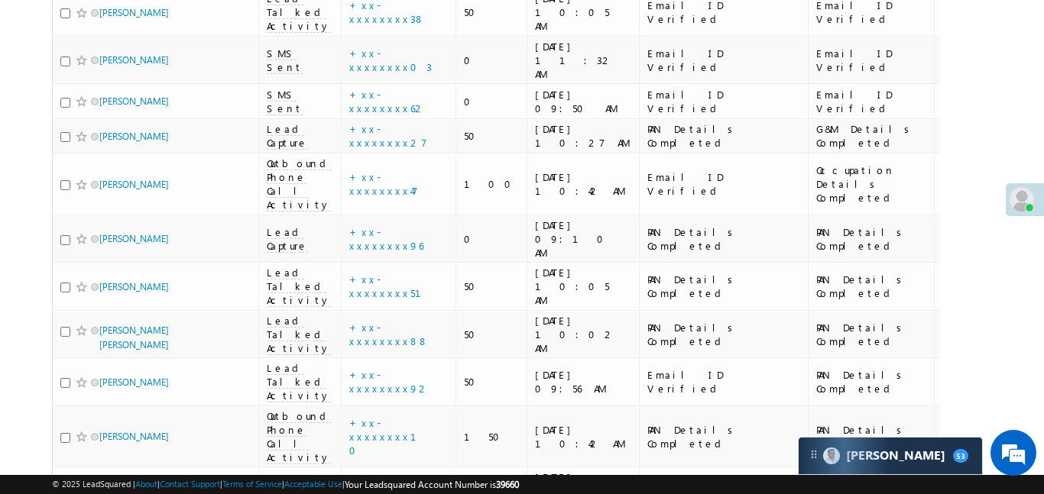
drag, startPoint x: 366, startPoint y: 222, endPoint x: 365, endPoint y: 209, distance: 13.0
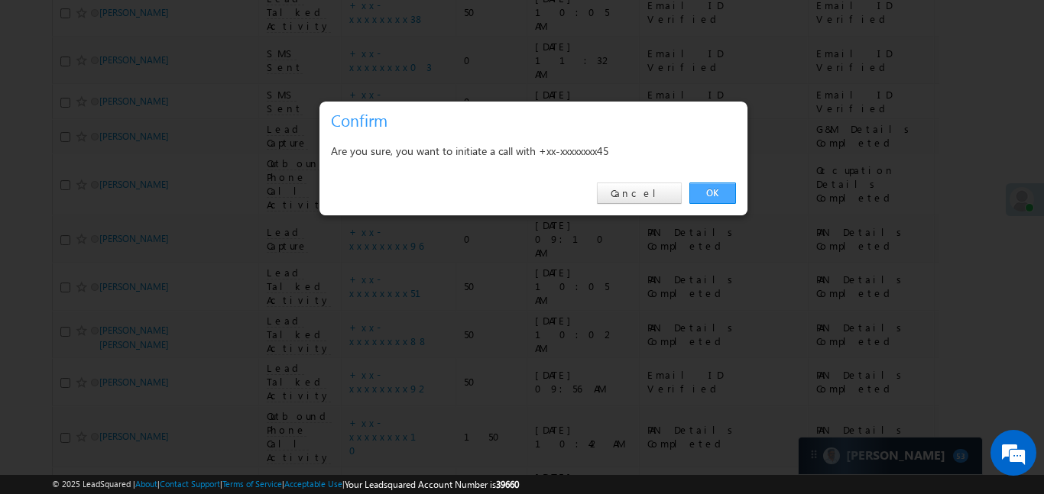
click at [708, 193] on link "OK" at bounding box center [712, 193] width 47 height 21
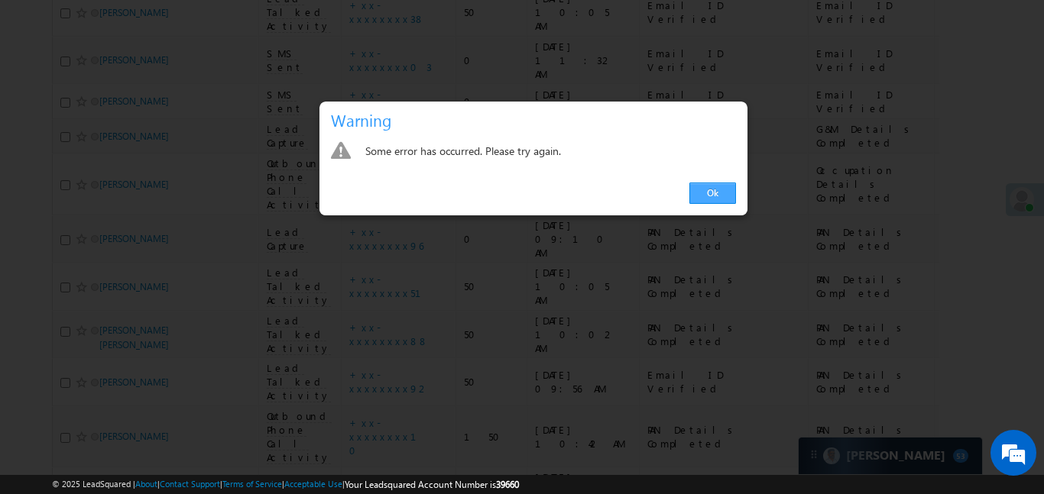
click at [721, 192] on link "Ok" at bounding box center [712, 193] width 47 height 21
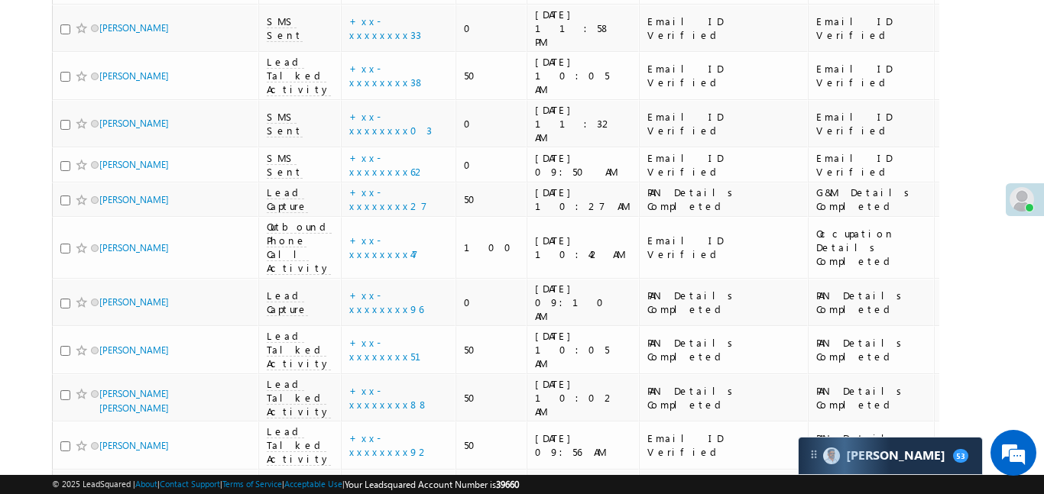
scroll to position [1761, 0]
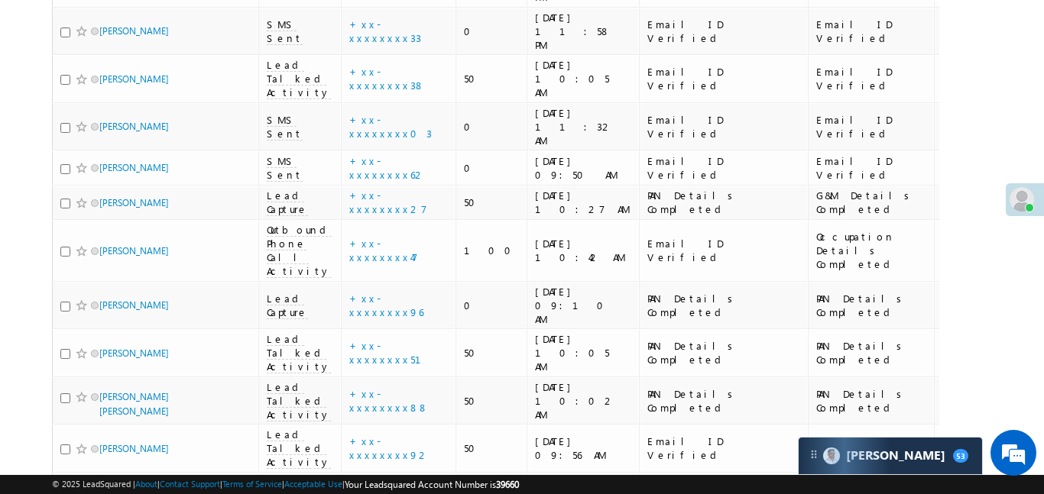
drag, startPoint x: 416, startPoint y: 143, endPoint x: 390, endPoint y: 151, distance: 26.6
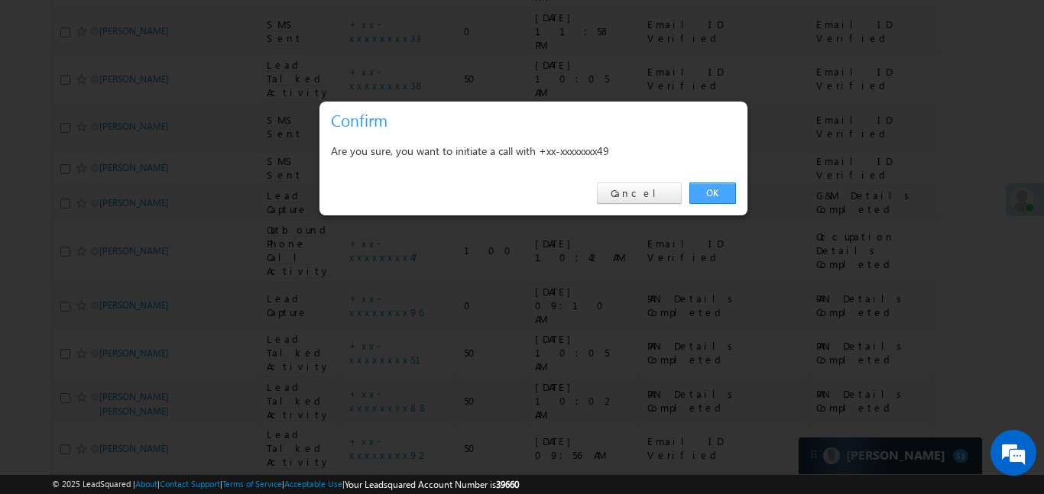
click at [714, 193] on link "OK" at bounding box center [712, 193] width 47 height 21
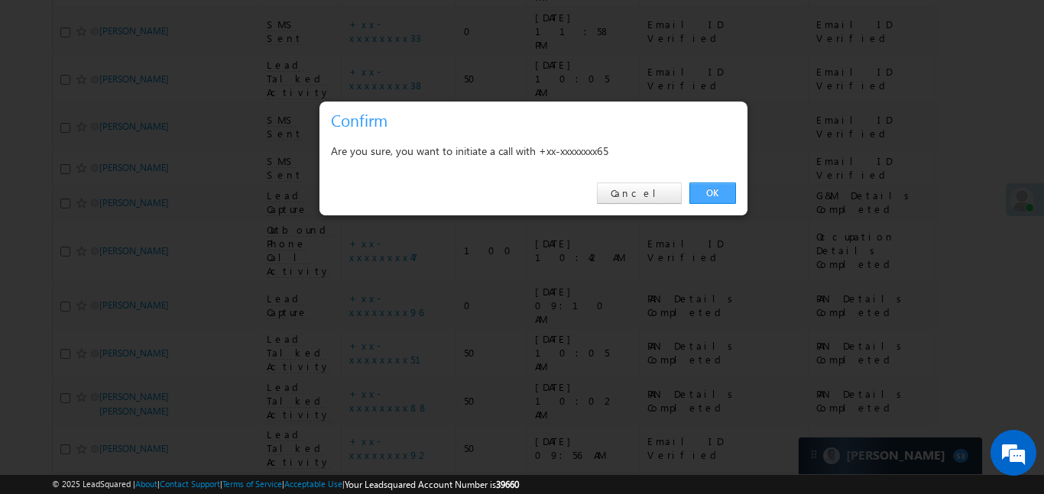
click at [724, 188] on link "OK" at bounding box center [712, 193] width 47 height 21
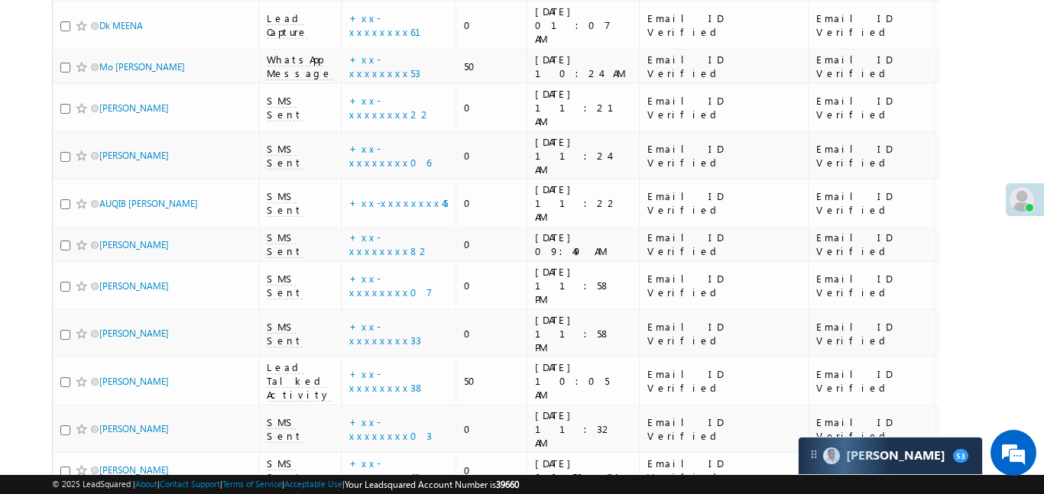
scroll to position [1328, 0]
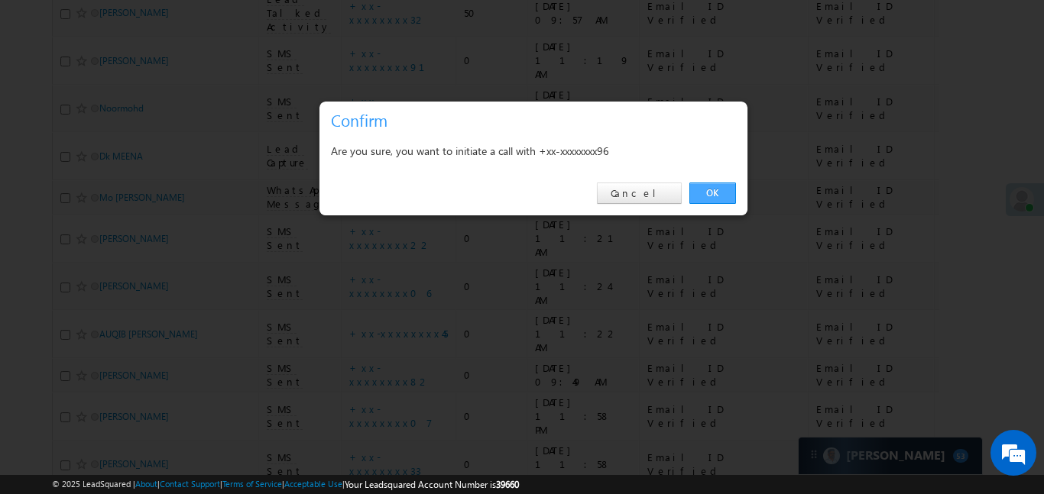
click at [721, 194] on link "OK" at bounding box center [712, 193] width 47 height 21
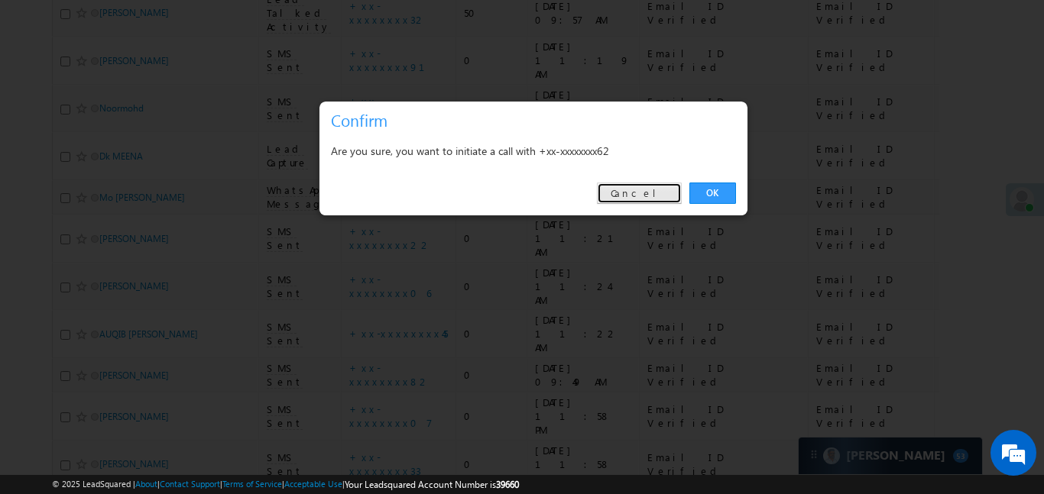
click at [654, 193] on link "Cancel" at bounding box center [639, 193] width 85 height 21
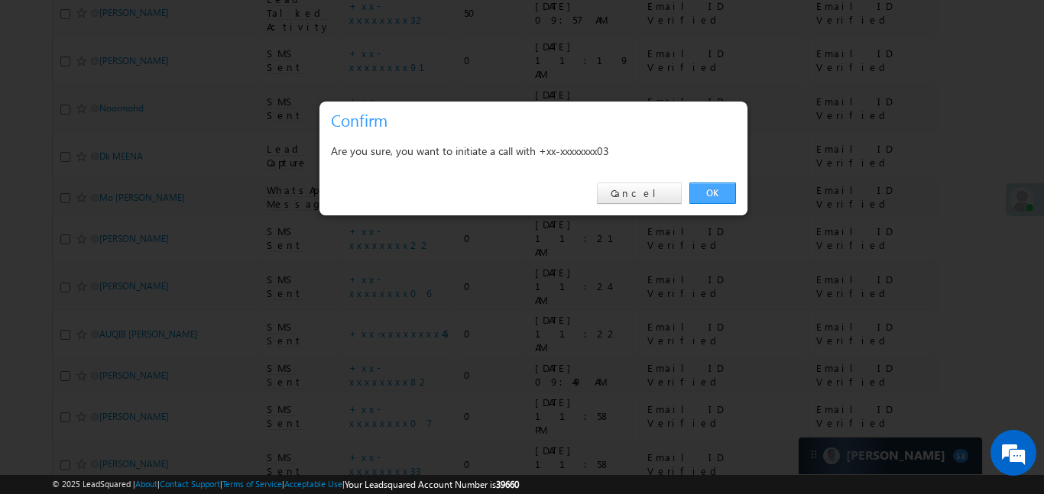
click at [714, 195] on link "OK" at bounding box center [712, 193] width 47 height 21
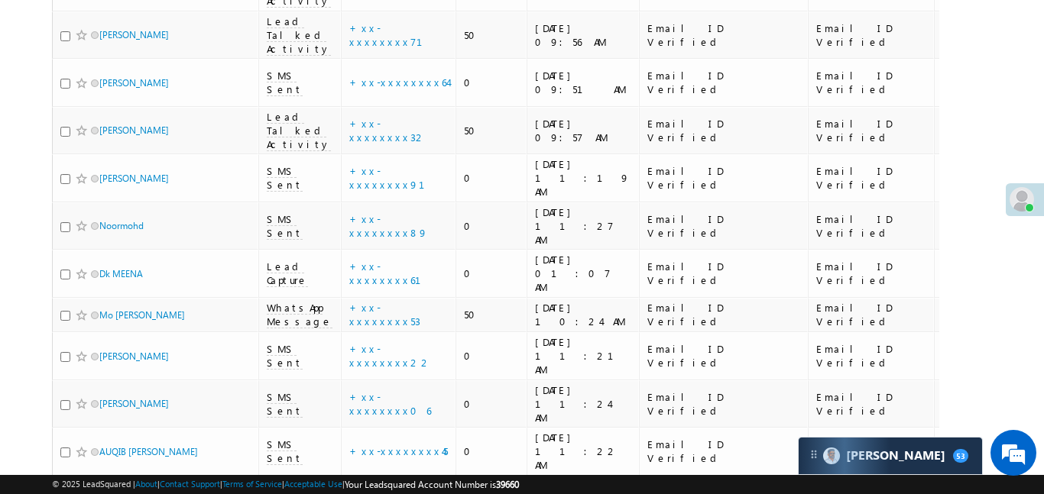
scroll to position [1207, 0]
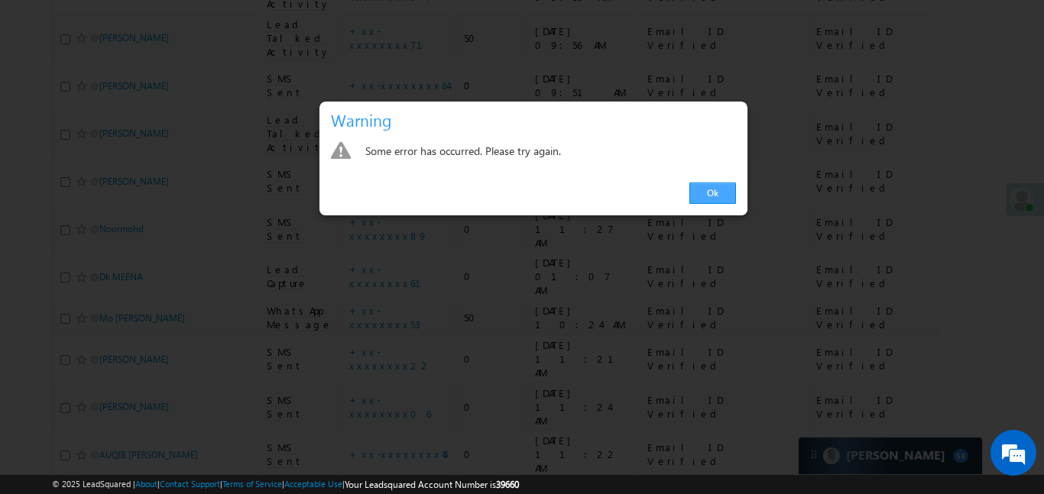
click at [703, 192] on link "Ok" at bounding box center [712, 193] width 47 height 21
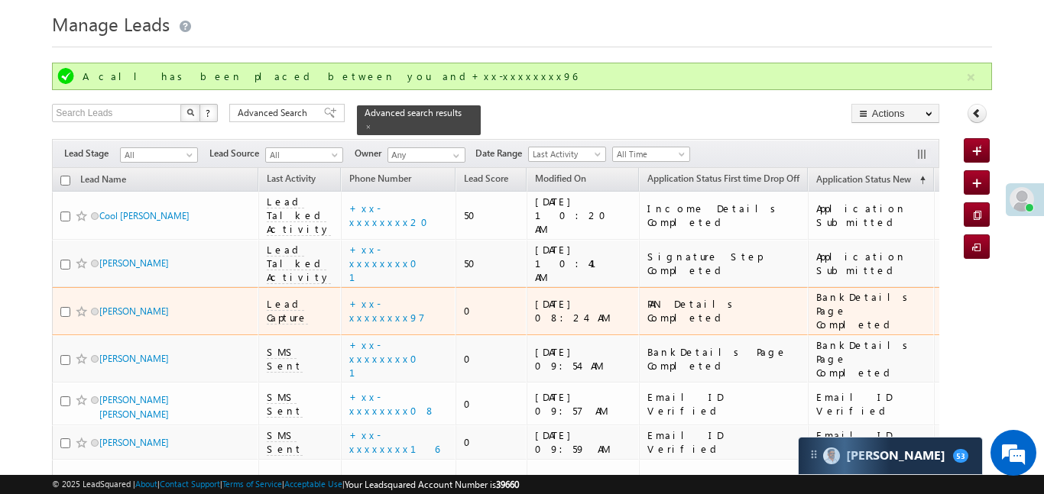
scroll to position [0, 0]
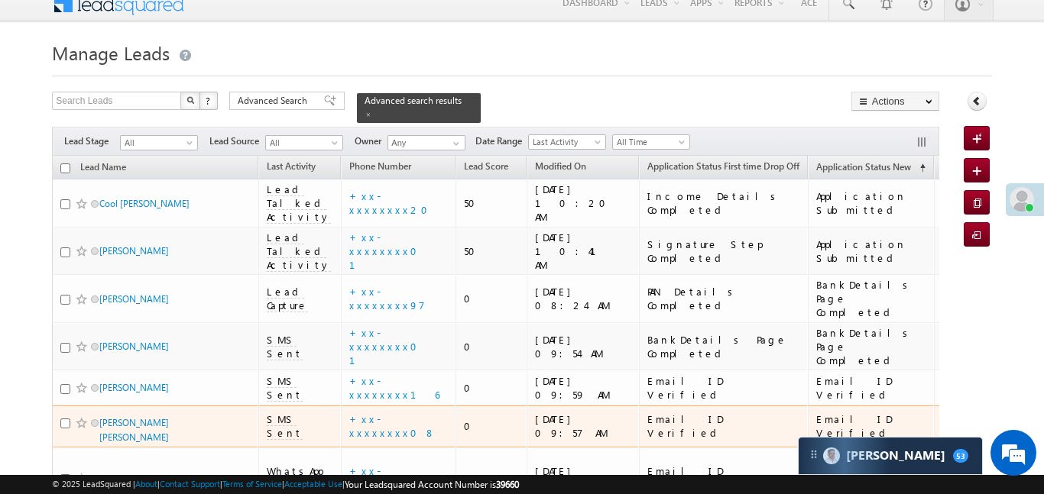
scroll to position [34, 0]
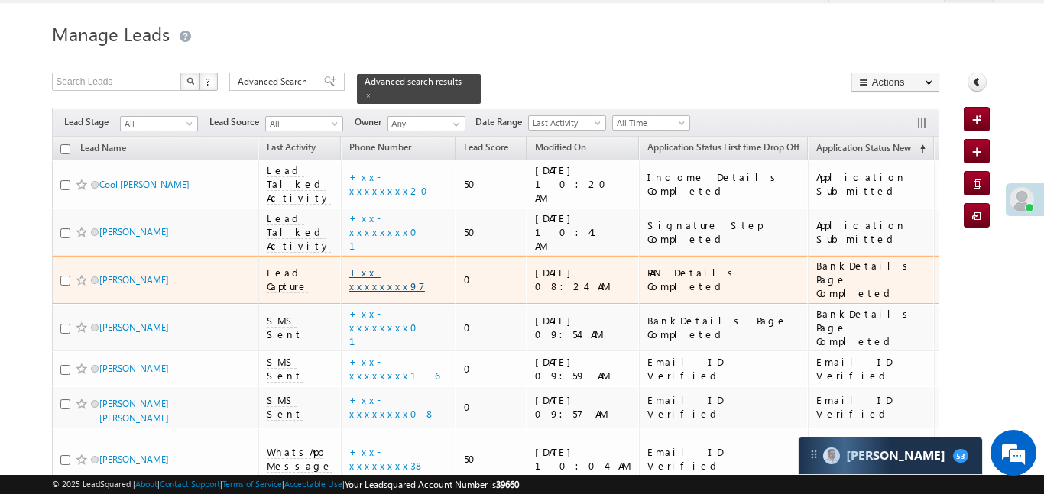
click at [363, 266] on link "+xx-xxxxxxxx97" at bounding box center [387, 279] width 76 height 27
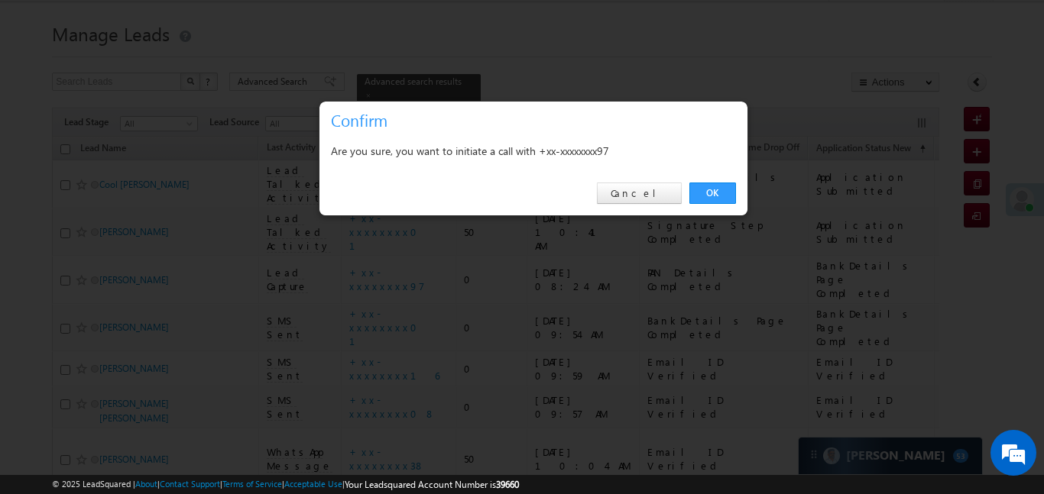
click at [685, 196] on div "OK Cancel" at bounding box center [533, 194] width 428 height 44
click at [693, 195] on link "OK" at bounding box center [712, 193] width 47 height 21
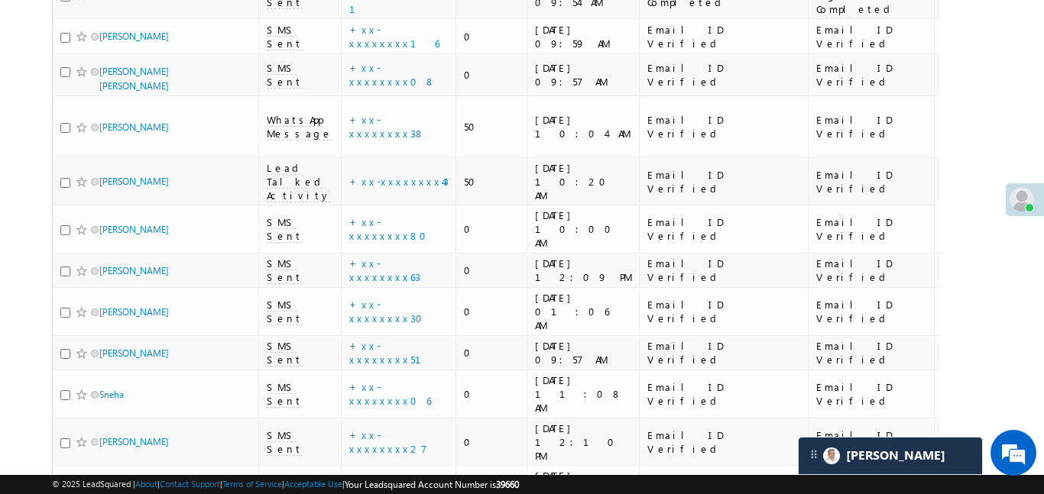
scroll to position [0, 0]
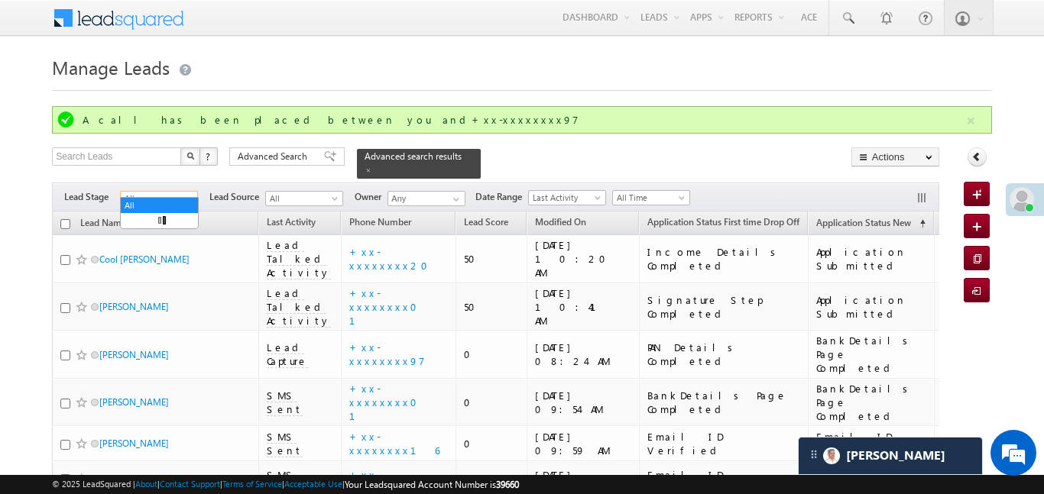
click at [132, 192] on span "All" at bounding box center [157, 199] width 73 height 14
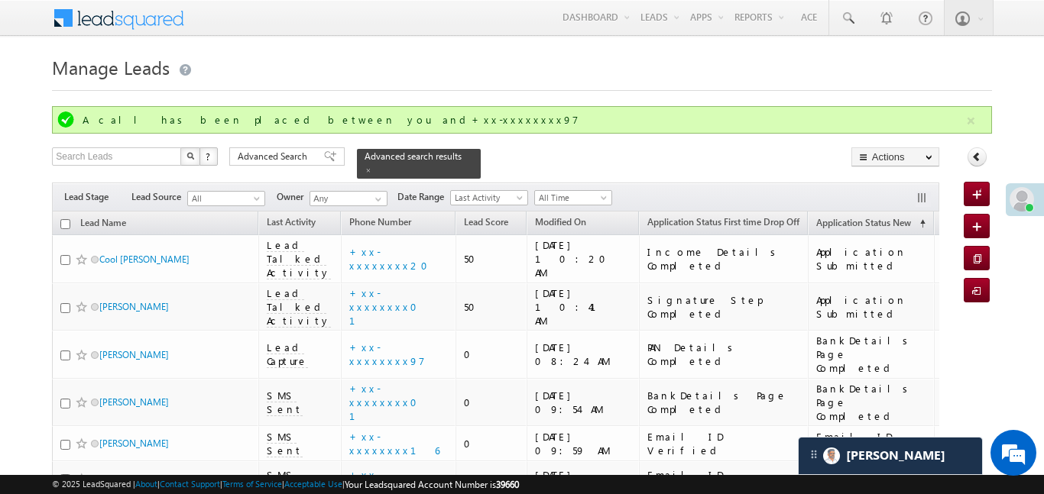
click at [218, 183] on div "Filters Lead Stage Lead Source All All Owner Any Any Date Range" at bounding box center [495, 197] width 886 height 29
click at [222, 192] on span "All" at bounding box center [224, 199] width 73 height 14
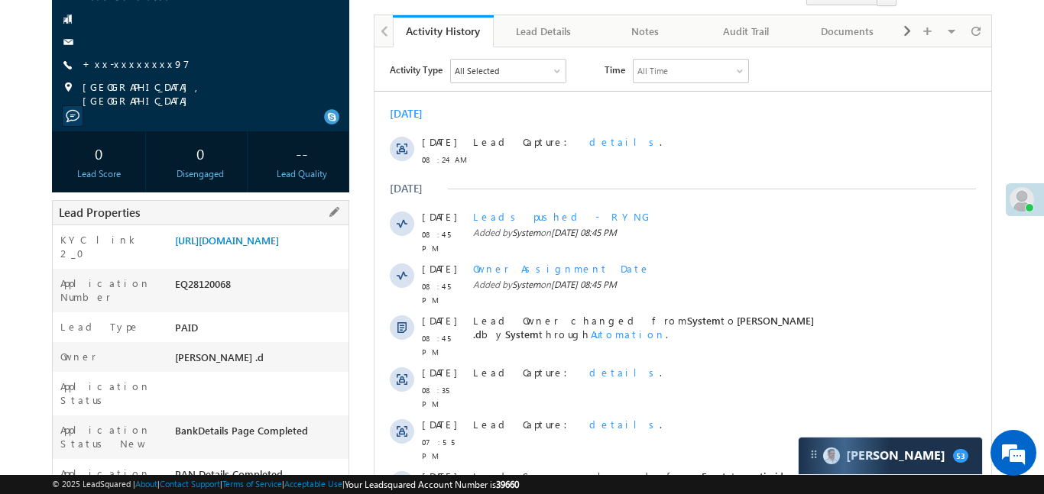
scroll to position [151, 0]
click at [231, 246] on link "[URL][DOMAIN_NAME]" at bounding box center [227, 239] width 104 height 13
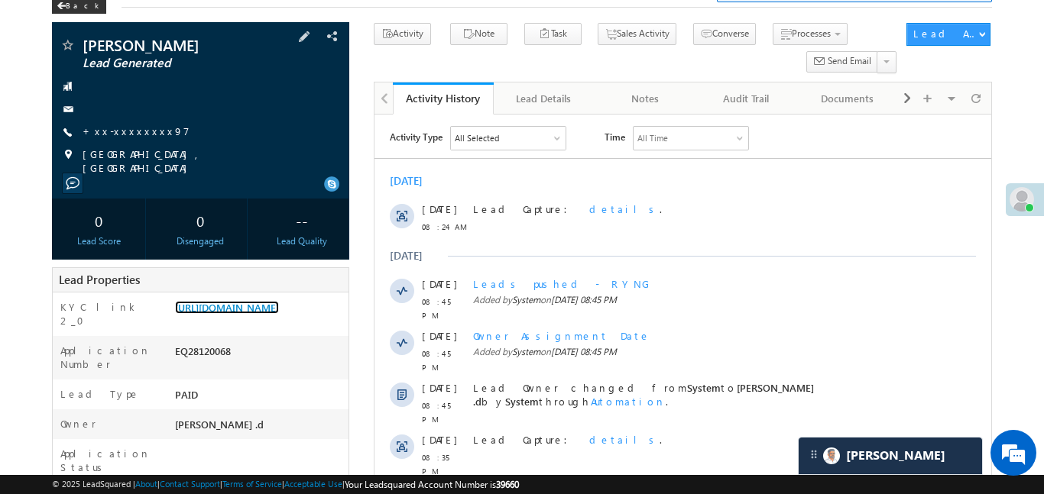
scroll to position [0, 0]
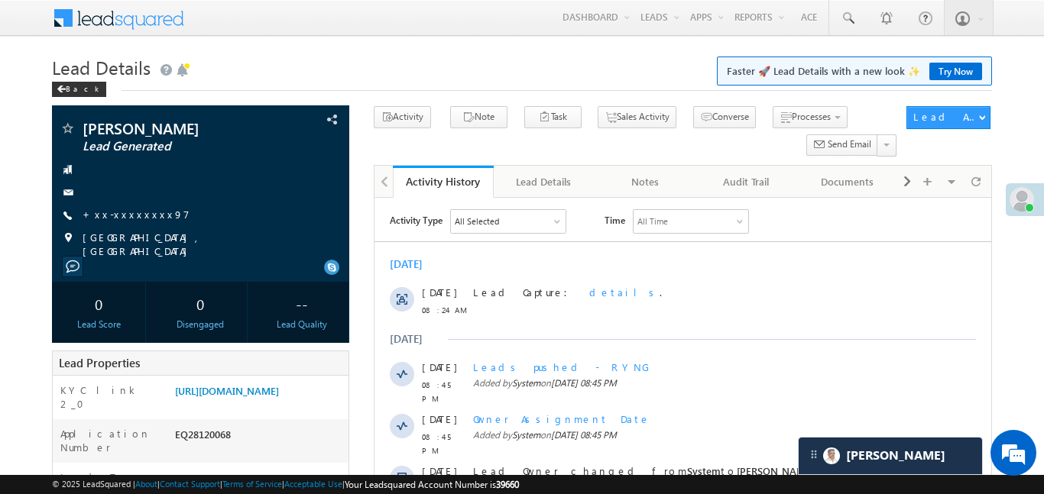
drag, startPoint x: 125, startPoint y: 212, endPoint x: 185, endPoint y: 280, distance: 90.4
click at [181, 276] on div "[PERSON_NAME] Lead Generated" at bounding box center [200, 193] width 297 height 176
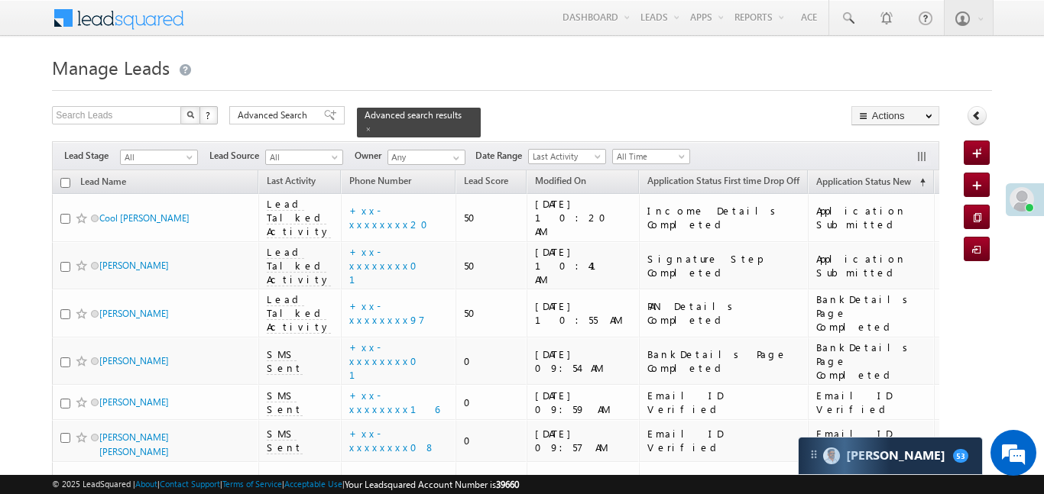
click at [347, 58] on h1 "Manage Leads" at bounding box center [521, 66] width 939 height 30
click at [141, 151] on span "All" at bounding box center [157, 158] width 73 height 14
click at [216, 154] on span "All" at bounding box center [224, 158] width 73 height 14
click at [825, 83] on div at bounding box center [521, 86] width 939 height 10
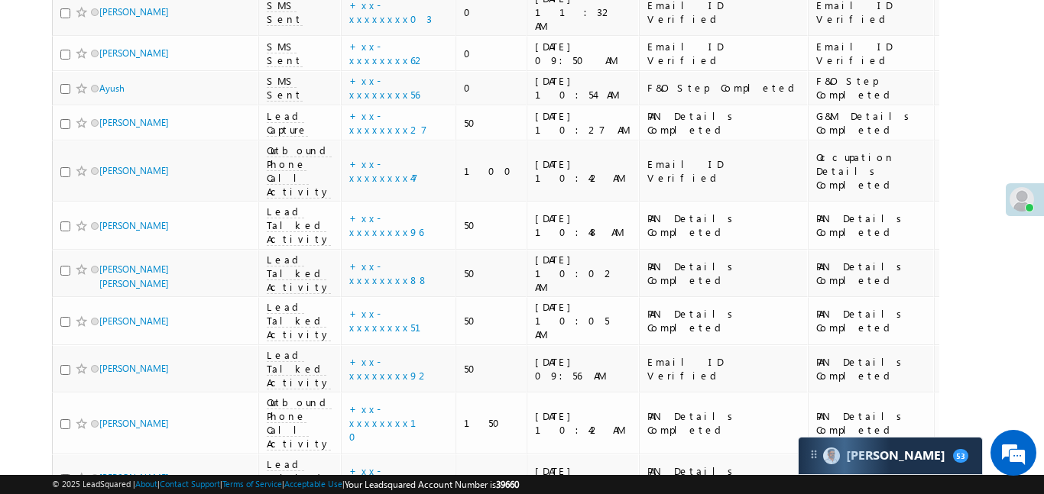
scroll to position [1776, 0]
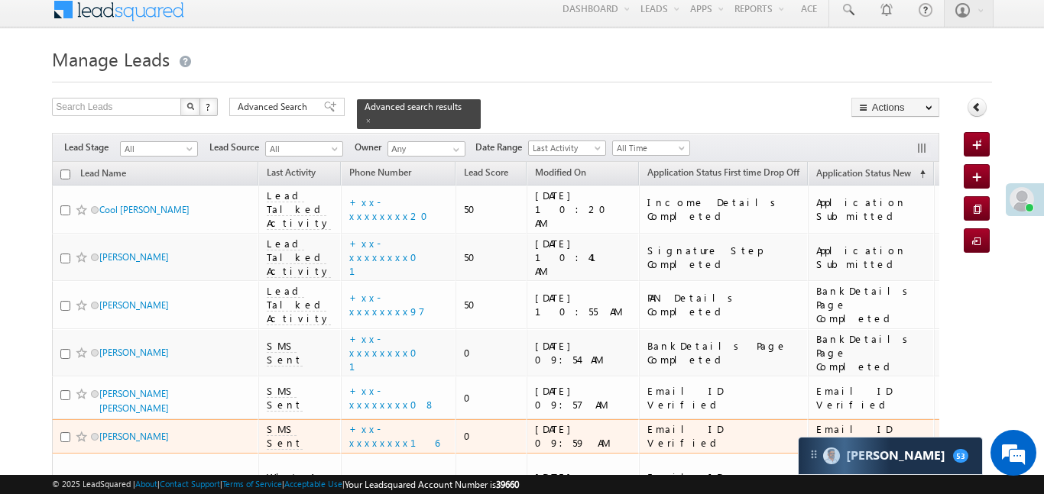
scroll to position [92, 0]
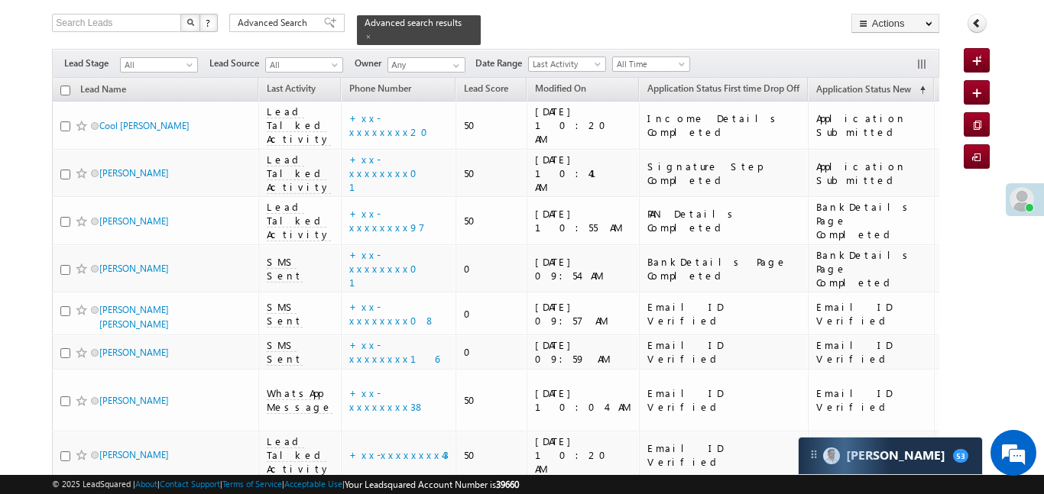
click at [166, 62] on span "All" at bounding box center [157, 65] width 73 height 14
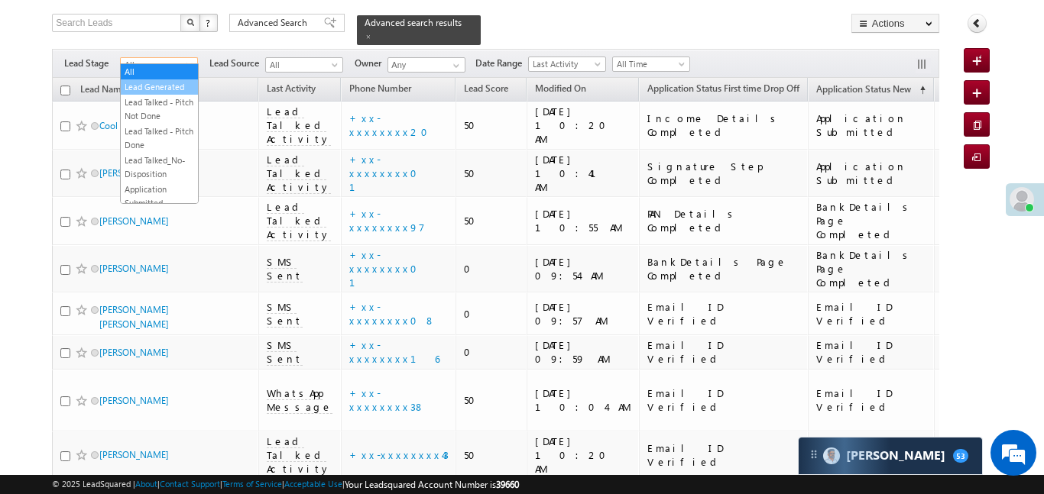
click at [174, 89] on link "Lead Generated" at bounding box center [159, 87] width 77 height 14
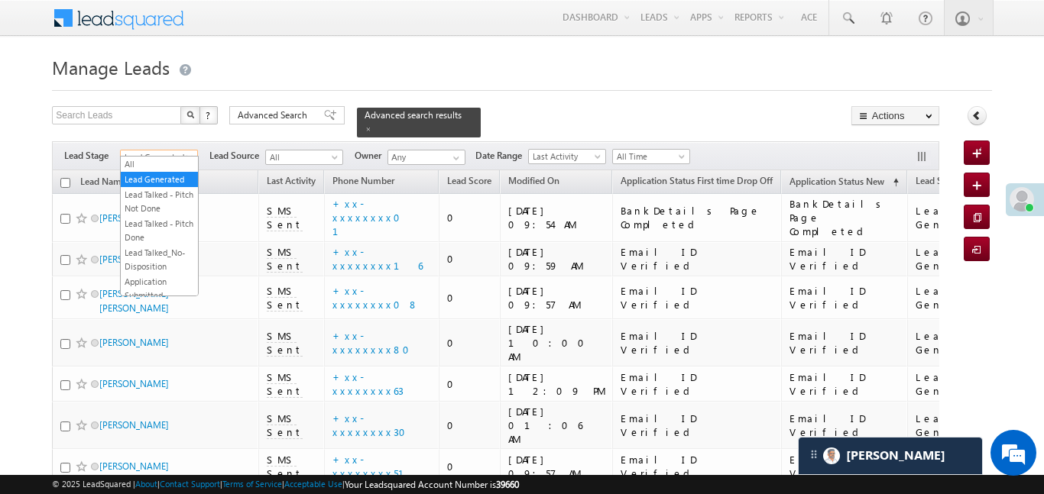
click at [193, 154] on span at bounding box center [191, 160] width 12 height 12
click at [173, 162] on link "All" at bounding box center [159, 164] width 77 height 14
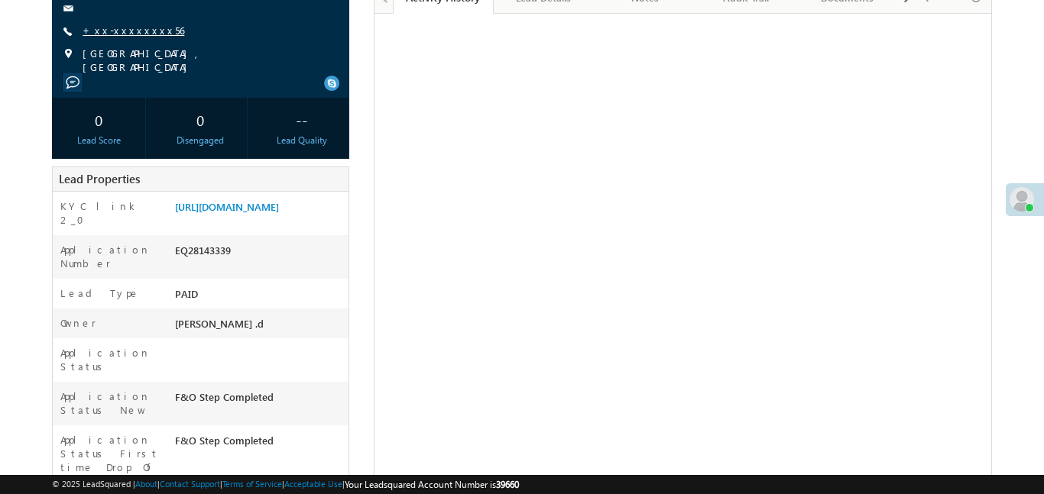
scroll to position [184, 0]
click at [129, 28] on link "+xx-xxxxxxxx56" at bounding box center [134, 30] width 102 height 13
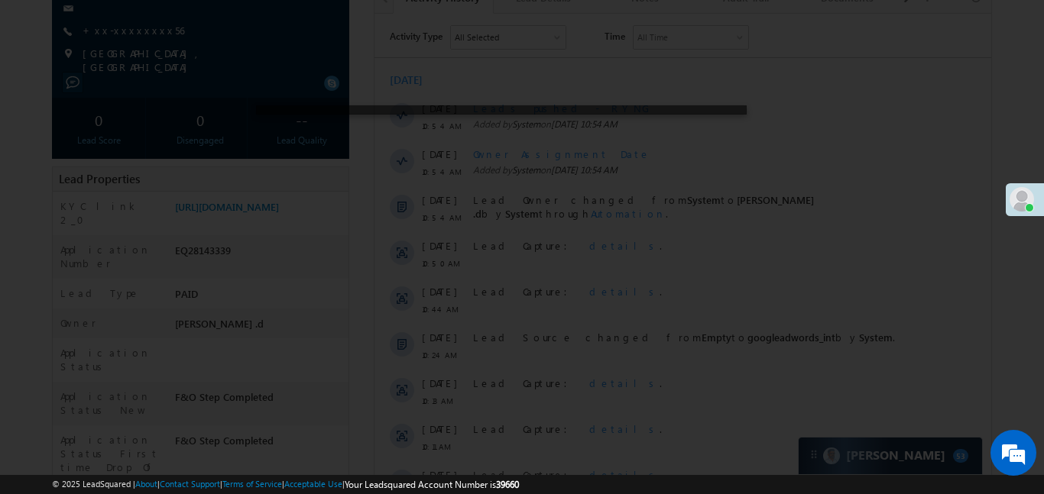
scroll to position [0, 0]
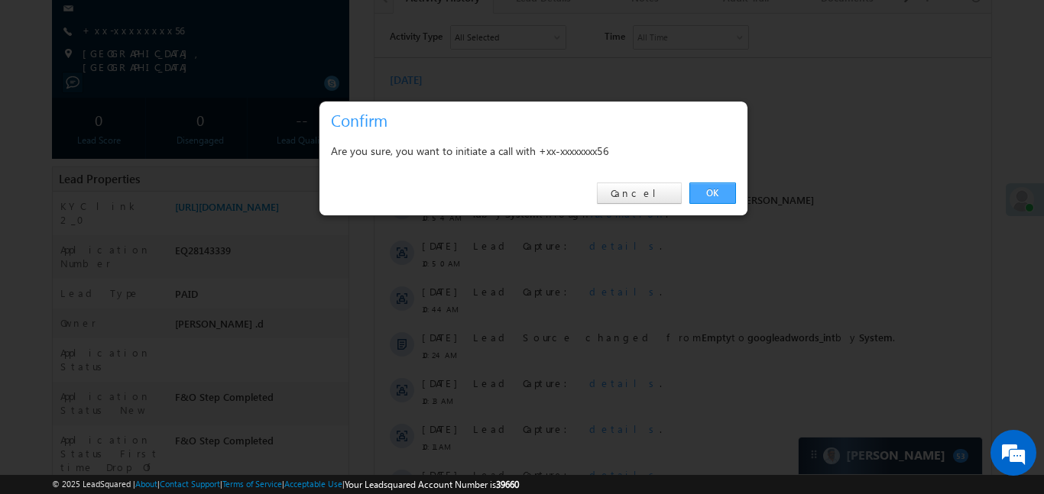
click at [711, 199] on link "OK" at bounding box center [712, 193] width 47 height 21
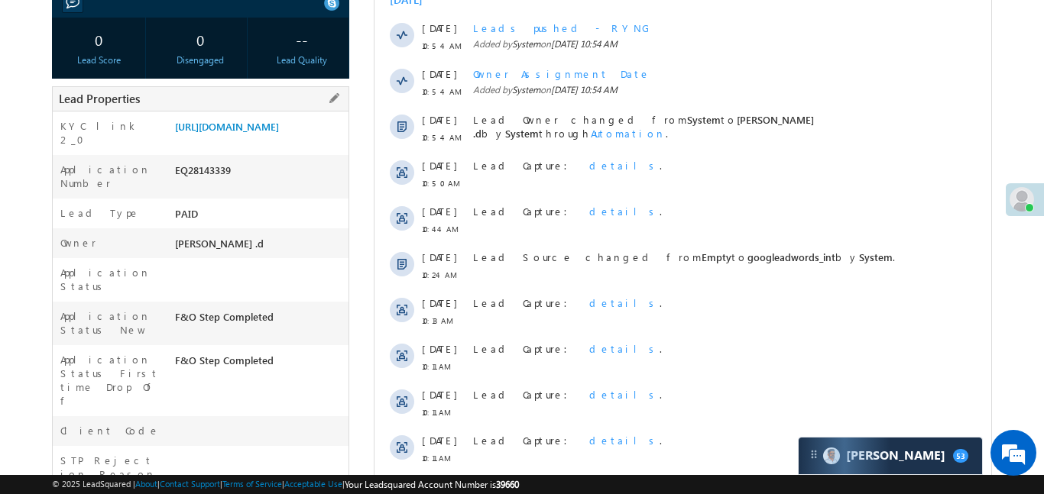
scroll to position [347, 0]
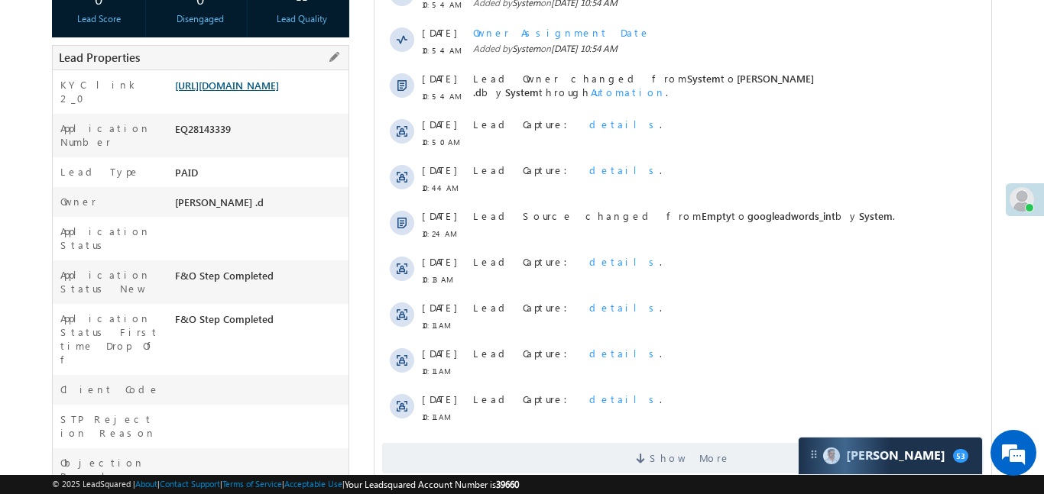
click at [263, 85] on link "https://angelbroking1-pk3em7sa.customui-test.leadsquared.com?leadId=9c90c9ab-5f…" at bounding box center [227, 85] width 104 height 13
click at [608, 454] on span "Show More" at bounding box center [681, 458] width 601 height 31
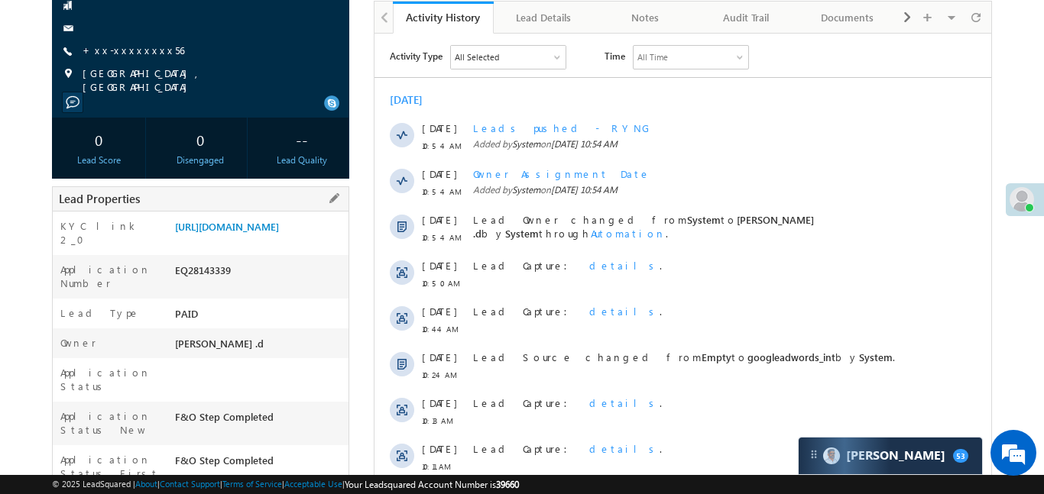
scroll to position [167, 0]
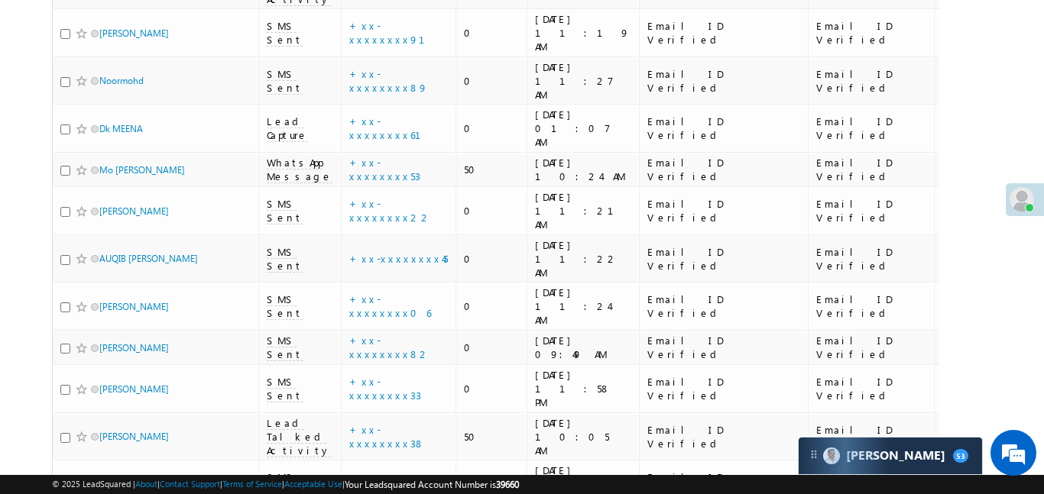
scroll to position [1321, 0]
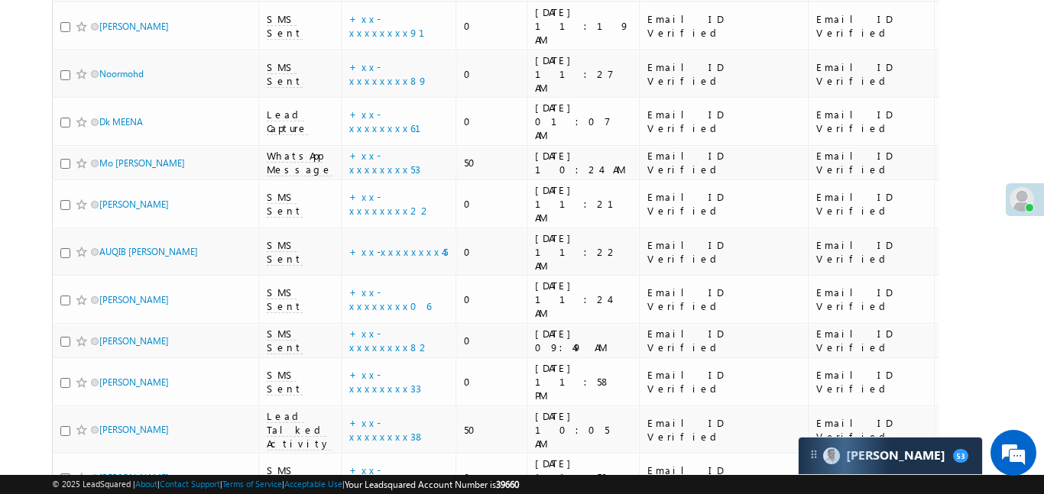
click at [429, 262] on link "details" at bounding box center [442, 264] width 26 height 11
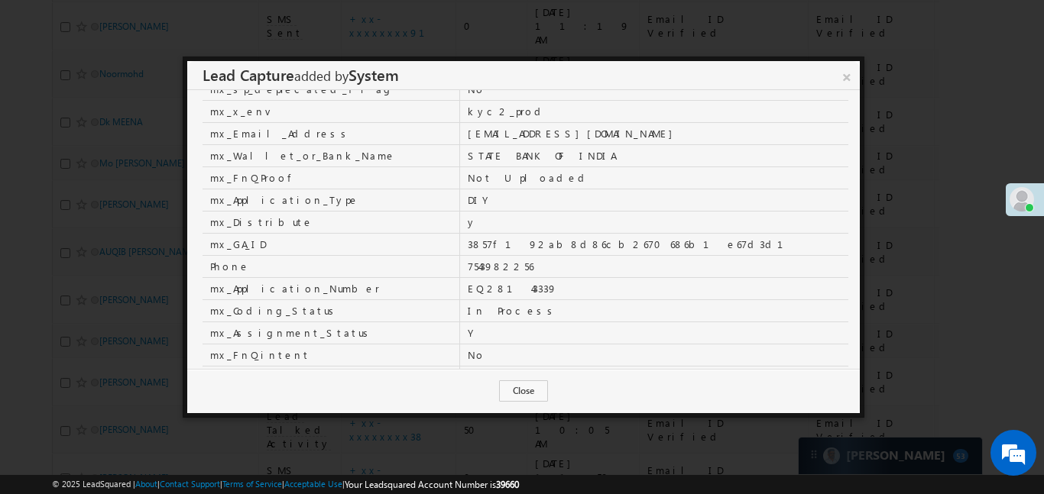
scroll to position [24, 0]
click at [853, 70] on link "×" at bounding box center [846, 74] width 27 height 27
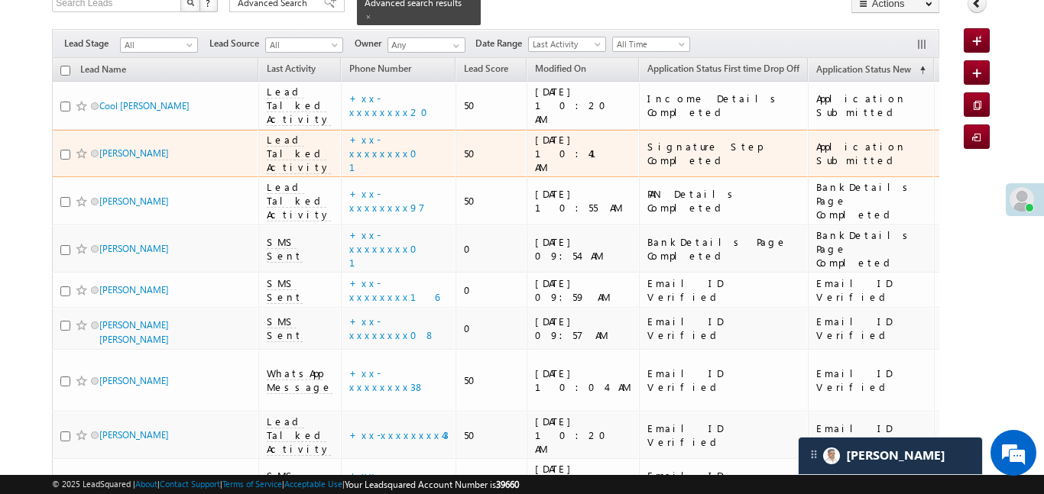
scroll to position [101, 0]
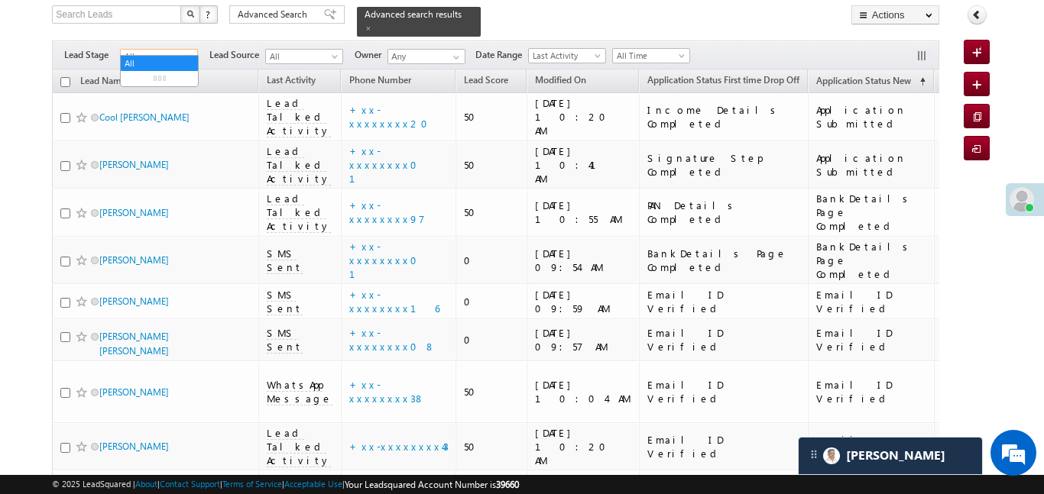
click at [177, 50] on span "All" at bounding box center [157, 57] width 73 height 14
click at [170, 74] on link "Lead Generated" at bounding box center [159, 79] width 77 height 14
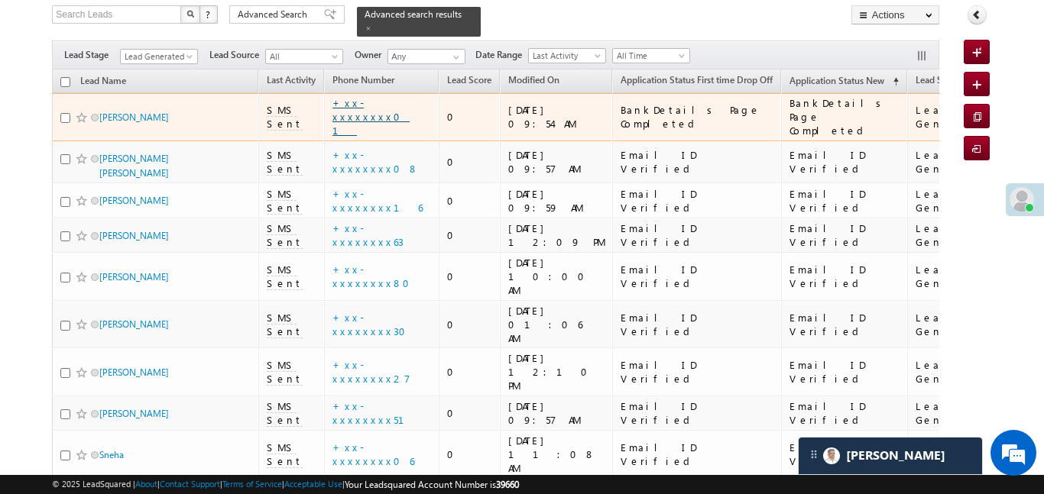
click at [364, 102] on link "+xx-xxxxxxxx01" at bounding box center [370, 116] width 77 height 40
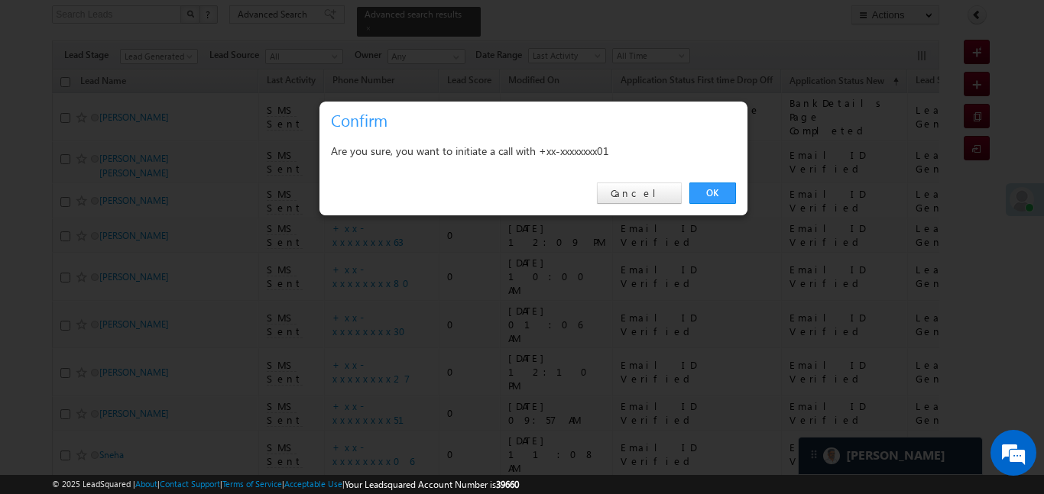
drag, startPoint x: 724, startPoint y: 187, endPoint x: 414, endPoint y: 160, distance: 311.4
click at [724, 186] on link "OK" at bounding box center [712, 193] width 47 height 21
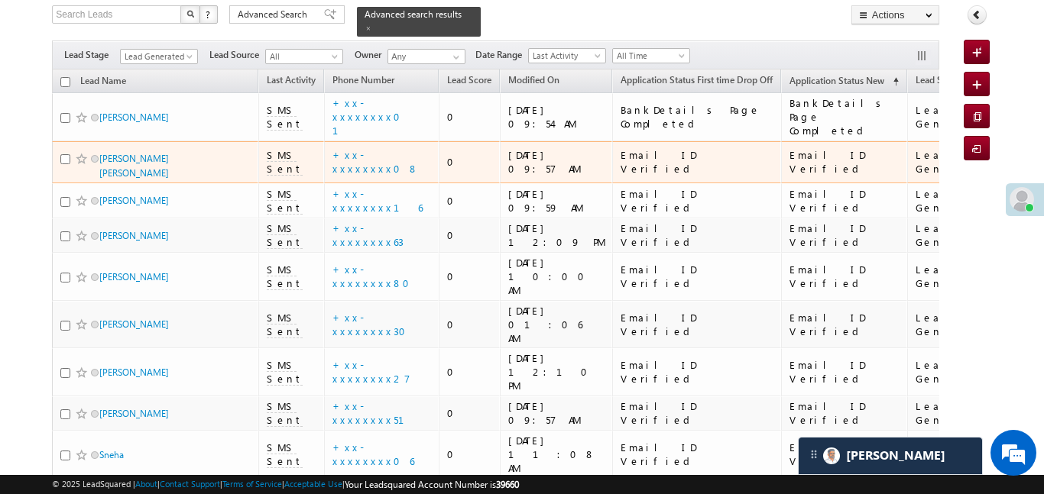
click at [368, 141] on td "+xx-xxxxxxxx08" at bounding box center [381, 162] width 115 height 43
click at [372, 148] on link "+xx-xxxxxxxx08" at bounding box center [375, 161] width 86 height 27
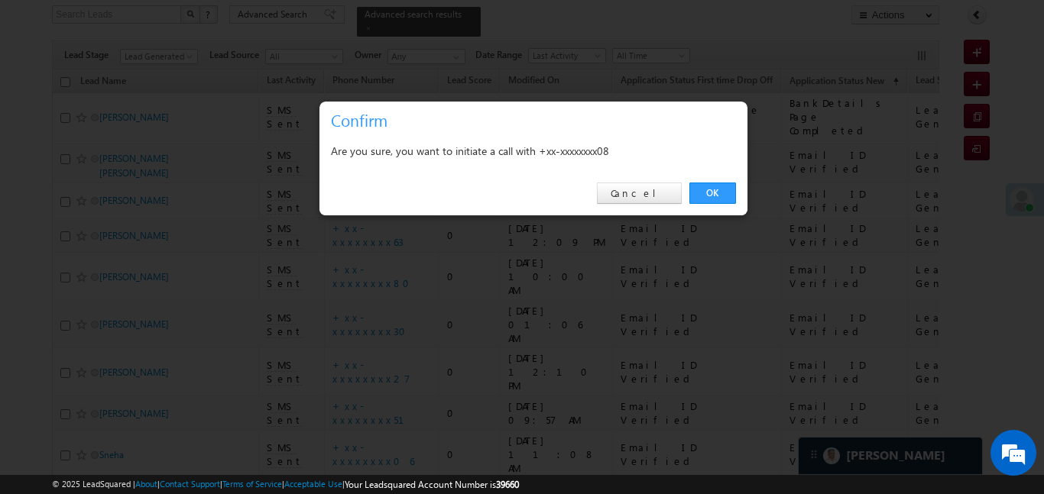
scroll to position [142, 0]
click at [714, 203] on link "OK" at bounding box center [712, 193] width 47 height 21
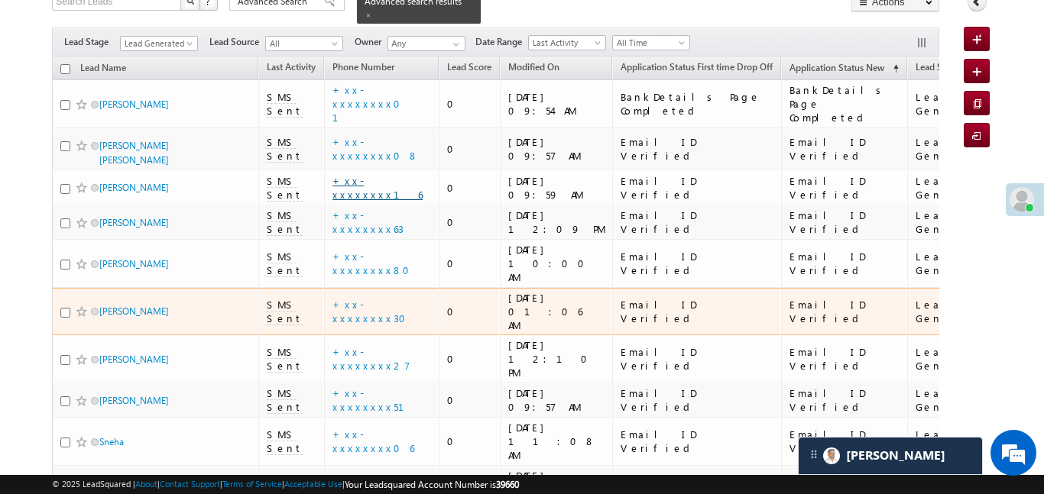
scroll to position [209, 0]
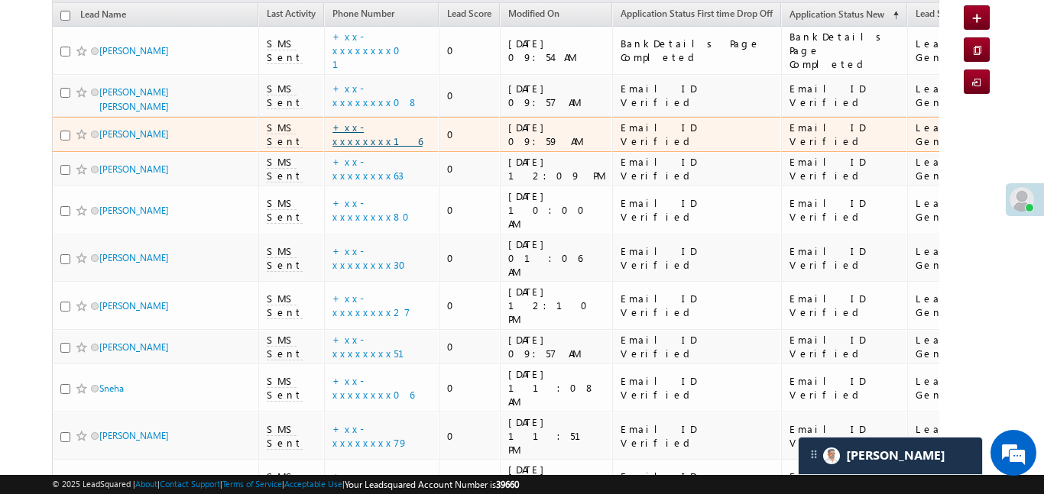
click at [383, 121] on link "+xx-xxxxxxxx16" at bounding box center [377, 134] width 90 height 27
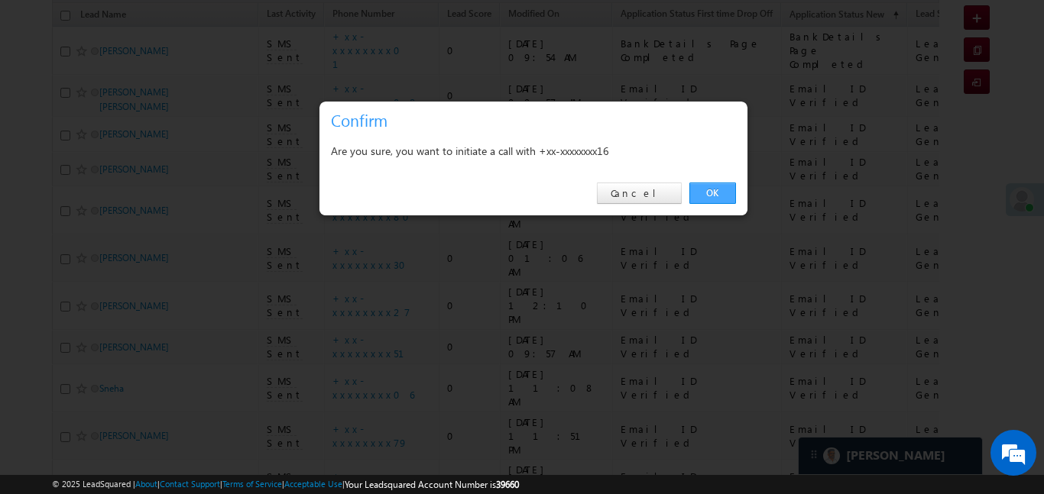
click at [716, 190] on link "OK" at bounding box center [712, 193] width 47 height 21
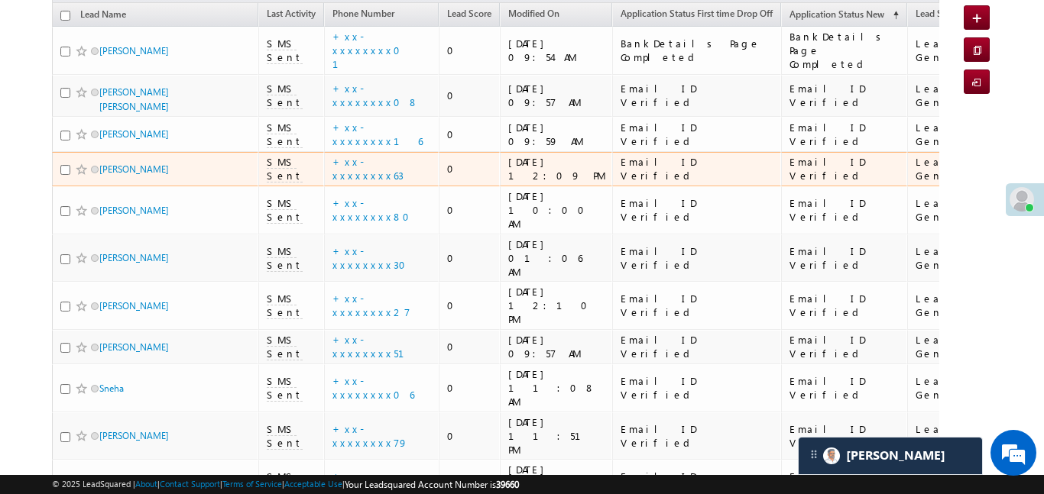
click at [385, 154] on td "+xx-xxxxxxxx63" at bounding box center [381, 169] width 115 height 35
click at [384, 155] on link "+xx-xxxxxxxx63" at bounding box center [367, 168] width 71 height 27
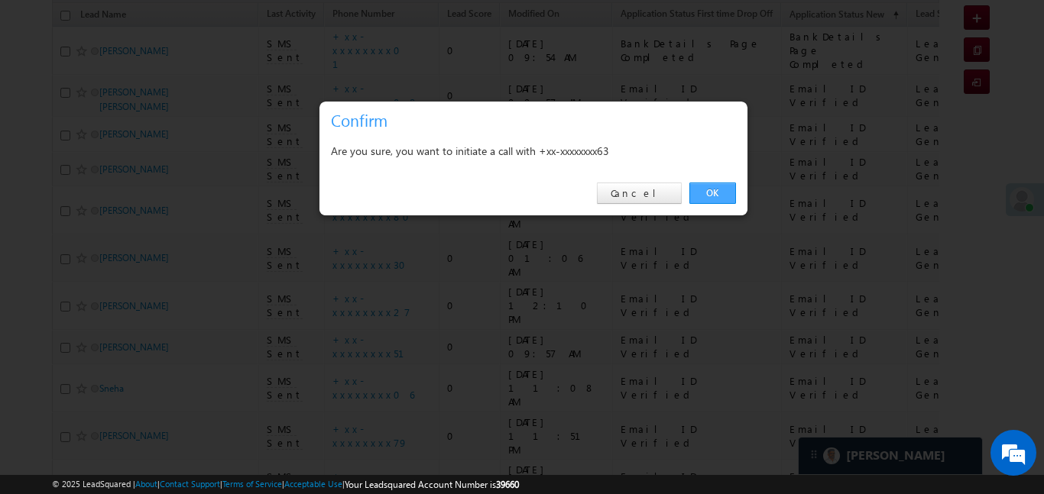
click at [710, 201] on link "OK" at bounding box center [712, 193] width 47 height 21
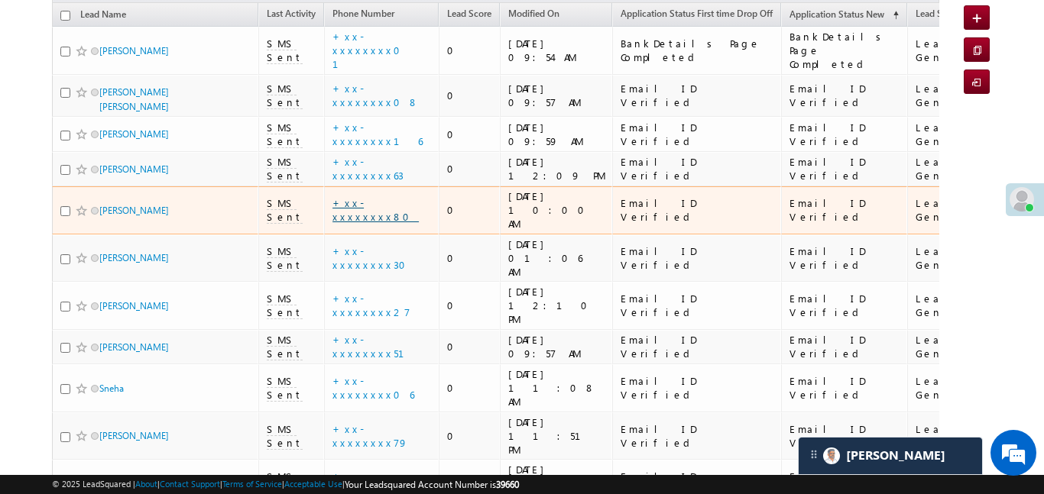
click at [381, 196] on link "+xx-xxxxxxxx80" at bounding box center [375, 209] width 86 height 27
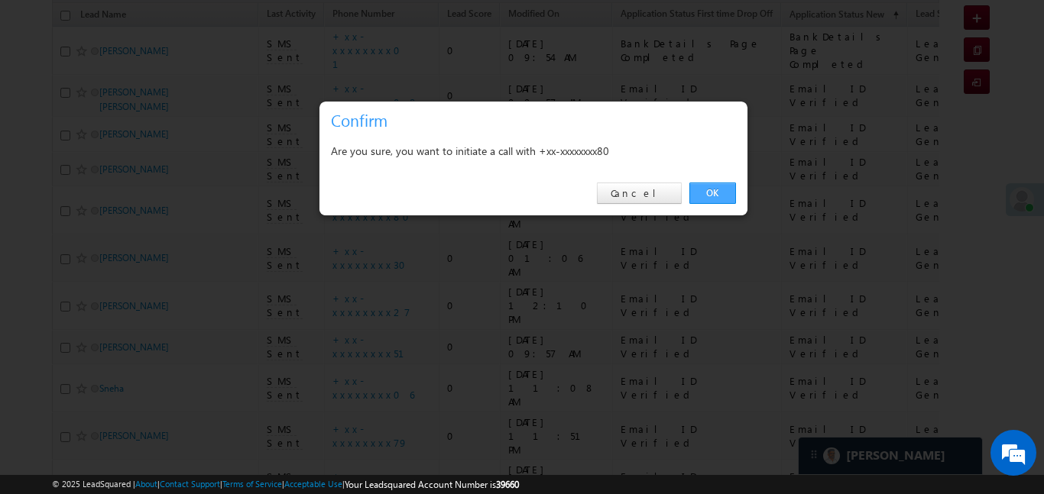
click at [726, 195] on link "OK" at bounding box center [712, 193] width 47 height 21
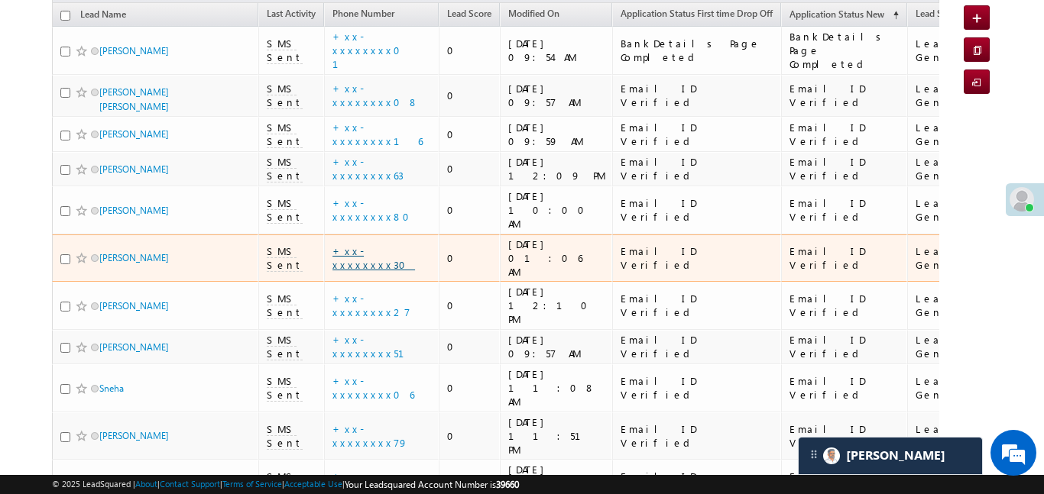
click at [378, 244] on link "+xx-xxxxxxxx30" at bounding box center [373, 257] width 83 height 27
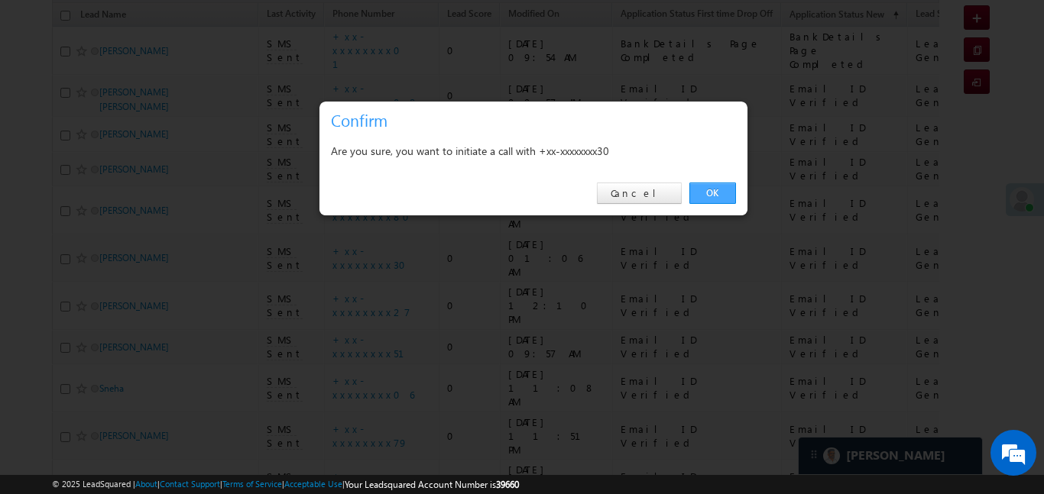
click at [711, 199] on link "OK" at bounding box center [712, 193] width 47 height 21
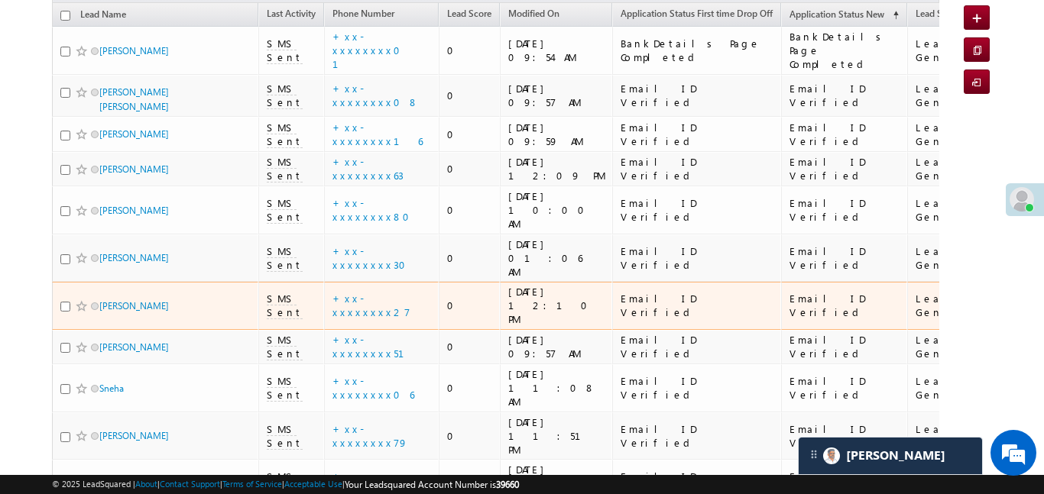
click at [376, 282] on td "+xx-xxxxxxxx27" at bounding box center [381, 306] width 115 height 48
click at [382, 292] on link "+xx-xxxxxxxx27" at bounding box center [371, 305] width 78 height 27
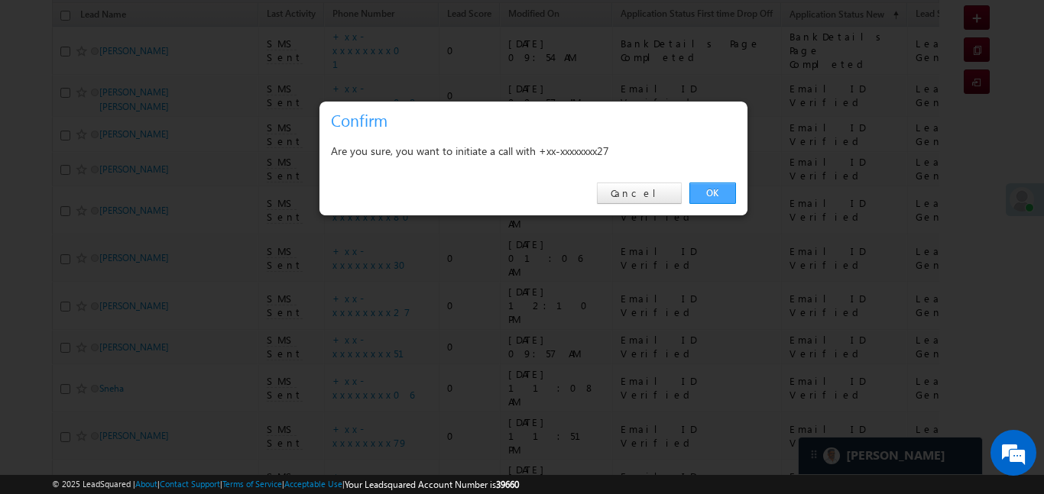
click at [694, 187] on link "OK" at bounding box center [712, 193] width 47 height 21
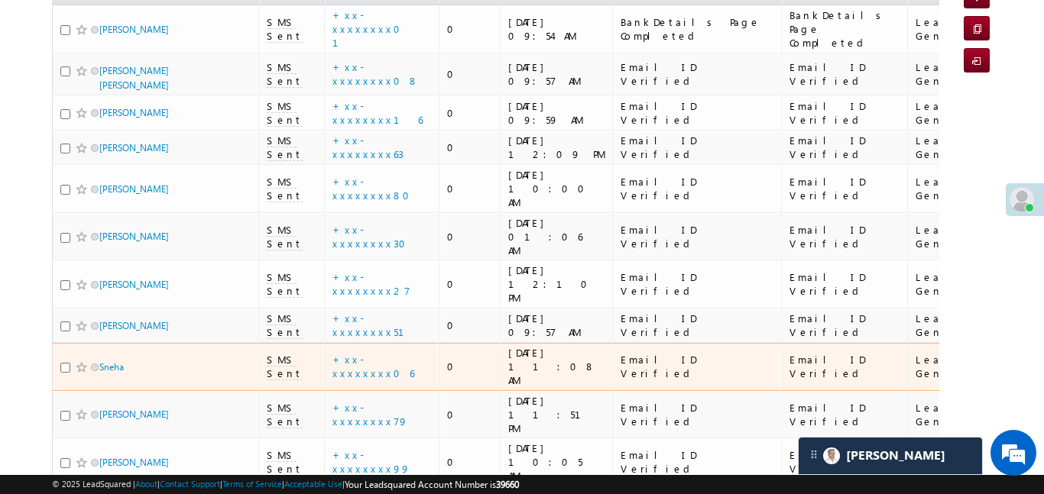
scroll to position [232, 0]
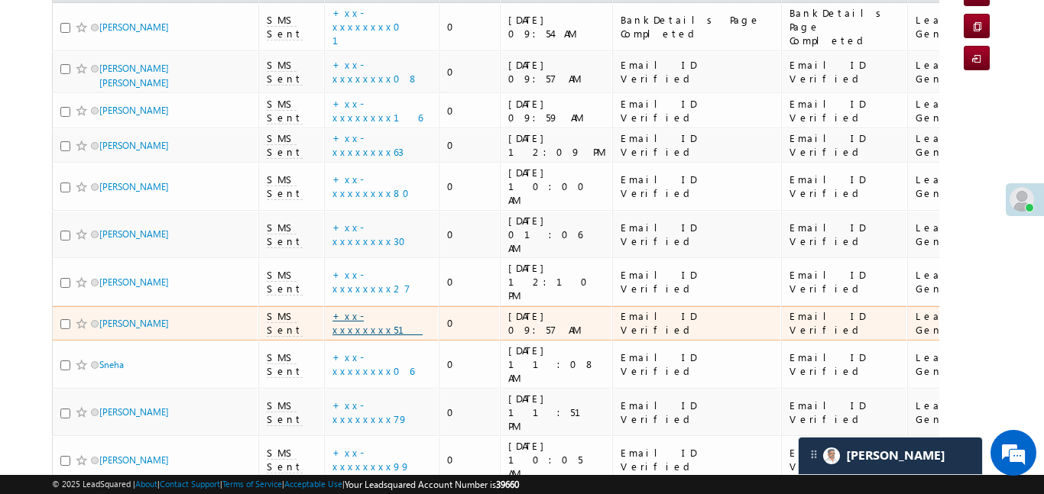
click at [380, 309] on link "+xx-xxxxxxxx51" at bounding box center [377, 322] width 90 height 27
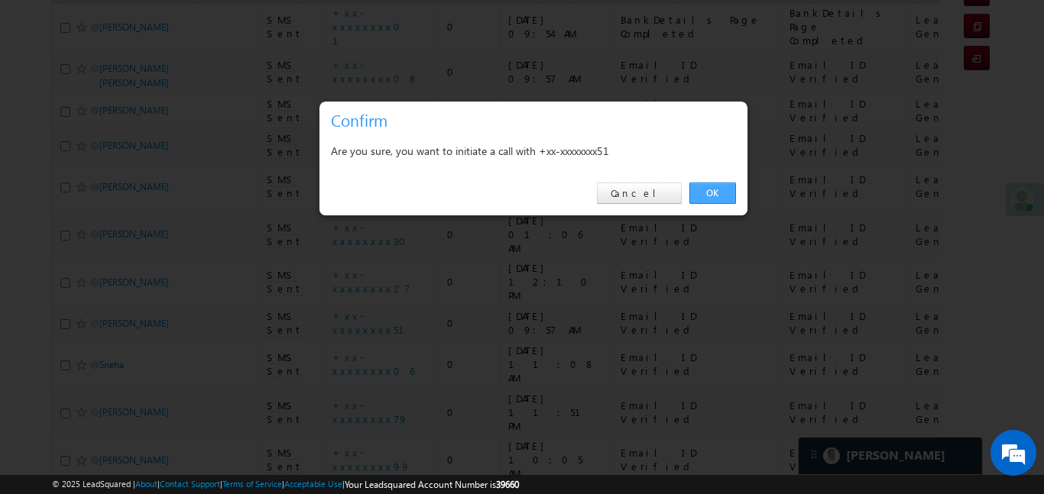
click at [695, 199] on link "OK" at bounding box center [712, 193] width 47 height 21
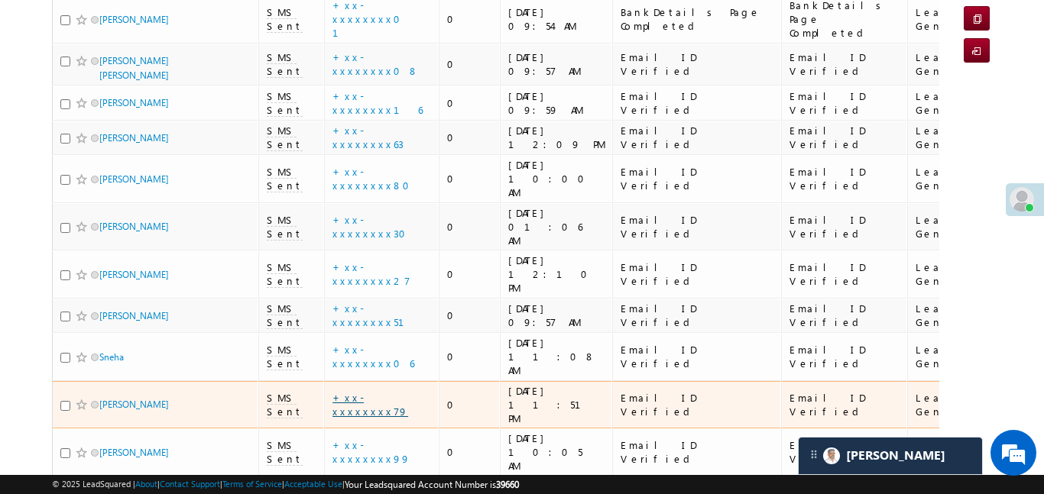
scroll to position [288, 0]
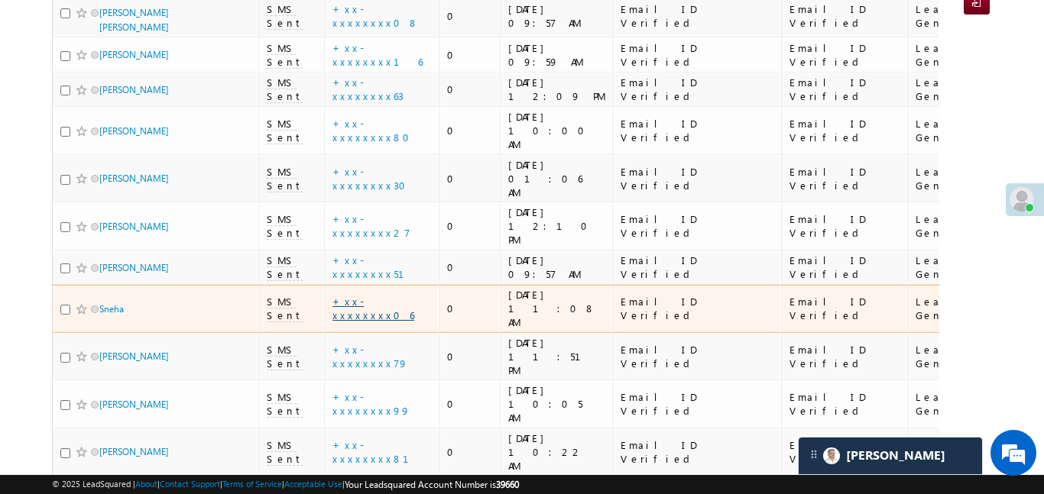
click at [389, 295] on link "+xx-xxxxxxxx06" at bounding box center [373, 308] width 82 height 27
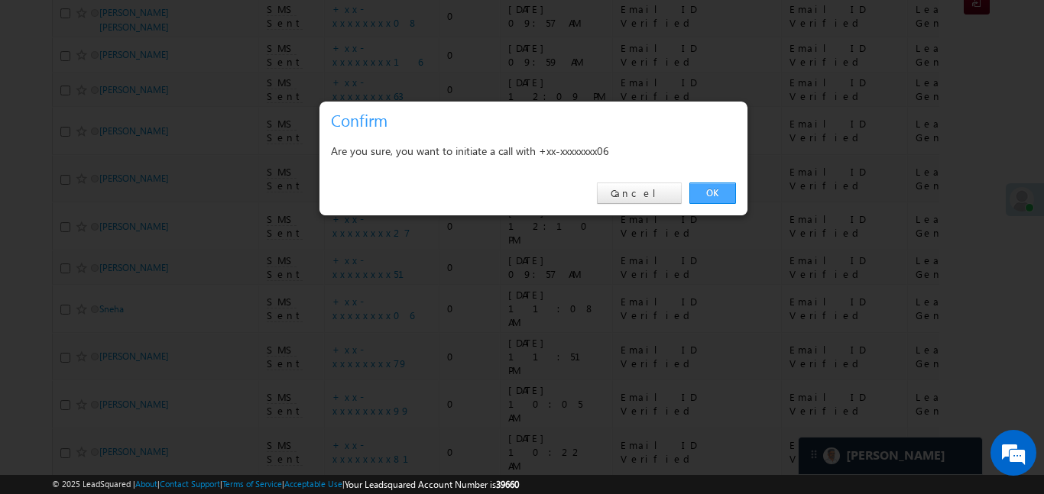
click at [718, 193] on link "OK" at bounding box center [712, 193] width 47 height 21
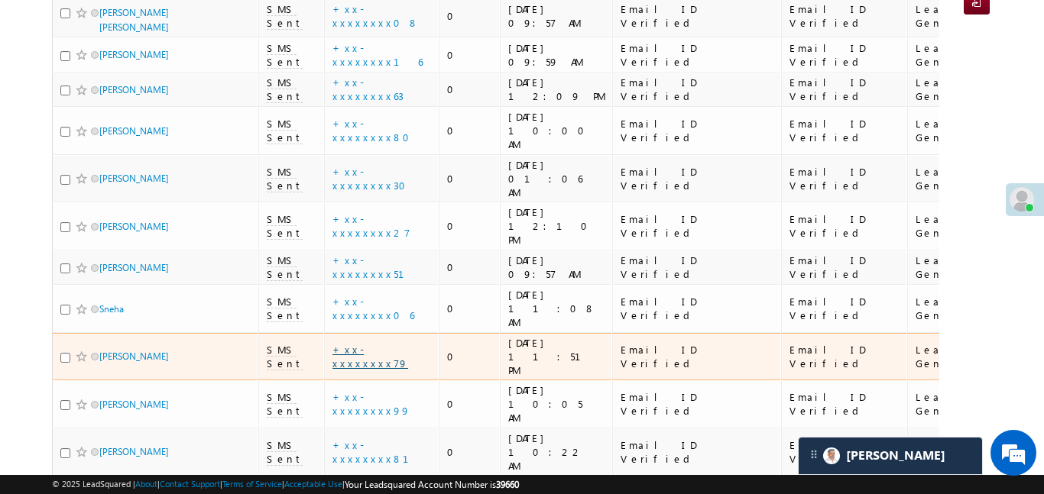
click at [387, 343] on link "+xx-xxxxxxxx79" at bounding box center [370, 356] width 76 height 27
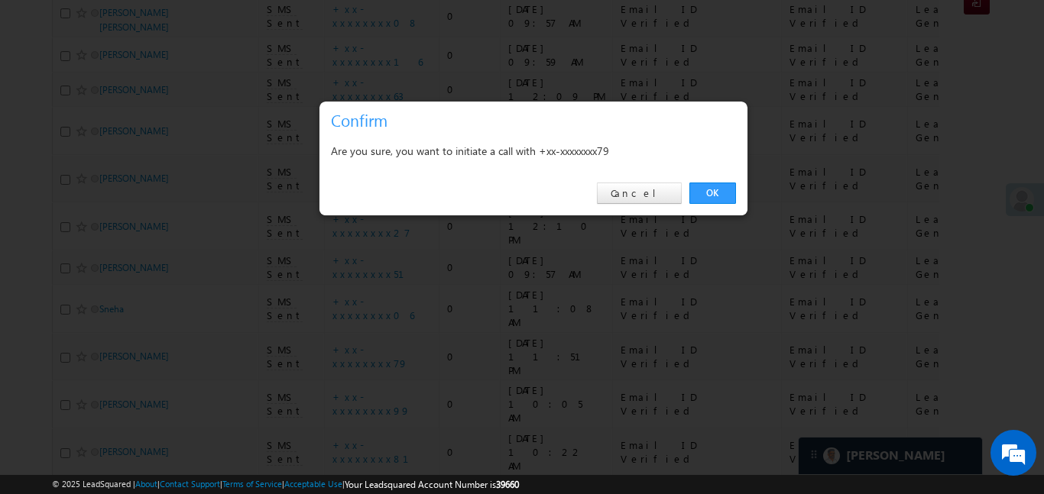
drag, startPoint x: 726, startPoint y: 189, endPoint x: 410, endPoint y: 301, distance: 335.4
click at [727, 189] on link "OK" at bounding box center [712, 193] width 47 height 21
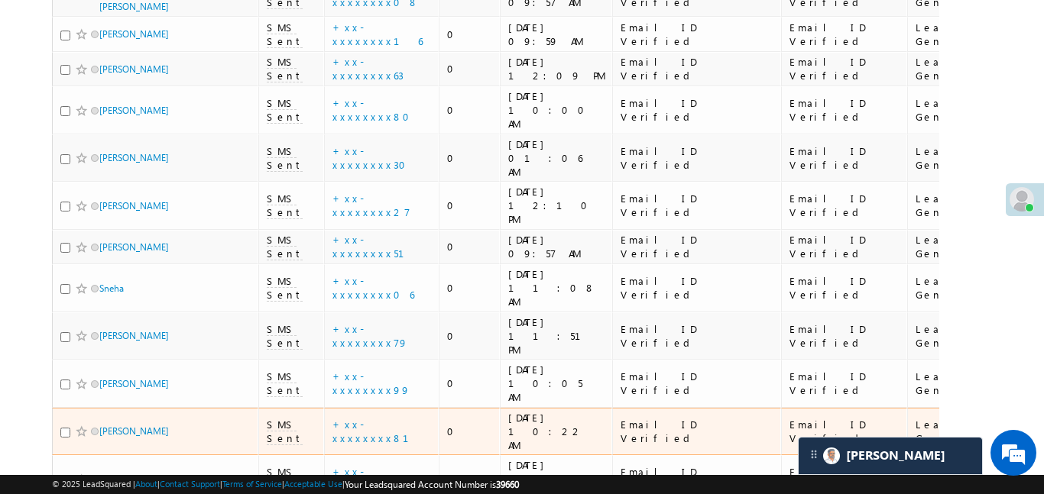
scroll to position [312, 0]
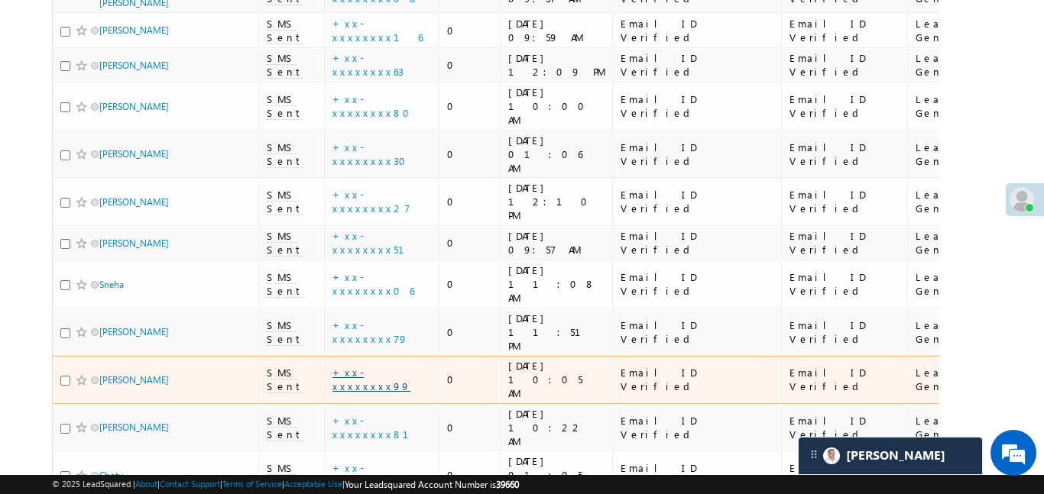
click at [382, 366] on link "+xx-xxxxxxxx99" at bounding box center [371, 379] width 78 height 27
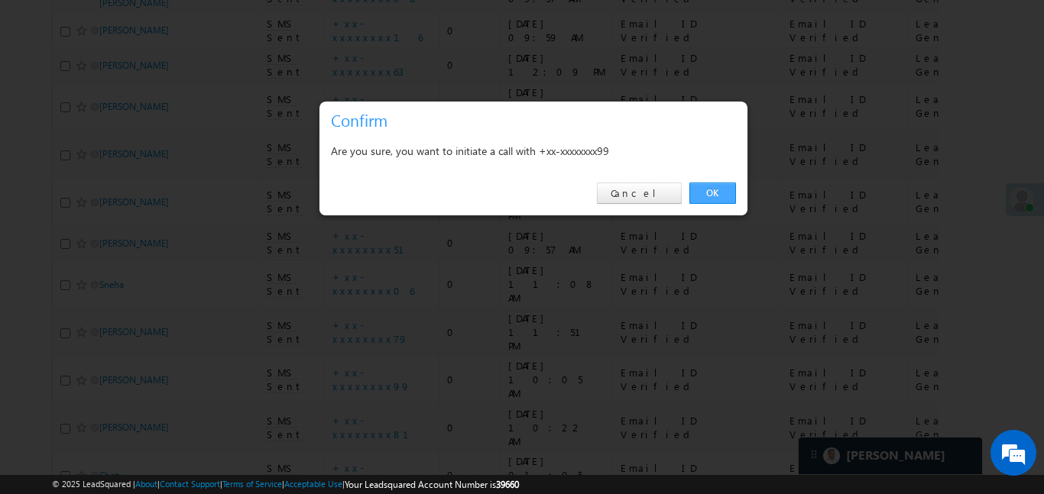
click at [719, 197] on link "OK" at bounding box center [712, 193] width 47 height 21
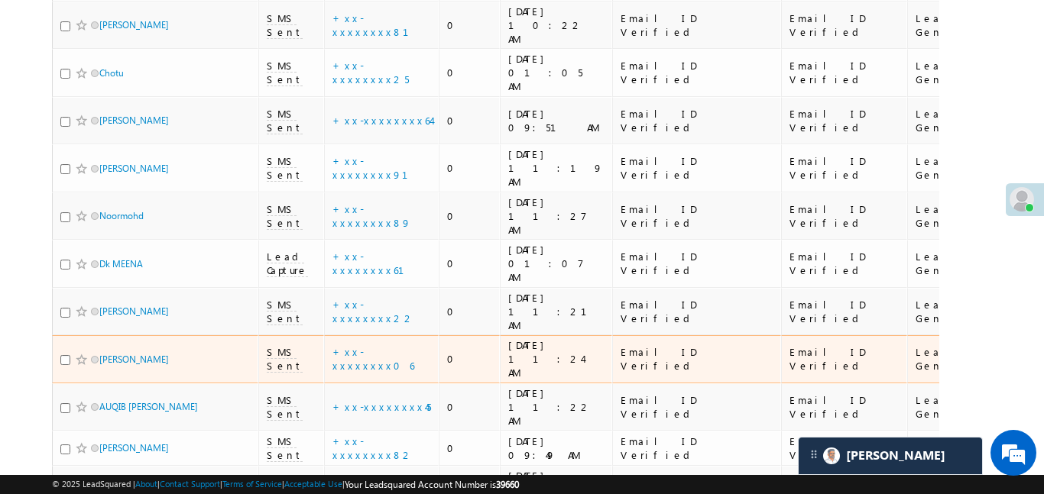
scroll to position [771, 0]
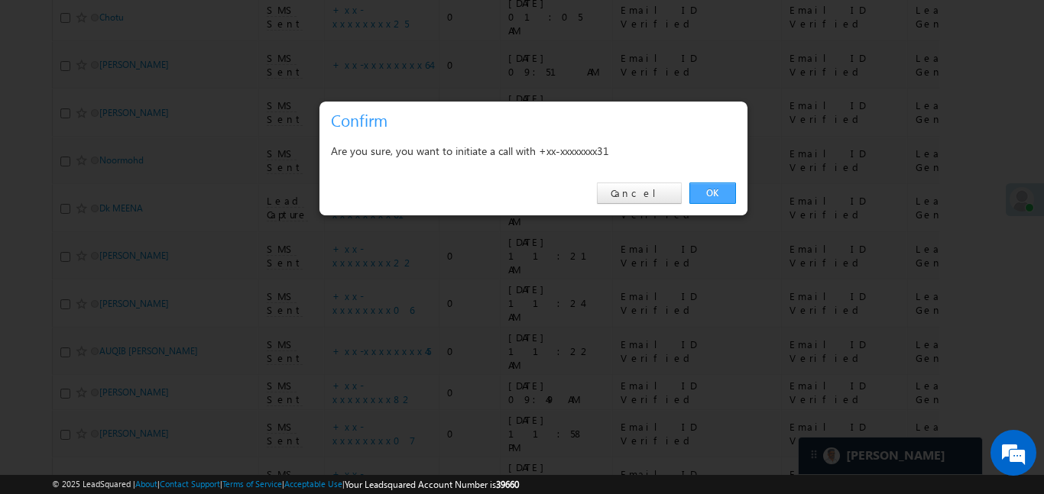
click at [725, 195] on link "OK" at bounding box center [712, 193] width 47 height 21
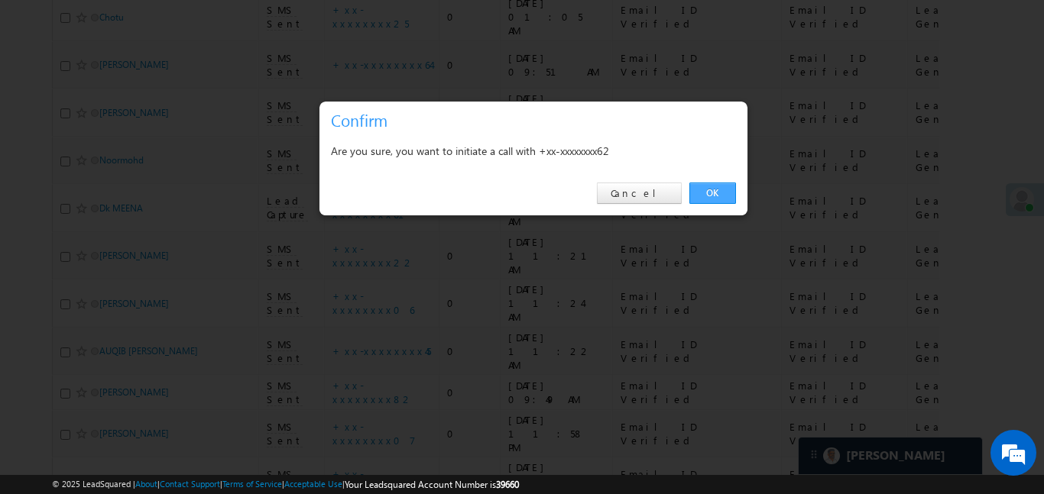
click at [715, 186] on link "OK" at bounding box center [712, 193] width 47 height 21
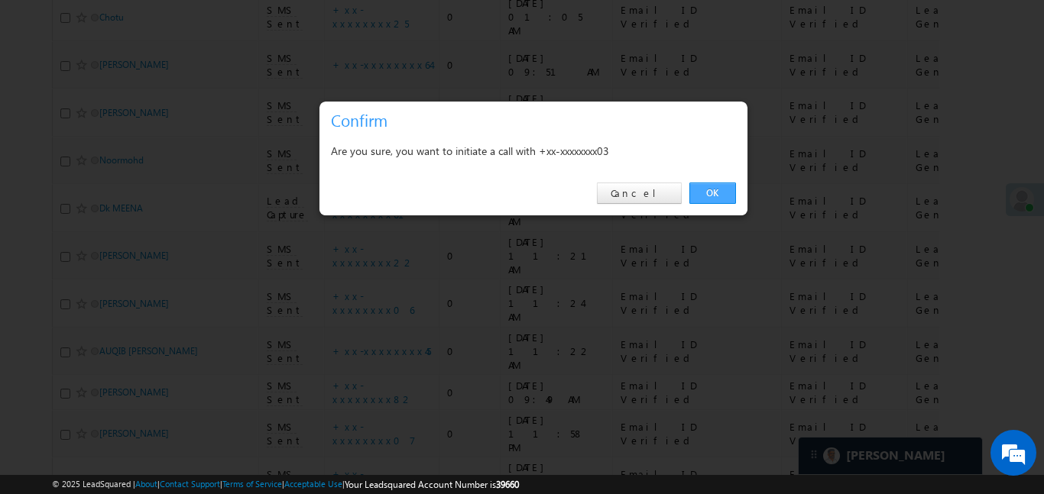
click at [721, 189] on link "OK" at bounding box center [712, 193] width 47 height 21
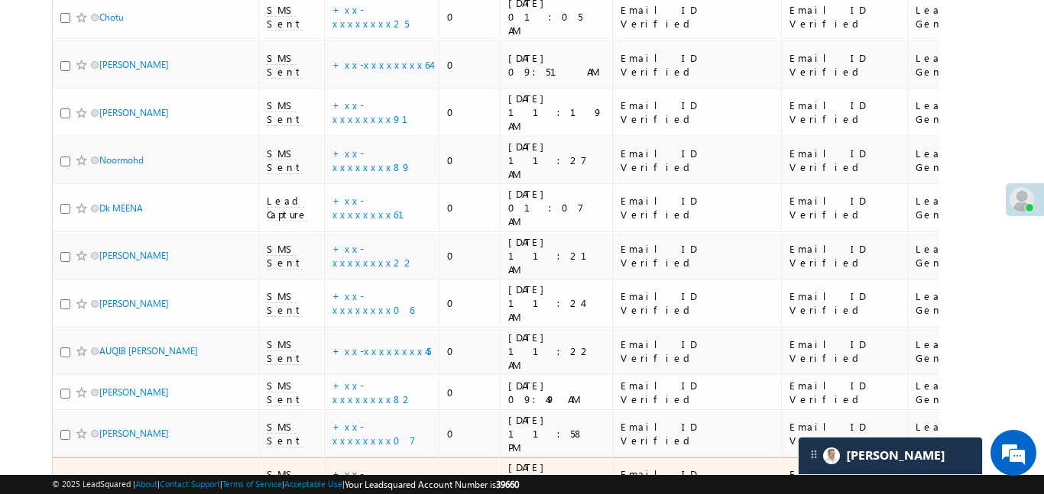
click at [381, 468] on link "+xx-xxxxxxxx33" at bounding box center [368, 481] width 72 height 27
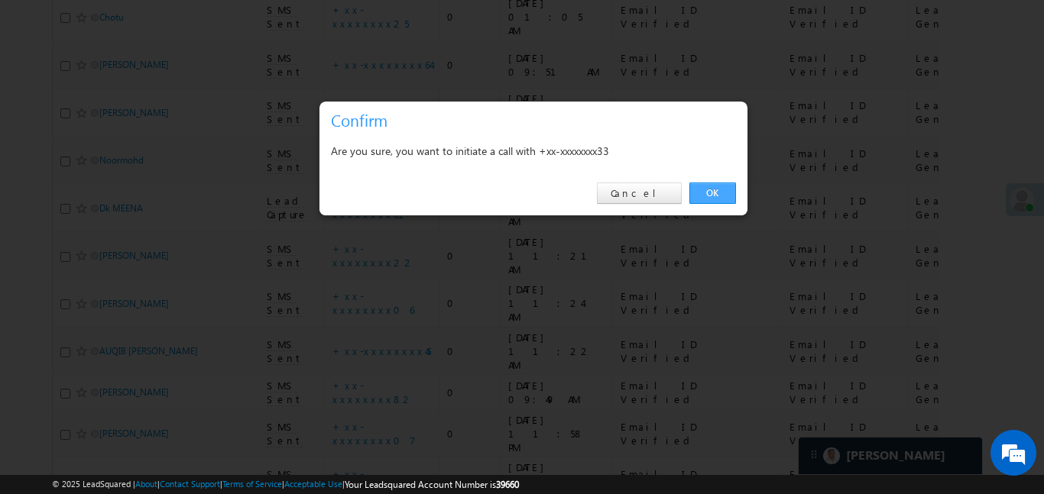
click at [724, 186] on link "OK" at bounding box center [712, 193] width 47 height 21
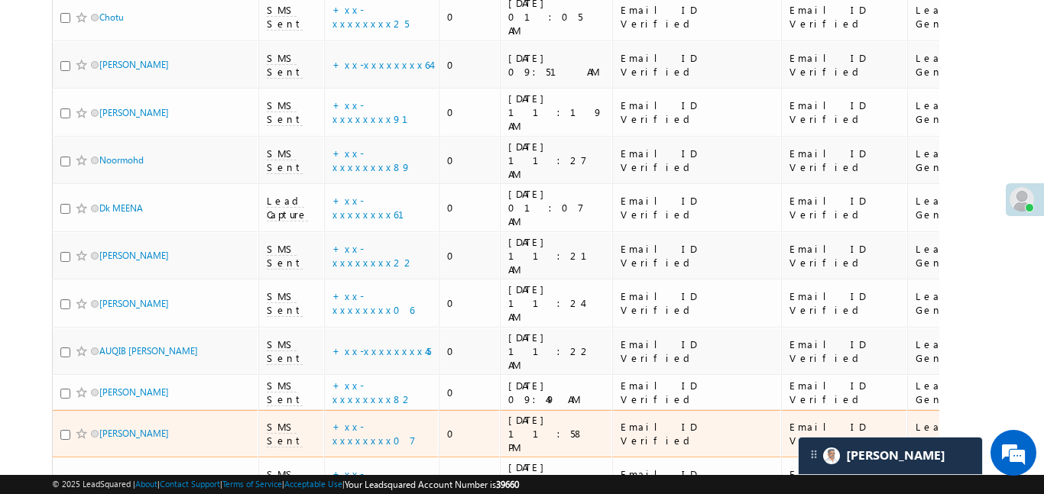
click at [377, 420] on div "+xx-xxxxxxxx07" at bounding box center [381, 434] width 99 height 28
click at [379, 420] on link "+xx-xxxxxxxx07" at bounding box center [373, 433] width 83 height 27
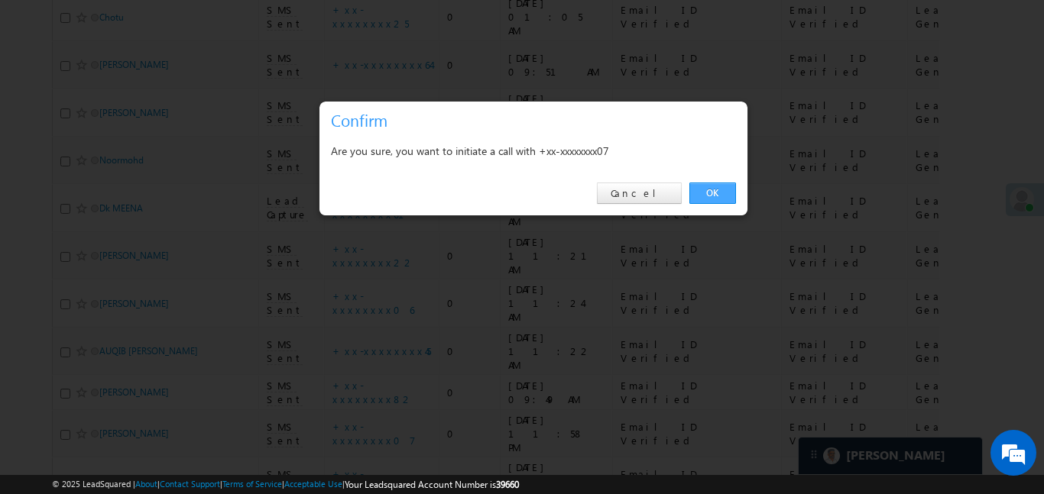
click at [718, 196] on link "OK" at bounding box center [712, 193] width 47 height 21
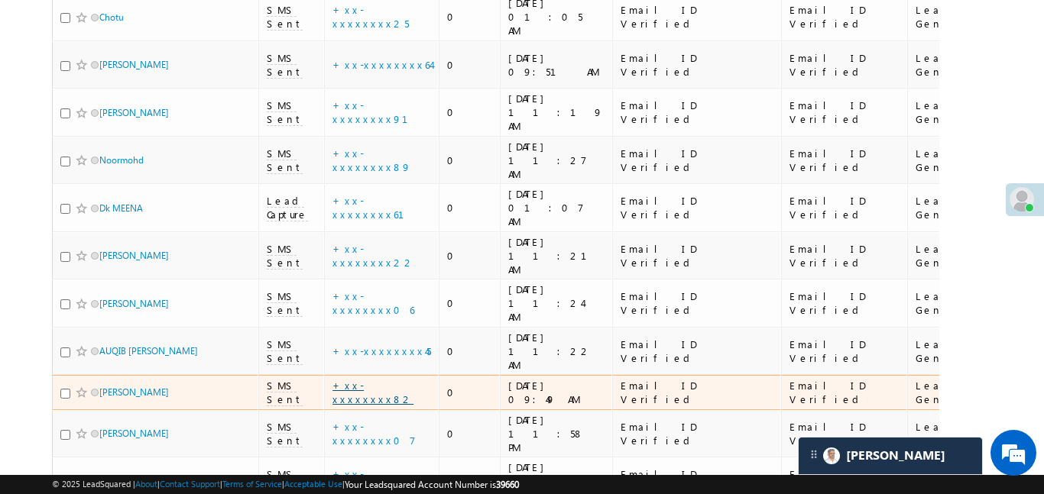
click at [370, 379] on link "+xx-xxxxxxxx82" at bounding box center [372, 392] width 81 height 27
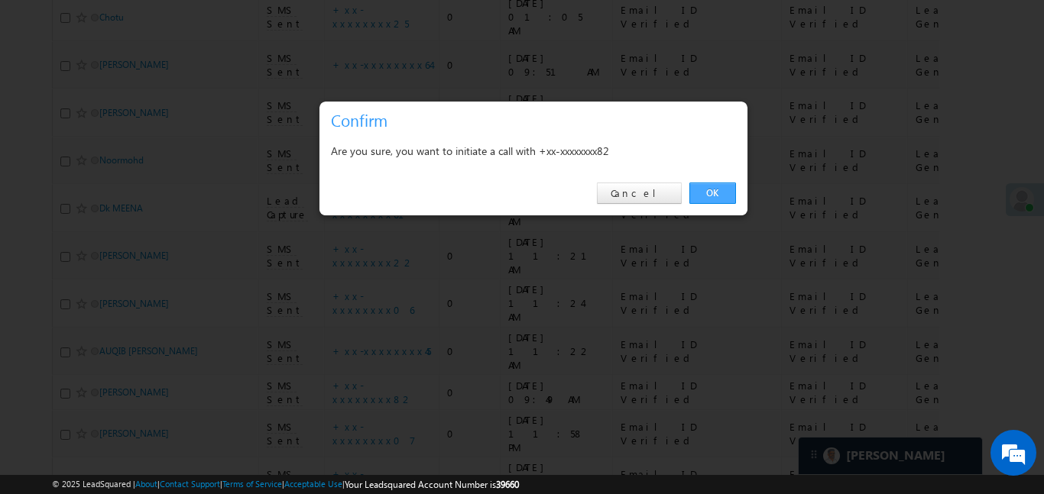
click at [711, 194] on link "OK" at bounding box center [712, 193] width 47 height 21
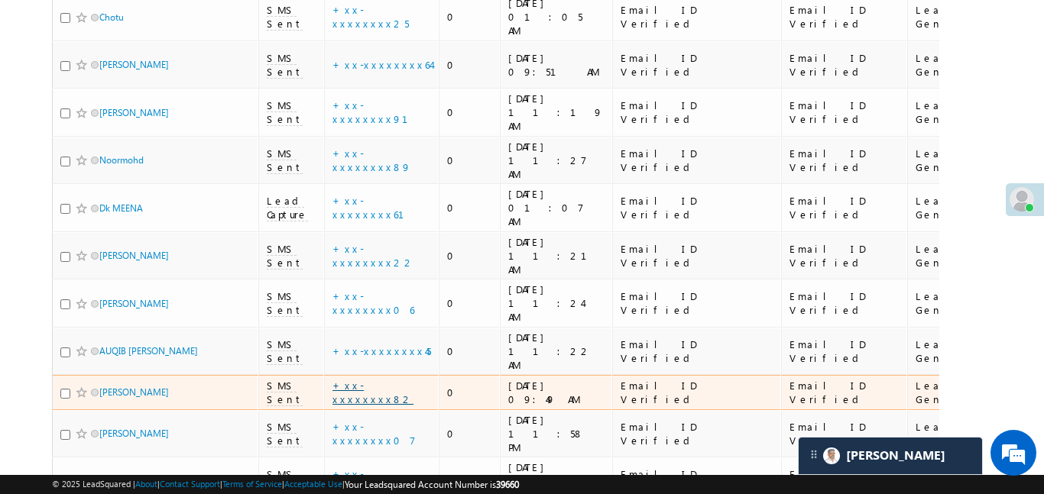
click at [374, 379] on link "+xx-xxxxxxxx82" at bounding box center [372, 392] width 81 height 27
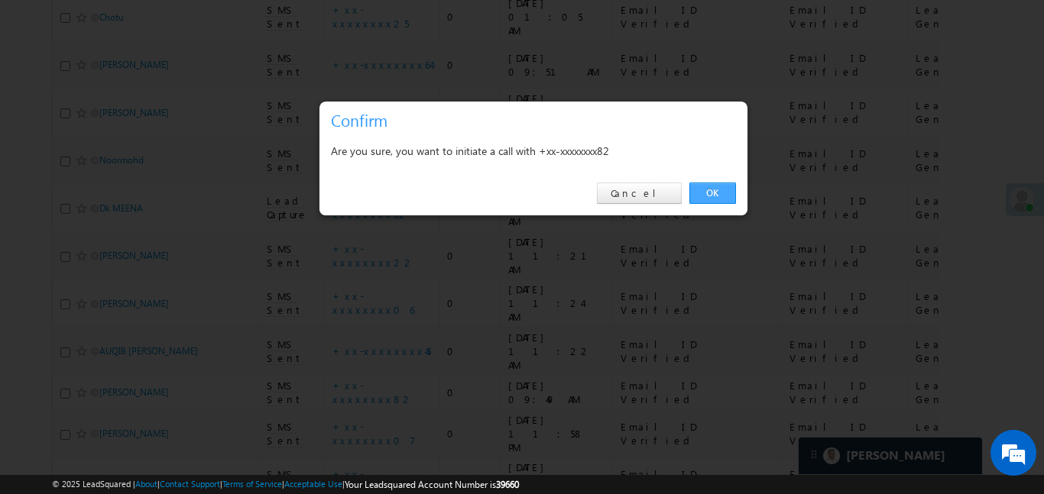
click at [708, 199] on link "OK" at bounding box center [712, 193] width 47 height 21
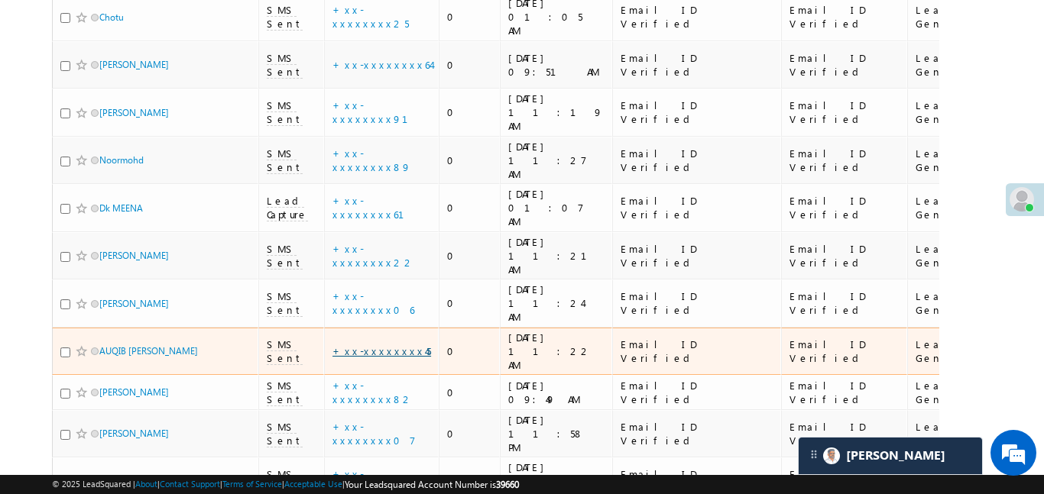
click at [379, 345] on link "+xx-xxxxxxxx45" at bounding box center [381, 351] width 99 height 13
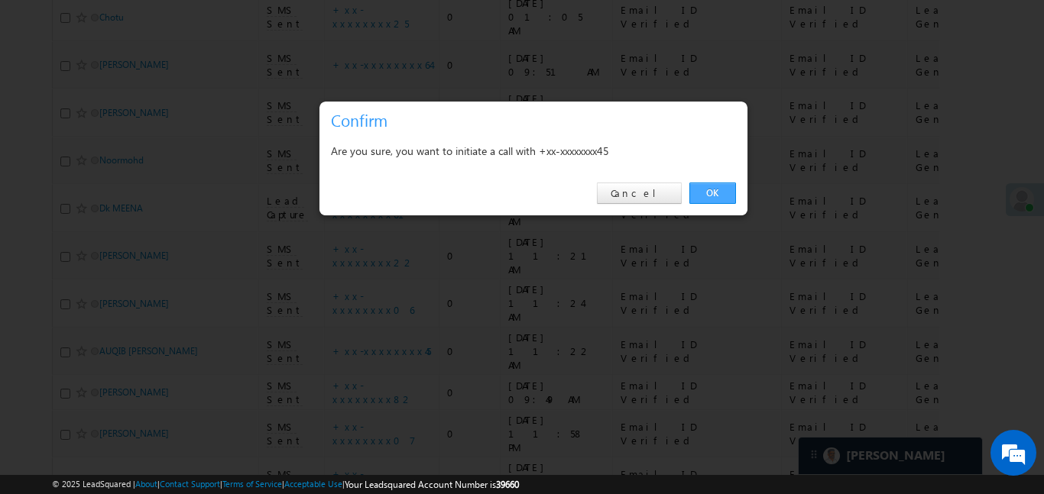
click at [701, 199] on link "OK" at bounding box center [712, 193] width 47 height 21
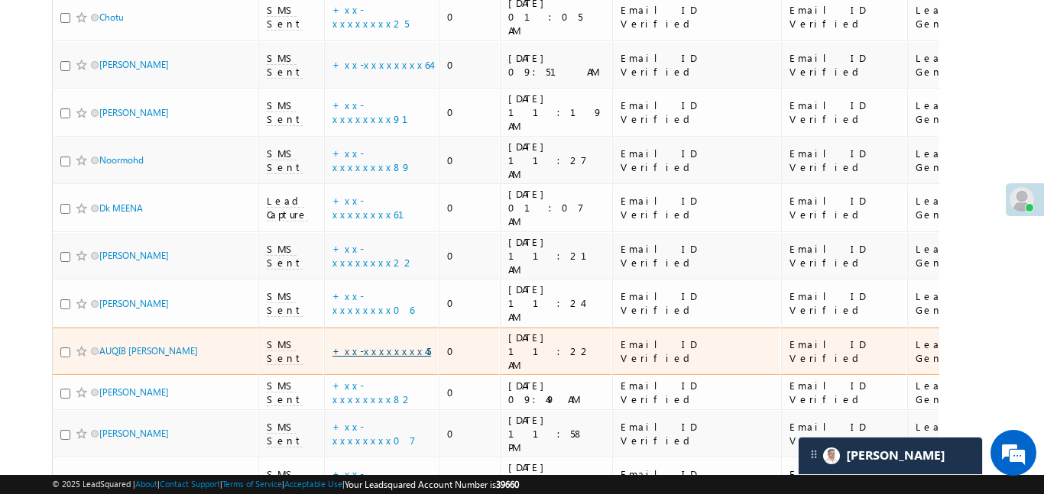
click at [383, 345] on link "+xx-xxxxxxxx45" at bounding box center [381, 351] width 99 height 13
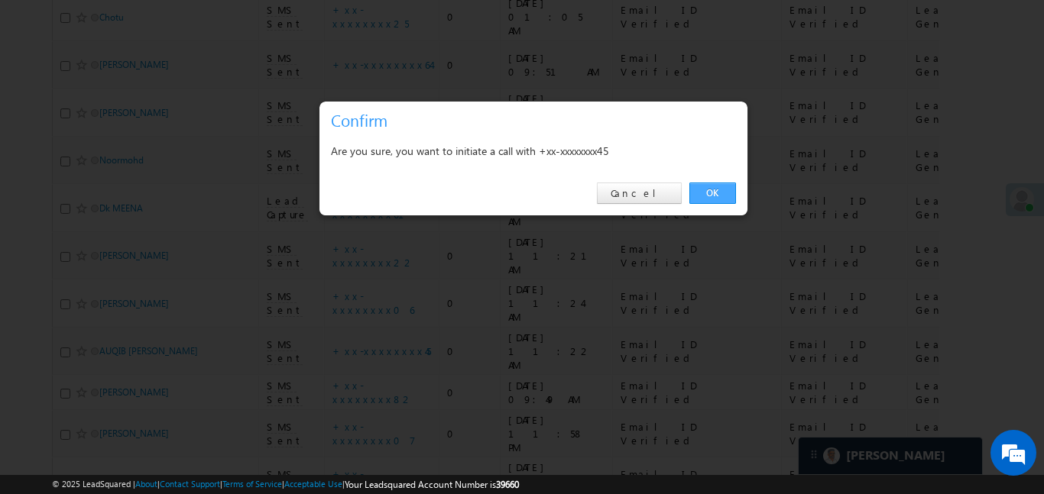
click at [707, 192] on link "OK" at bounding box center [712, 193] width 47 height 21
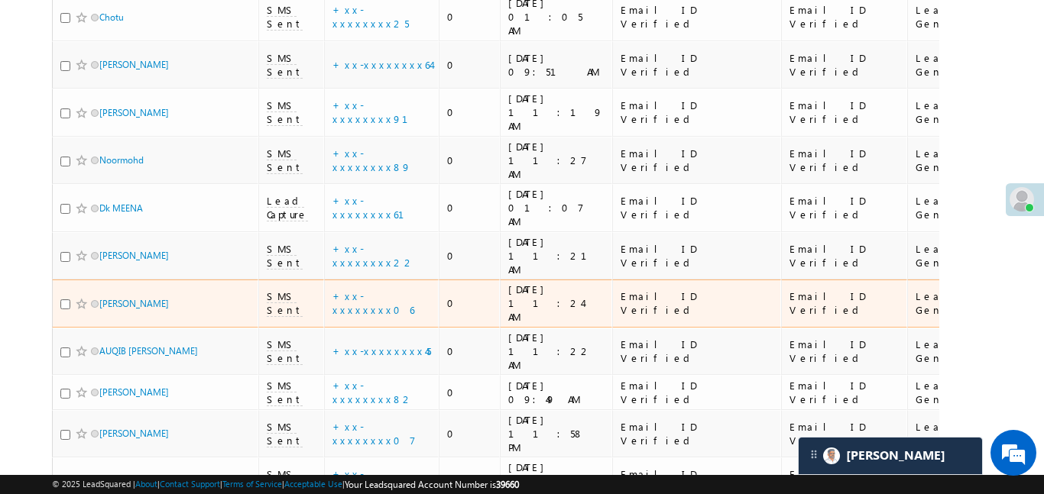
click at [376, 280] on td "+xx-xxxxxxxx06" at bounding box center [381, 304] width 115 height 48
click at [376, 290] on link "+xx-xxxxxxxx06" at bounding box center [373, 303] width 82 height 27
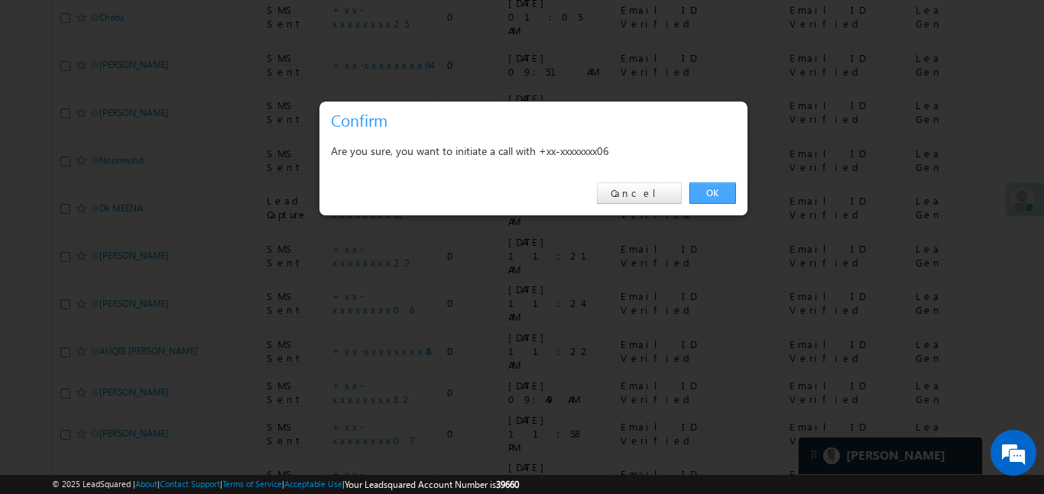
click at [723, 193] on link "OK" at bounding box center [712, 193] width 47 height 21
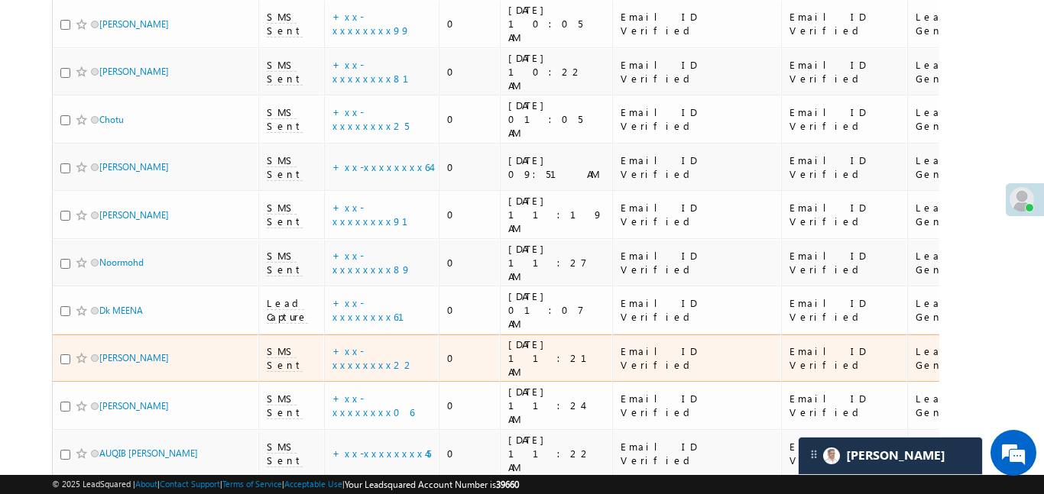
scroll to position [656, 0]
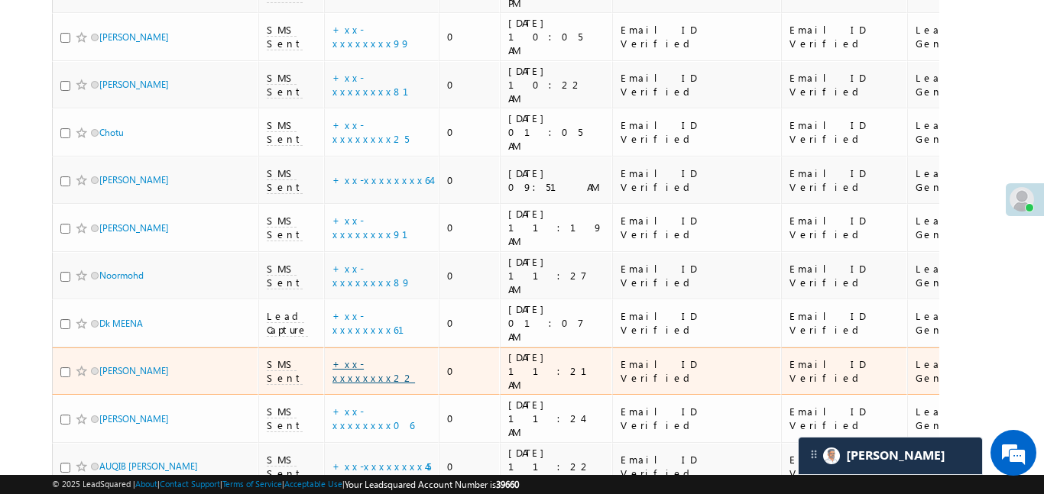
click at [383, 358] on link "+xx-xxxxxxxx22" at bounding box center [373, 371] width 83 height 27
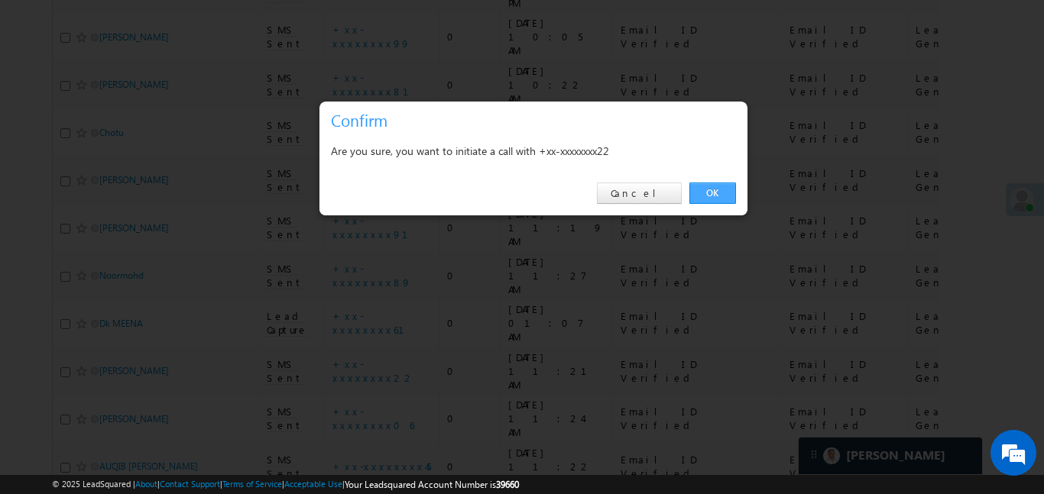
click at [717, 191] on link "OK" at bounding box center [712, 193] width 47 height 21
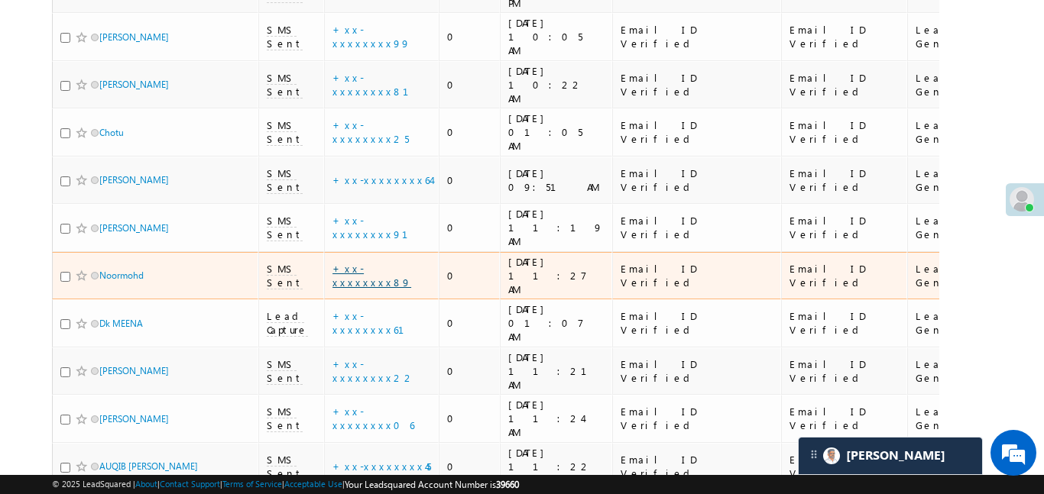
click at [376, 262] on link "+xx-xxxxxxxx89" at bounding box center [371, 275] width 79 height 27
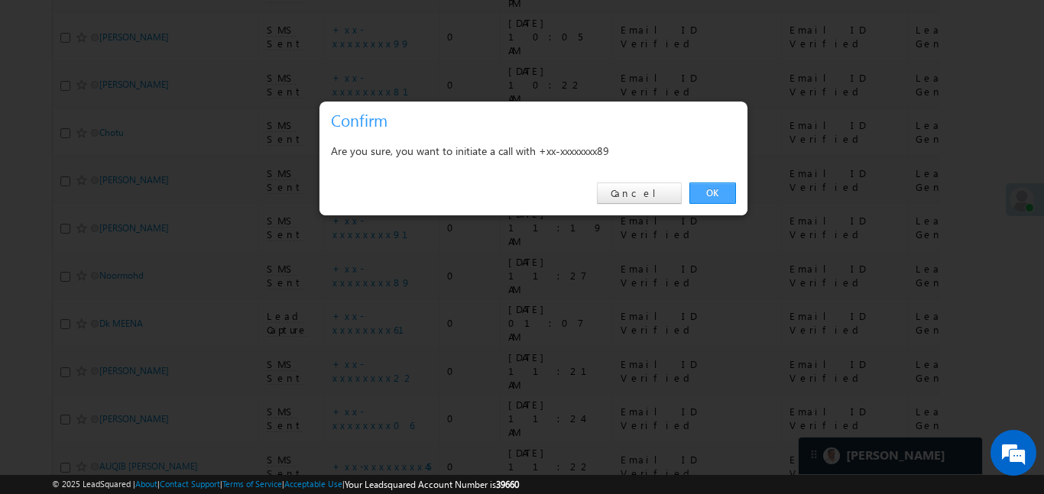
click at [717, 202] on link "OK" at bounding box center [712, 193] width 47 height 21
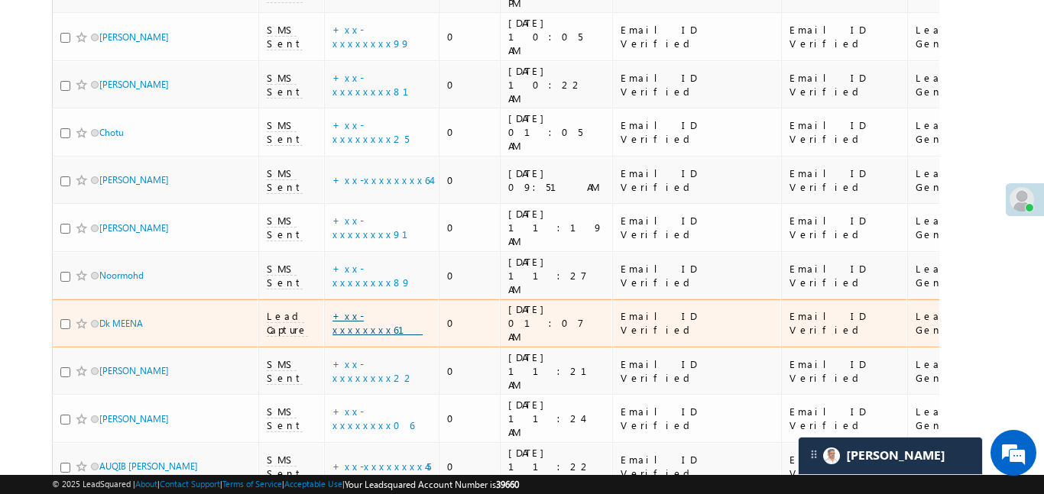
click at [371, 309] on link "+xx-xxxxxxxx61" at bounding box center [377, 322] width 90 height 27
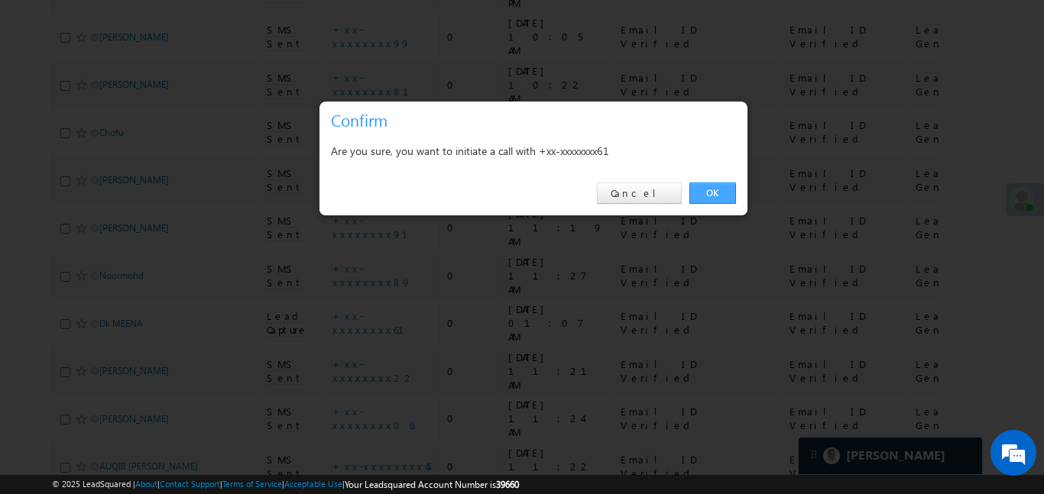
click at [717, 189] on link "OK" at bounding box center [712, 193] width 47 height 21
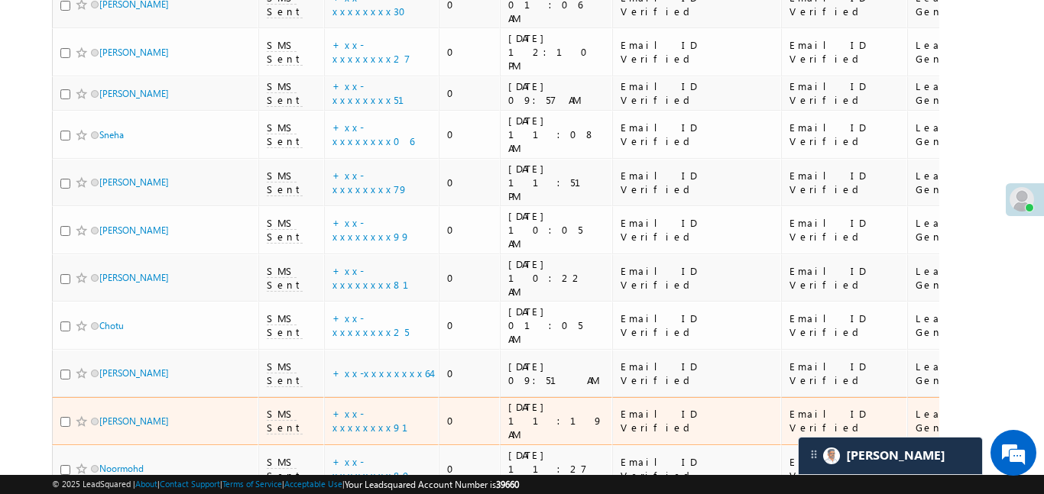
scroll to position [458, 0]
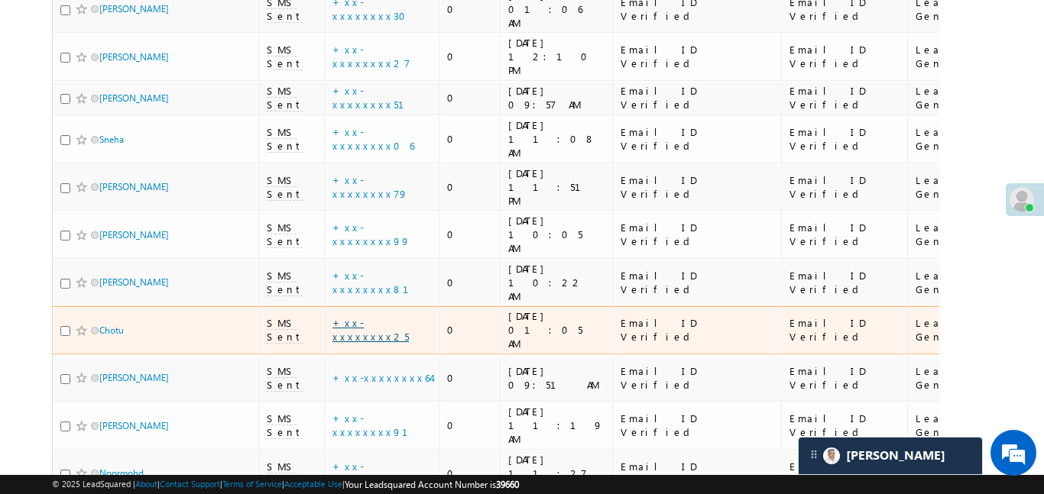
click at [371, 316] on link "+xx-xxxxxxxx25" at bounding box center [370, 329] width 76 height 27
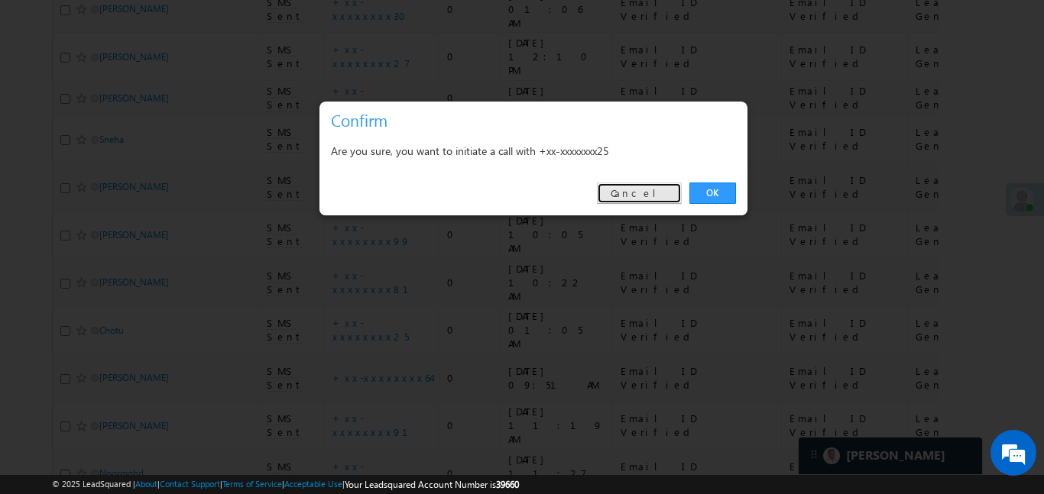
click at [659, 200] on link "Cancel" at bounding box center [639, 193] width 85 height 21
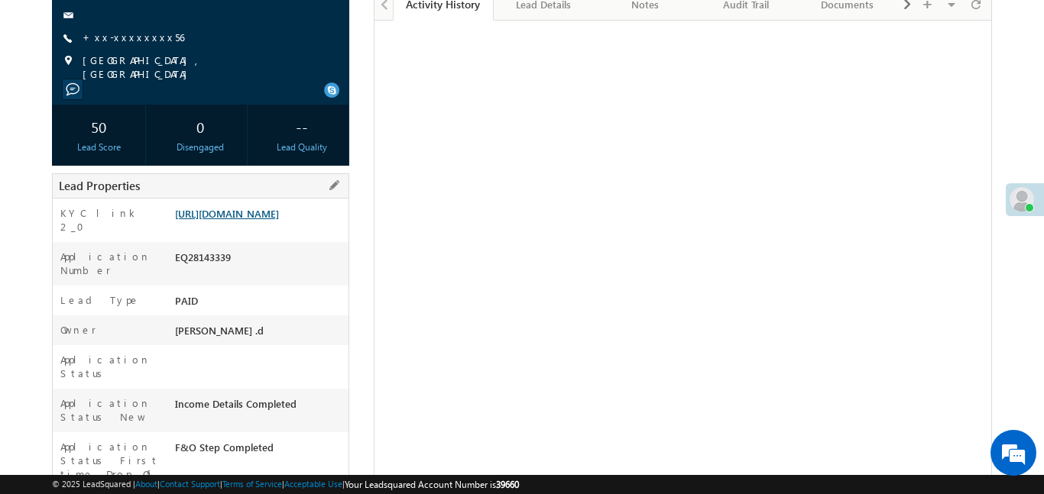
scroll to position [209, 0]
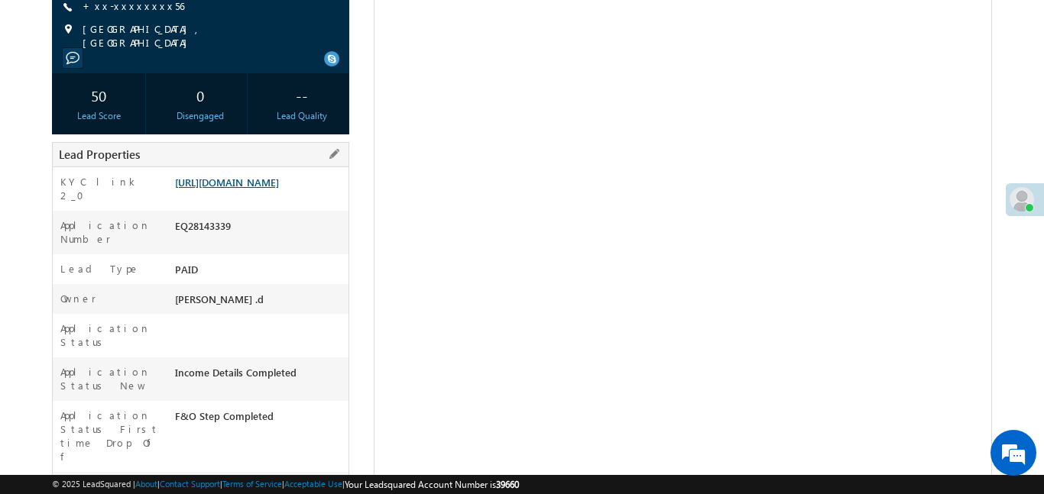
click at [279, 186] on link "[URL][DOMAIN_NAME]" at bounding box center [227, 182] width 104 height 13
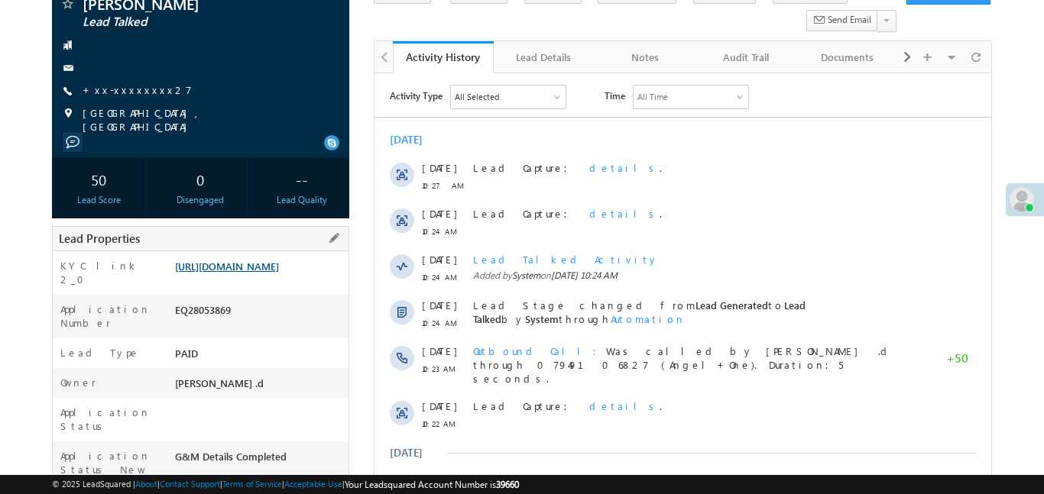
click at [279, 273] on link "[URL][DOMAIN_NAME]" at bounding box center [227, 266] width 104 height 13
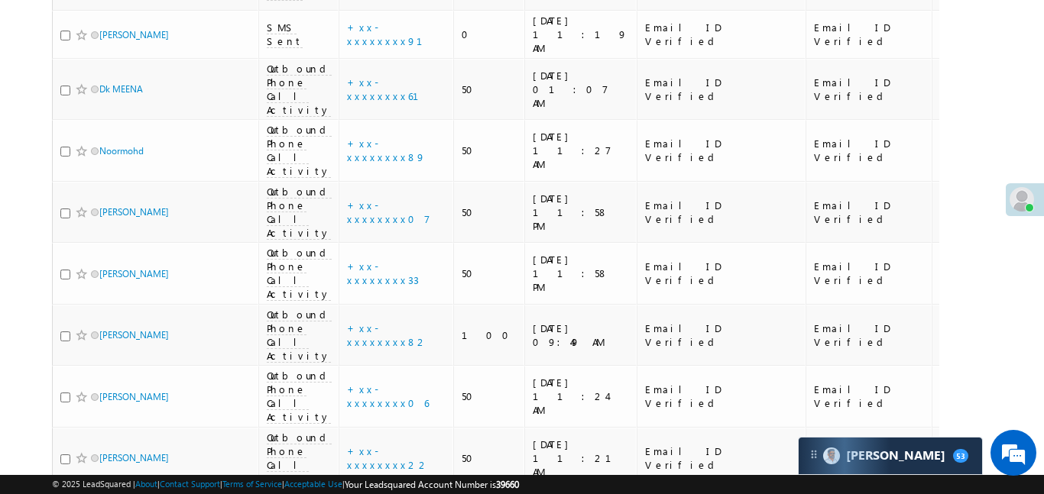
scroll to position [176, 0]
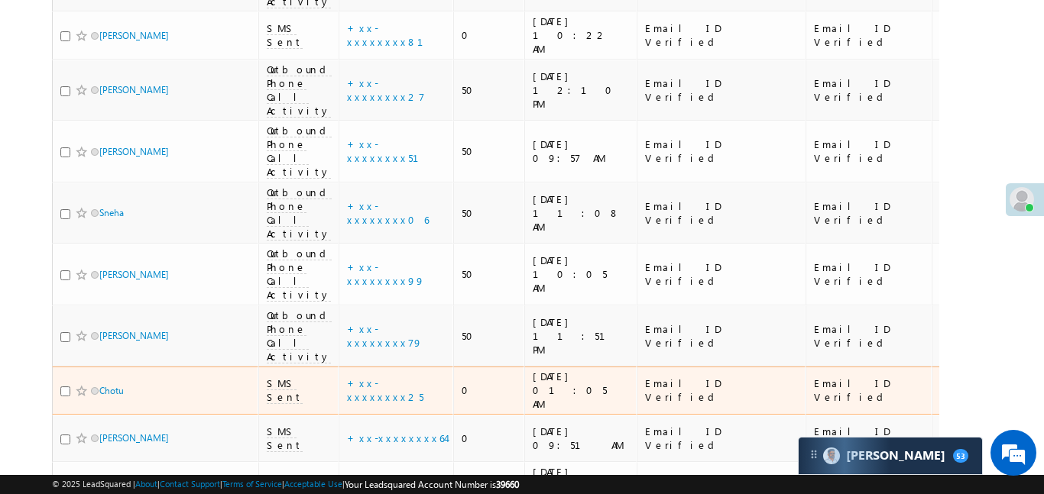
scroll to position [531, 0]
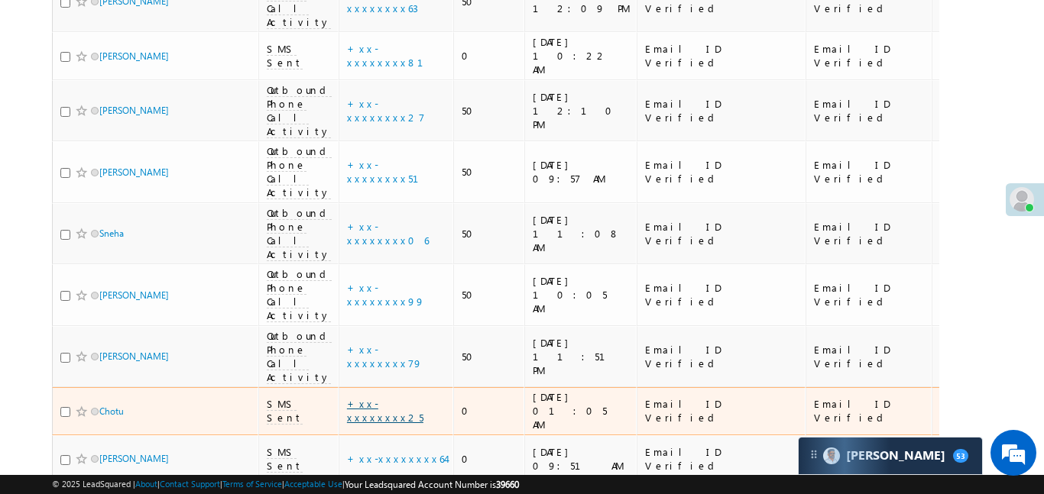
click at [351, 397] on link "+xx-xxxxxxxx25" at bounding box center [385, 410] width 76 height 27
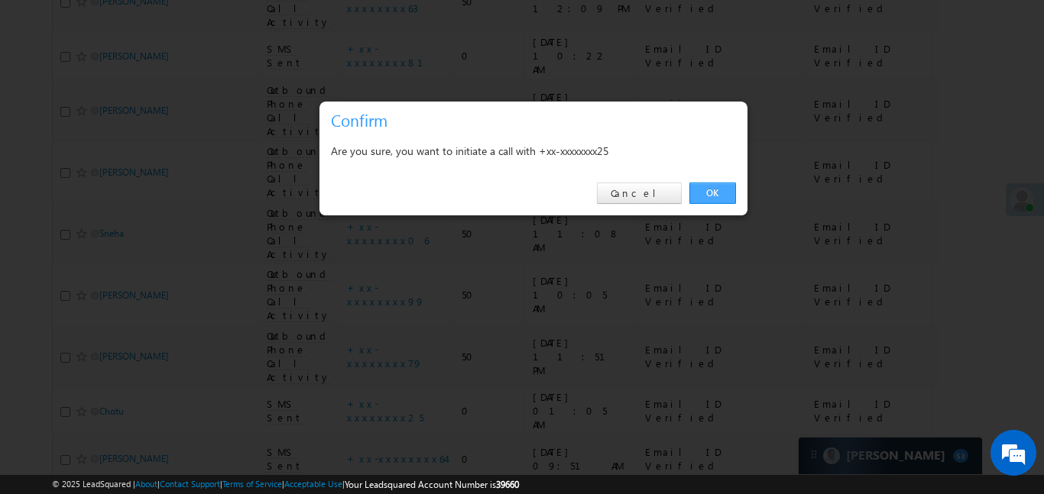
click at [696, 188] on link "OK" at bounding box center [712, 193] width 47 height 21
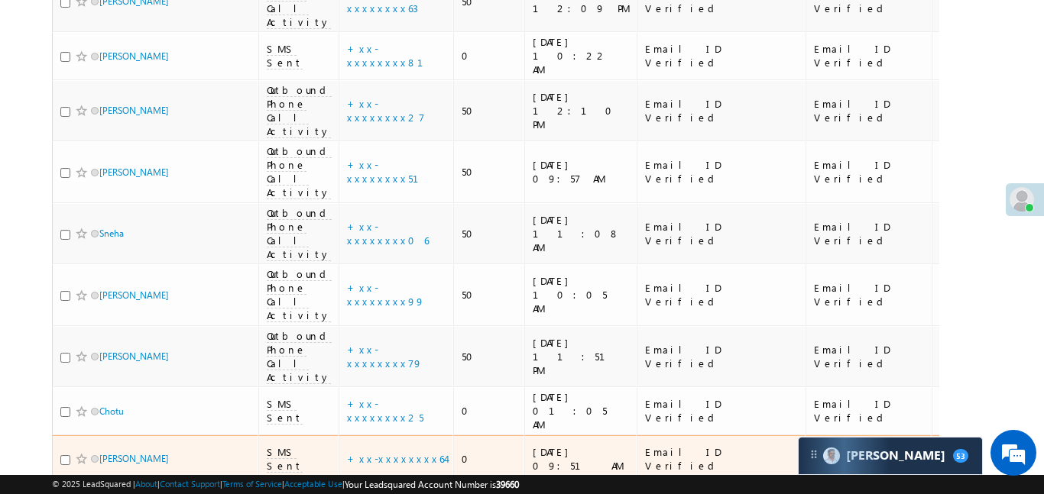
click at [387, 436] on td "+xx-xxxxxxxx64" at bounding box center [395, 460] width 115 height 48
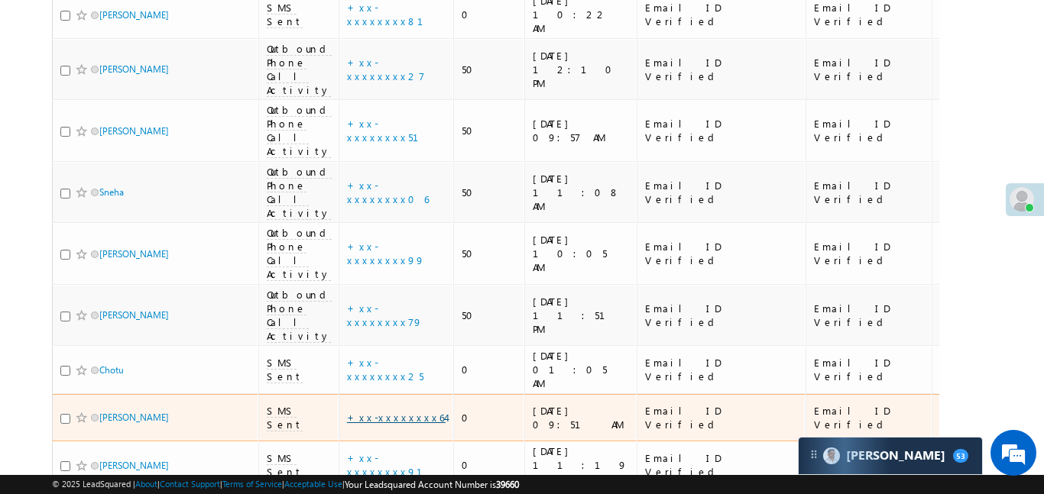
click at [384, 411] on link "+xx-xxxxxxxx64" at bounding box center [396, 417] width 99 height 13
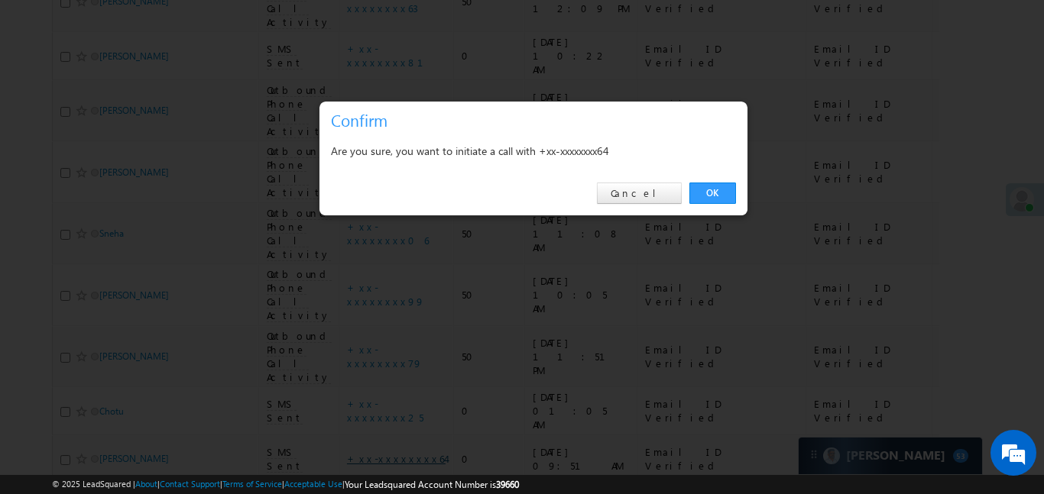
scroll to position [0, 0]
click at [724, 194] on link "OK" at bounding box center [712, 193] width 47 height 21
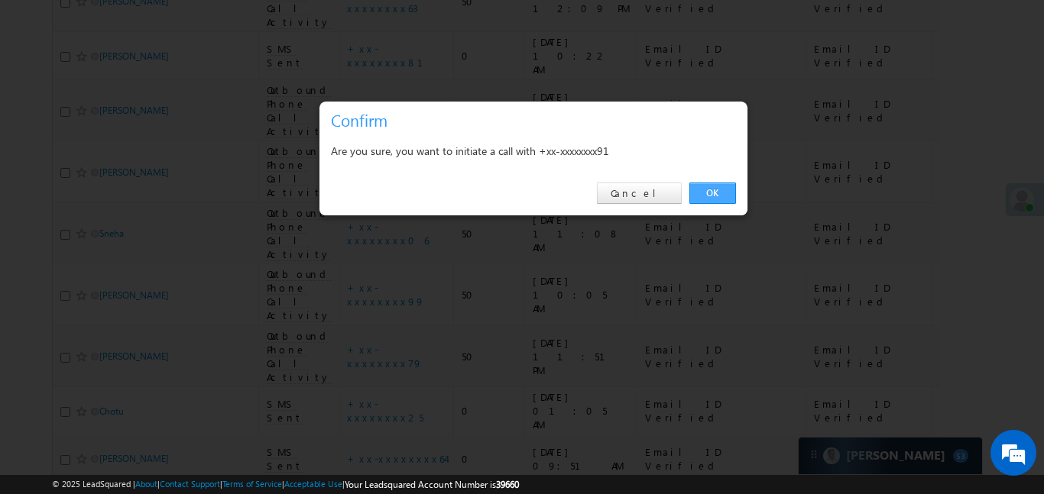
click at [709, 190] on link "OK" at bounding box center [712, 193] width 47 height 21
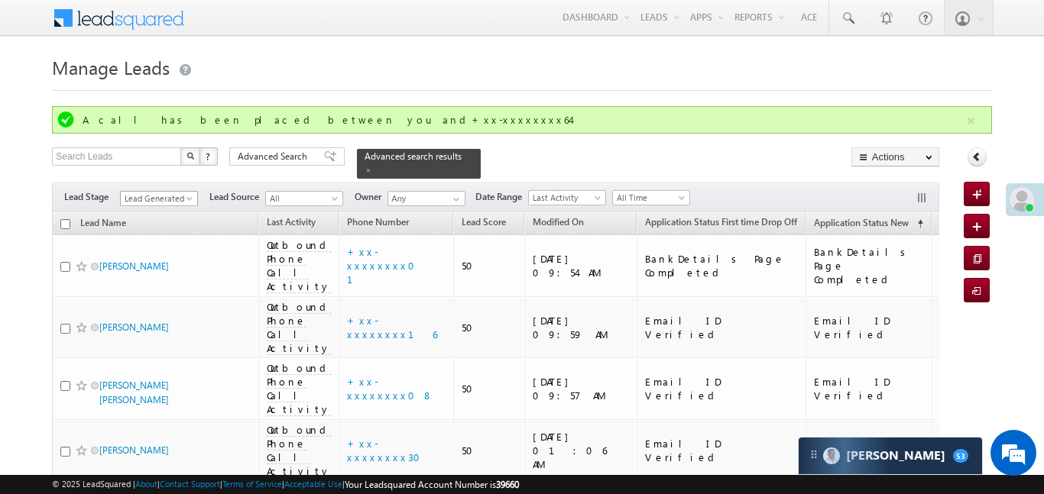
click at [171, 193] on span "Lead Generated" at bounding box center [157, 199] width 73 height 14
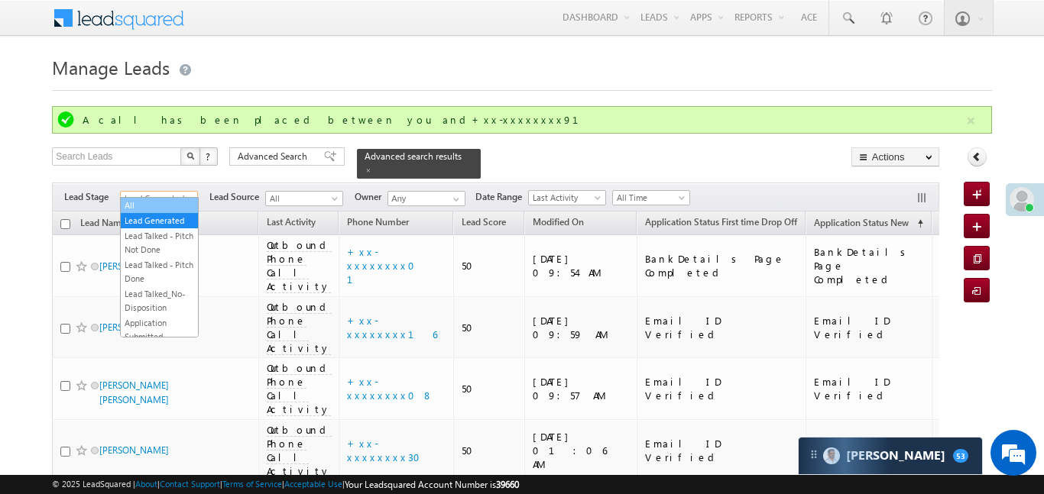
click at [161, 202] on link "All" at bounding box center [159, 206] width 77 height 14
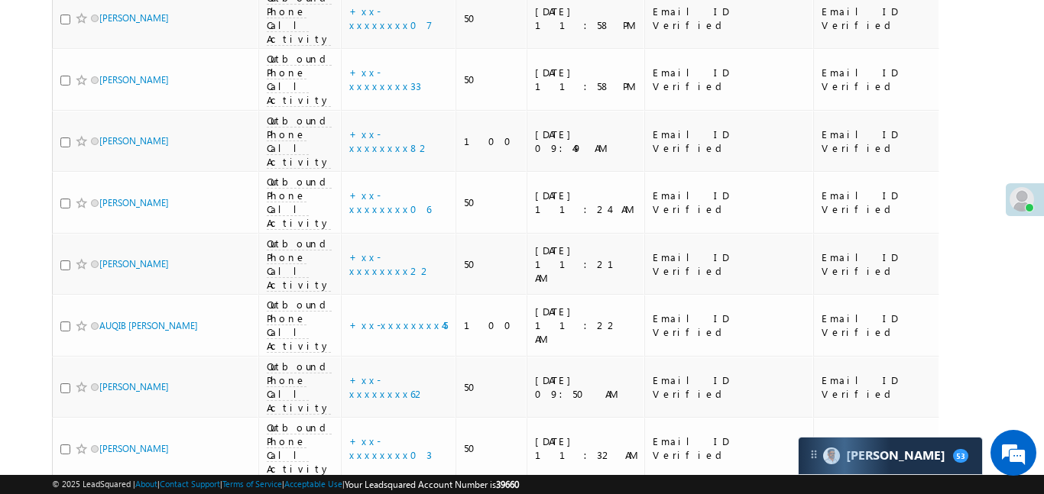
scroll to position [1648, 0]
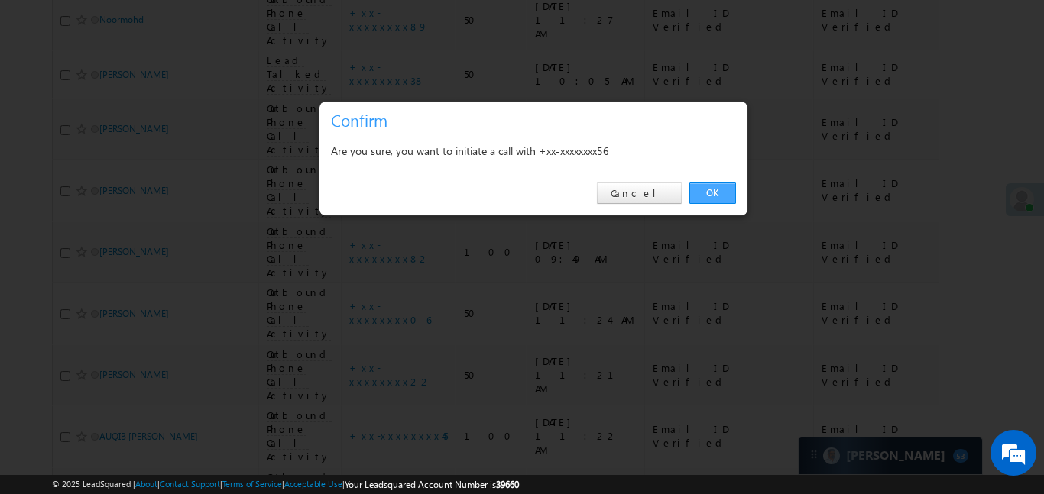
click at [708, 194] on link "OK" at bounding box center [712, 193] width 47 height 21
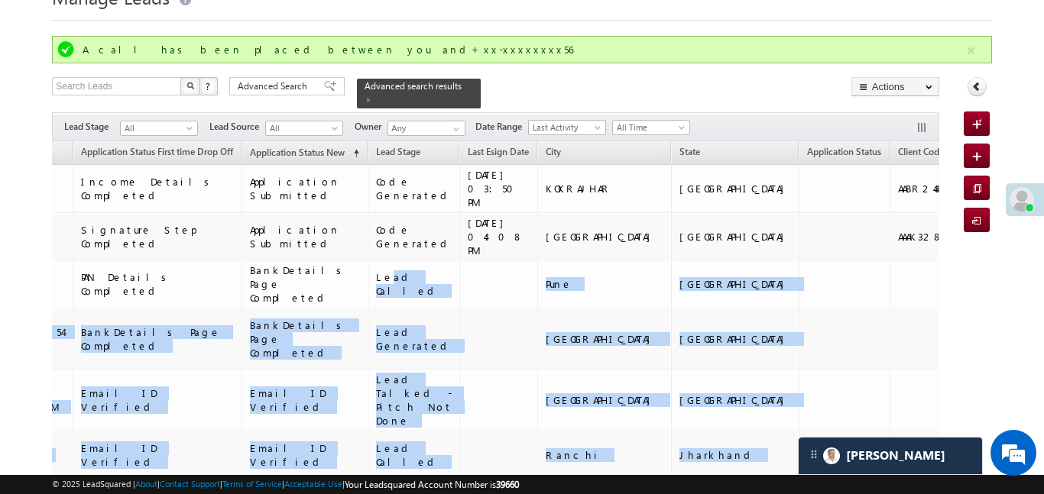
scroll to position [0, 993]
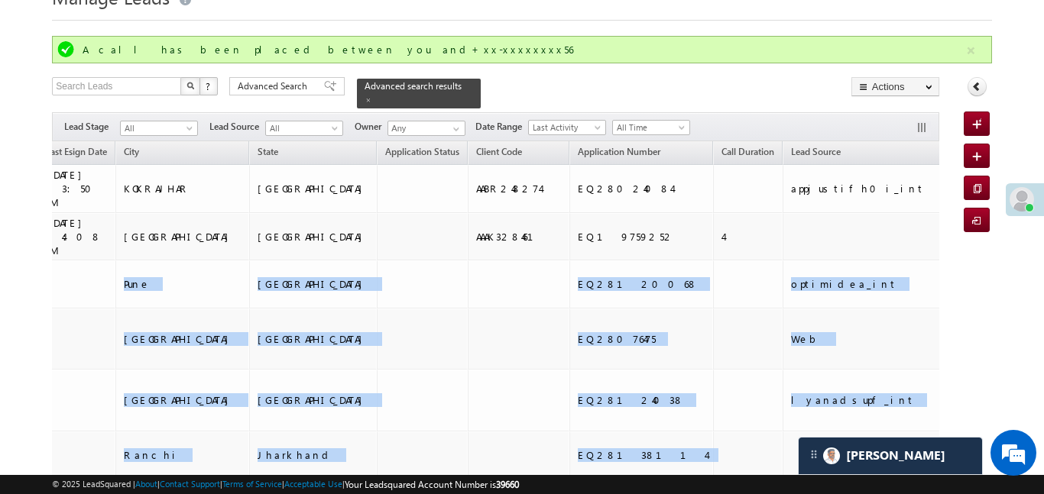
drag, startPoint x: 889, startPoint y: 239, endPoint x: 992, endPoint y: 245, distance: 104.1
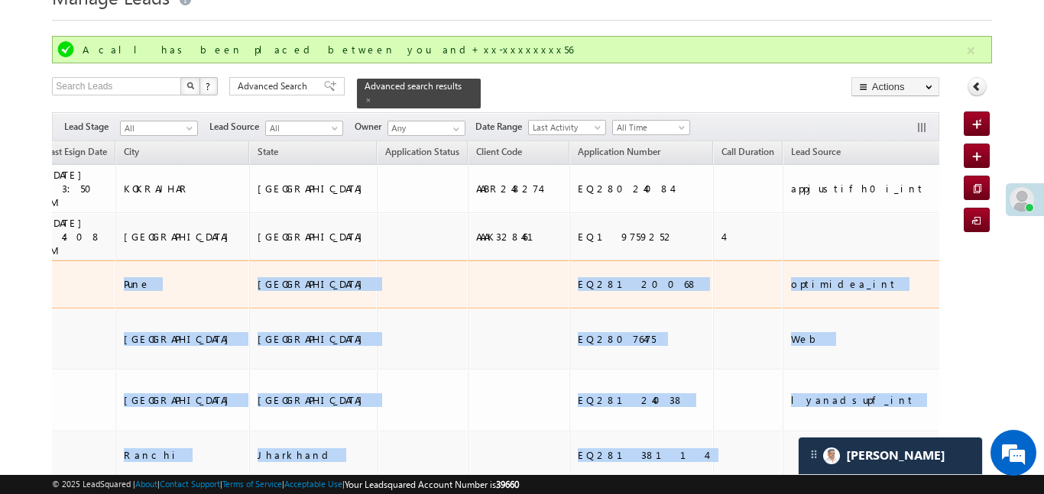
click at [468, 261] on td at bounding box center [519, 285] width 102 height 48
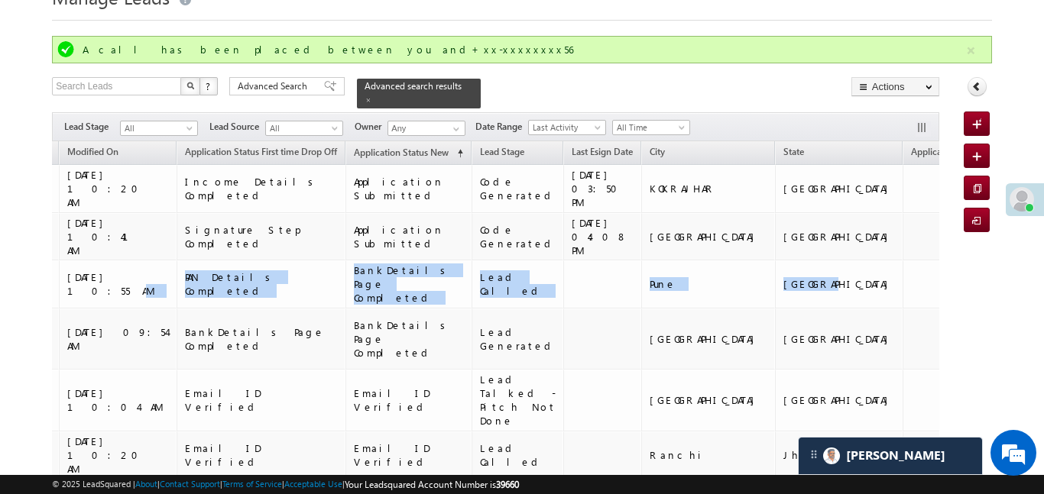
scroll to position [0, 0]
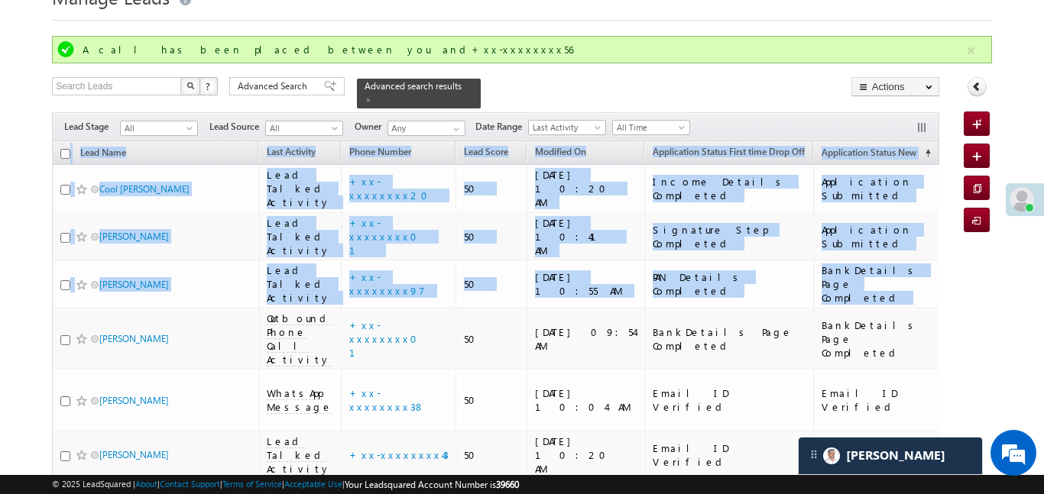
drag, startPoint x: 149, startPoint y: 238, endPoint x: 0, endPoint y: 251, distance: 149.6
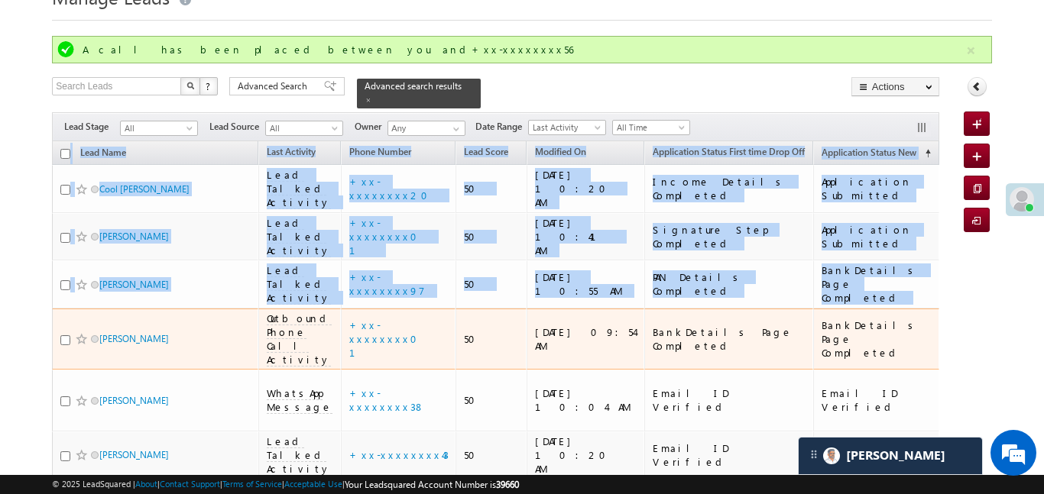
click at [228, 309] on td "MANOJ KUMAR" at bounding box center [155, 340] width 206 height 62
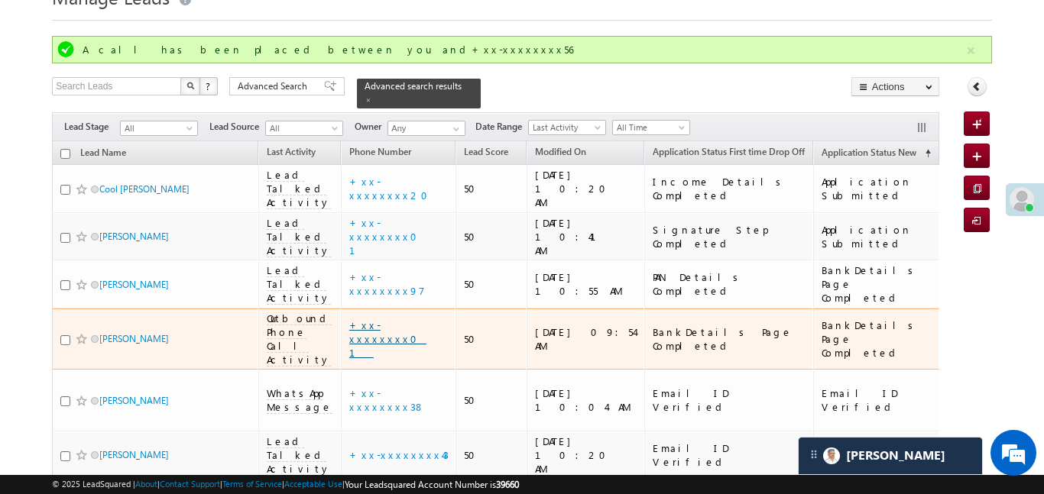
click at [387, 319] on link "+xx-xxxxxxxx01" at bounding box center [387, 339] width 77 height 40
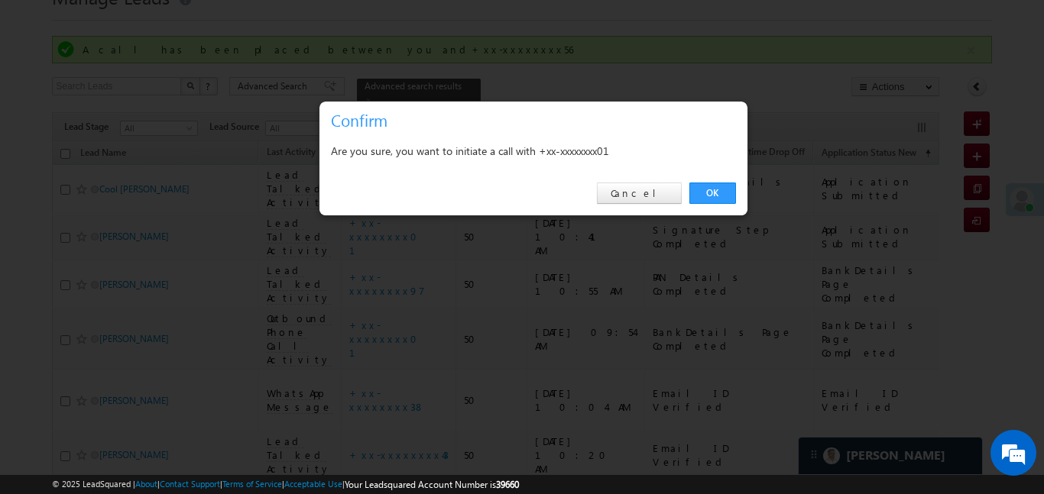
drag, startPoint x: 756, startPoint y: 183, endPoint x: 695, endPoint y: 196, distance: 62.5
click at [754, 183] on div at bounding box center [522, 247] width 1044 height 494
click at [713, 185] on td "Income Details Completed" at bounding box center [728, 189] width 169 height 48
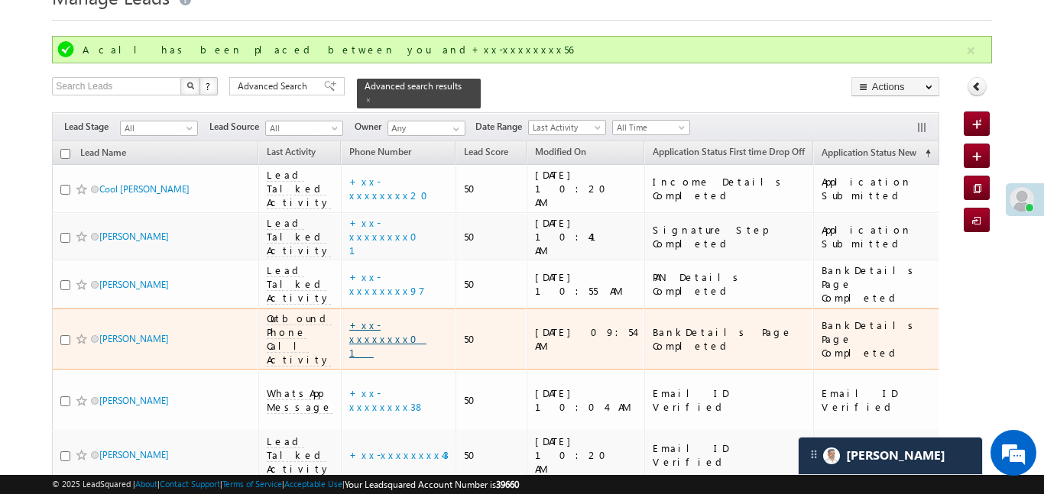
click at [357, 319] on link "+xx-xxxxxxxx01" at bounding box center [387, 339] width 77 height 40
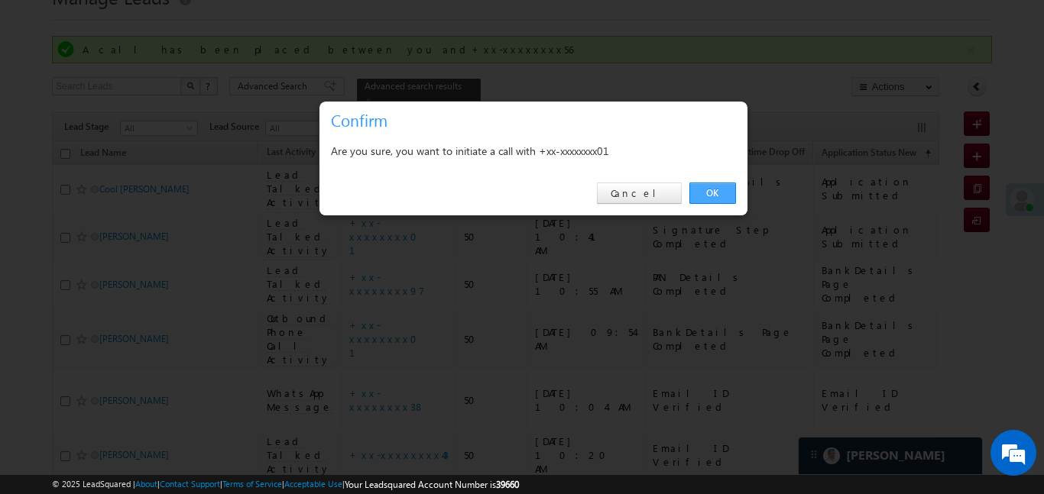
click at [709, 199] on link "OK" at bounding box center [712, 193] width 47 height 21
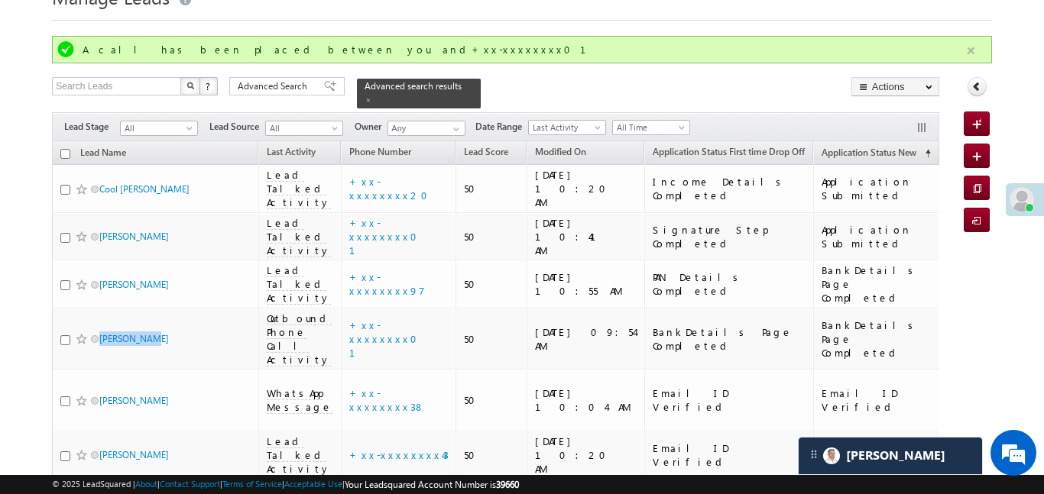
click at [973, 44] on button "button" at bounding box center [970, 50] width 19 height 19
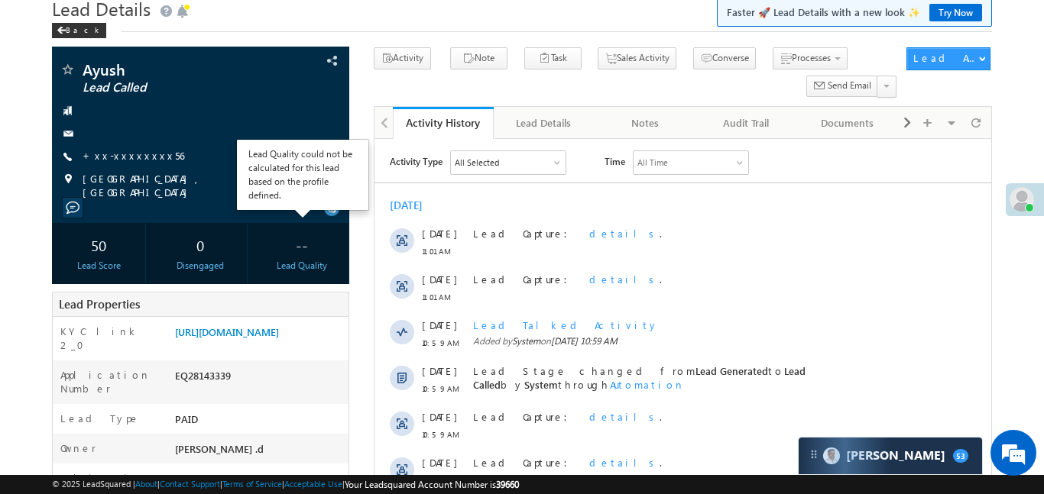
scroll to position [62, 0]
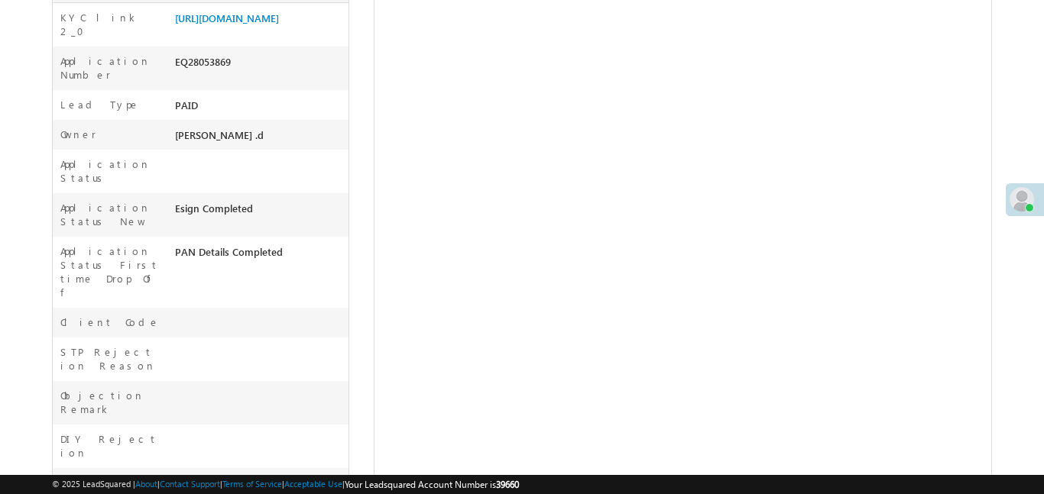
scroll to position [247, 0]
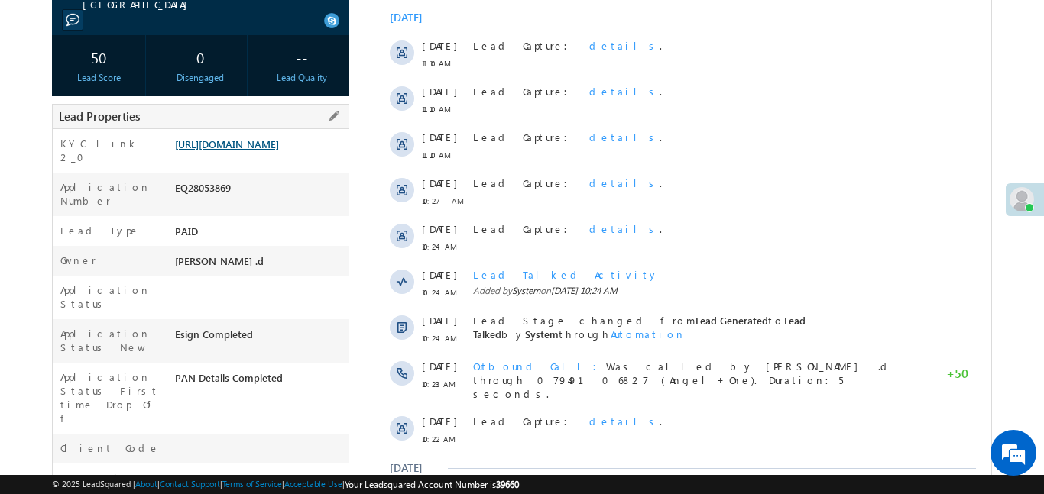
click at [261, 138] on link "[URL][DOMAIN_NAME]" at bounding box center [227, 144] width 104 height 13
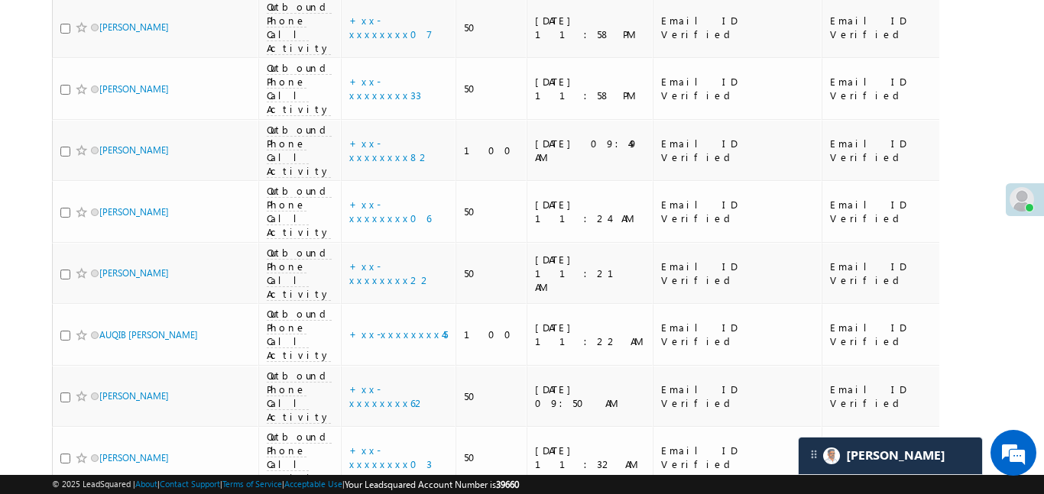
scroll to position [1806, 0]
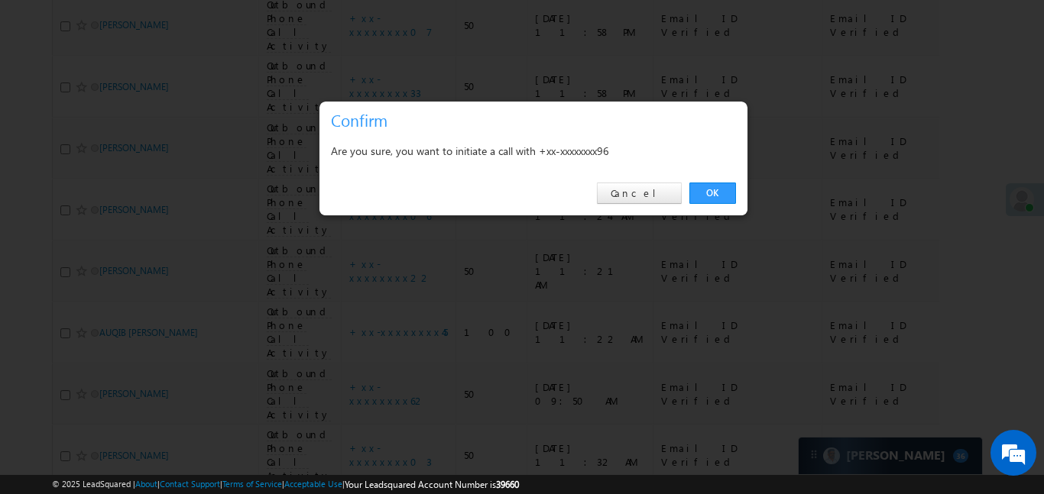
drag, startPoint x: 719, startPoint y: 193, endPoint x: 812, endPoint y: 2, distance: 212.5
click at [718, 193] on link "OK" at bounding box center [712, 193] width 47 height 21
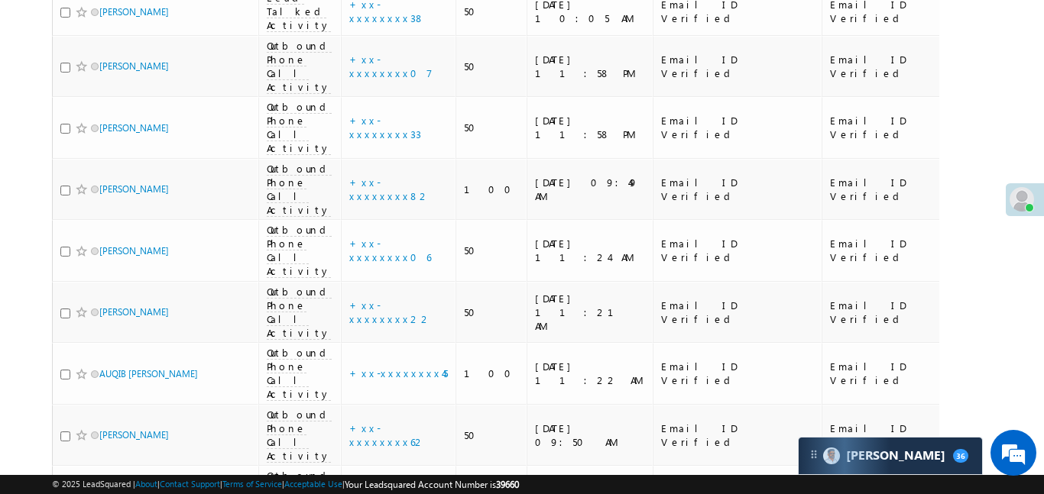
scroll to position [1847, 0]
